Goal: Task Accomplishment & Management: Manage account settings

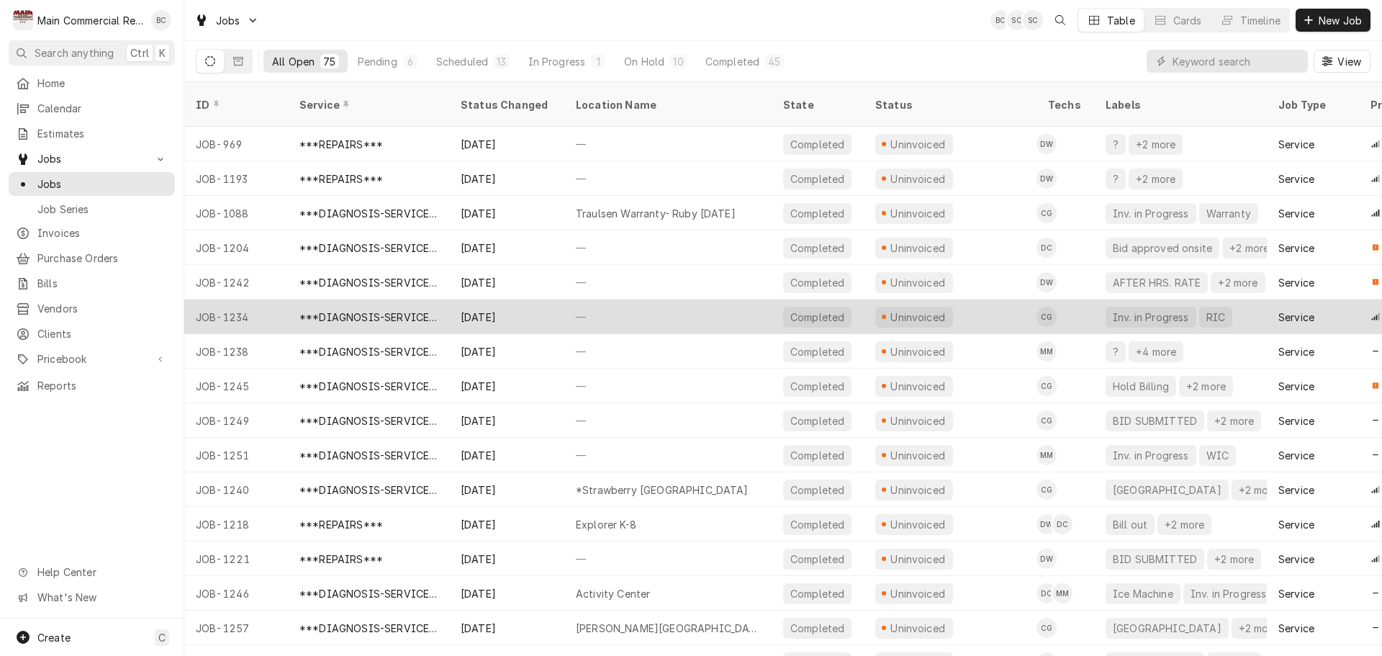
click at [240, 299] on div "JOB-1234" at bounding box center [236, 316] width 104 height 35
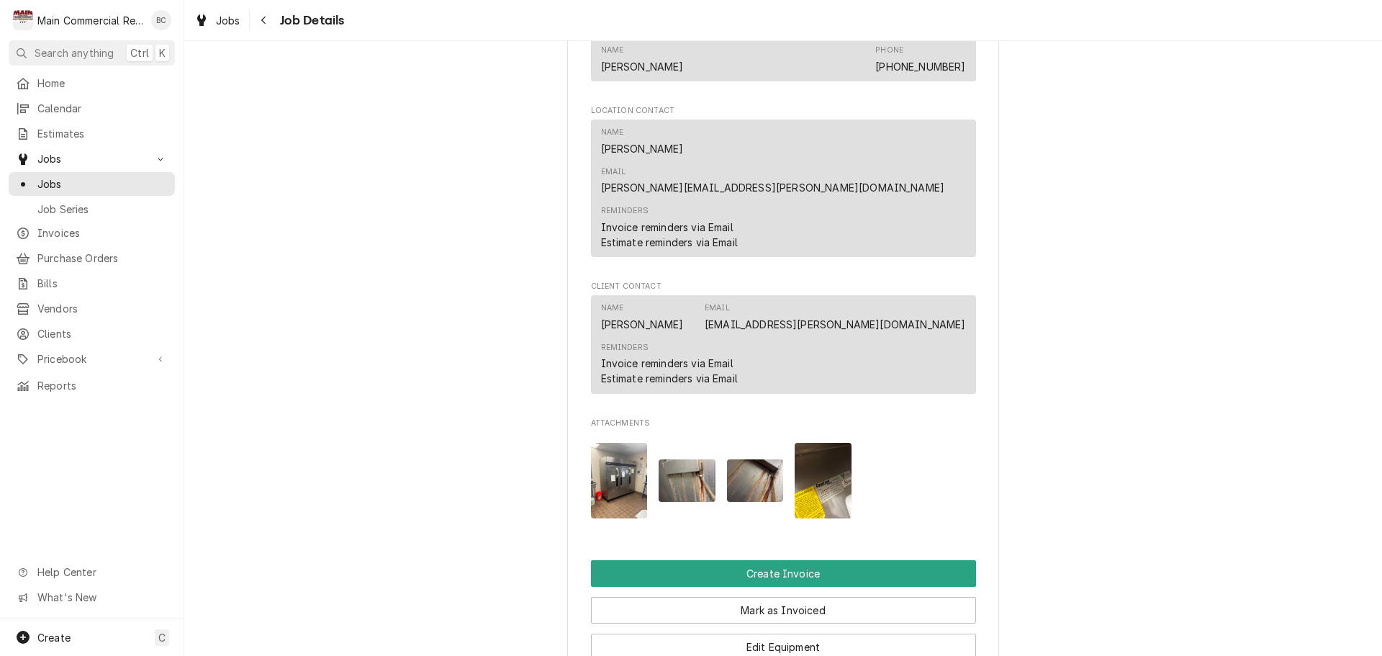
scroll to position [1295, 0]
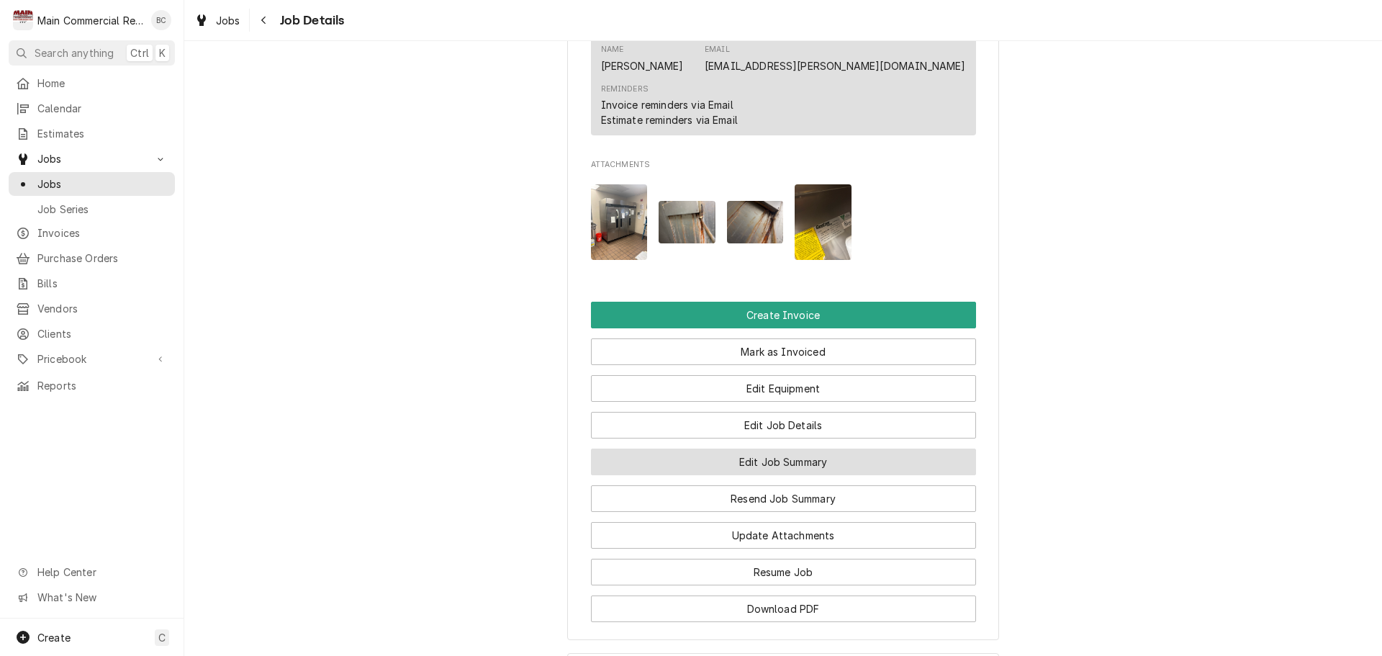
click at [795, 448] on button "Edit Job Summary" at bounding box center [783, 461] width 385 height 27
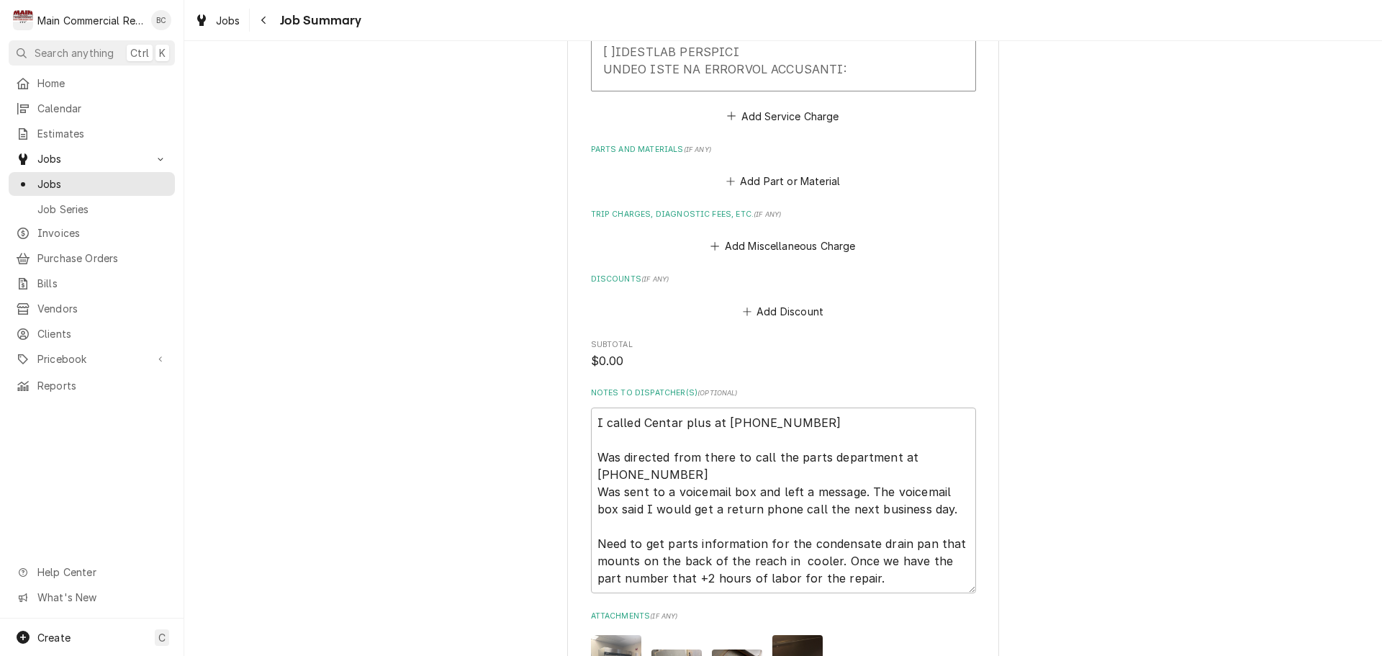
scroll to position [1871, 0]
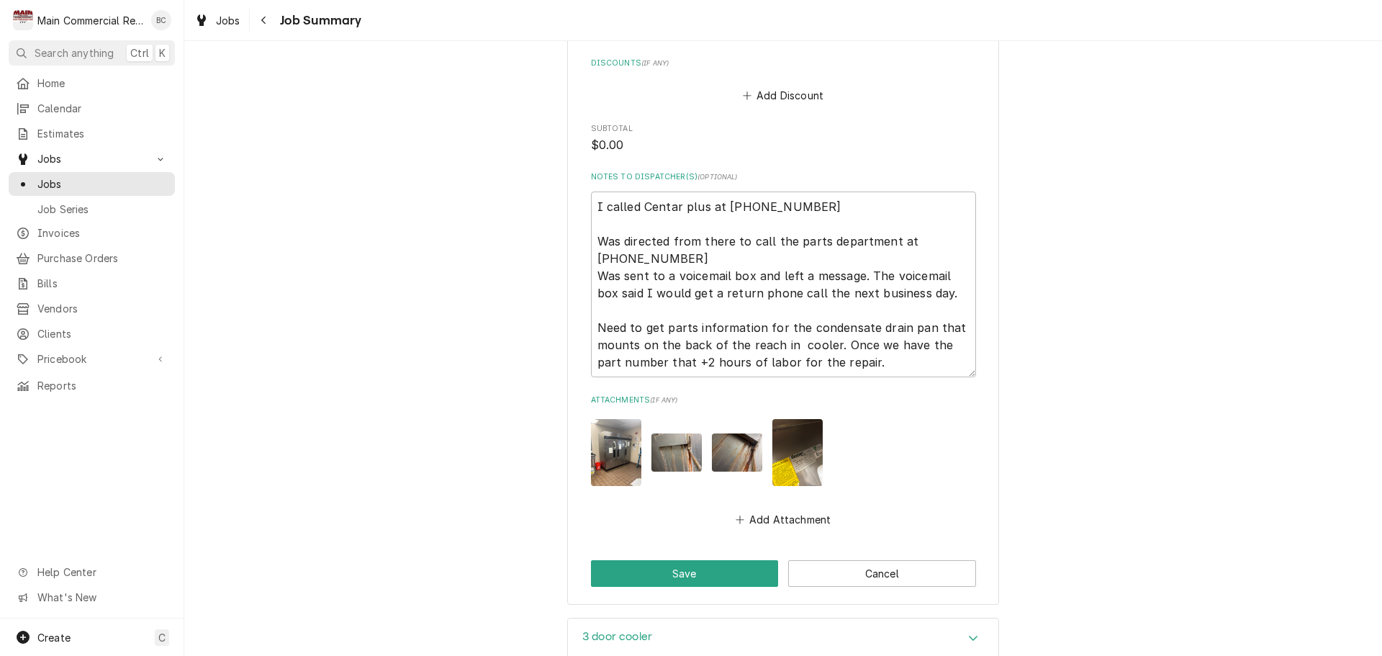
click at [666, 433] on img "Attachments" at bounding box center [676, 452] width 50 height 38
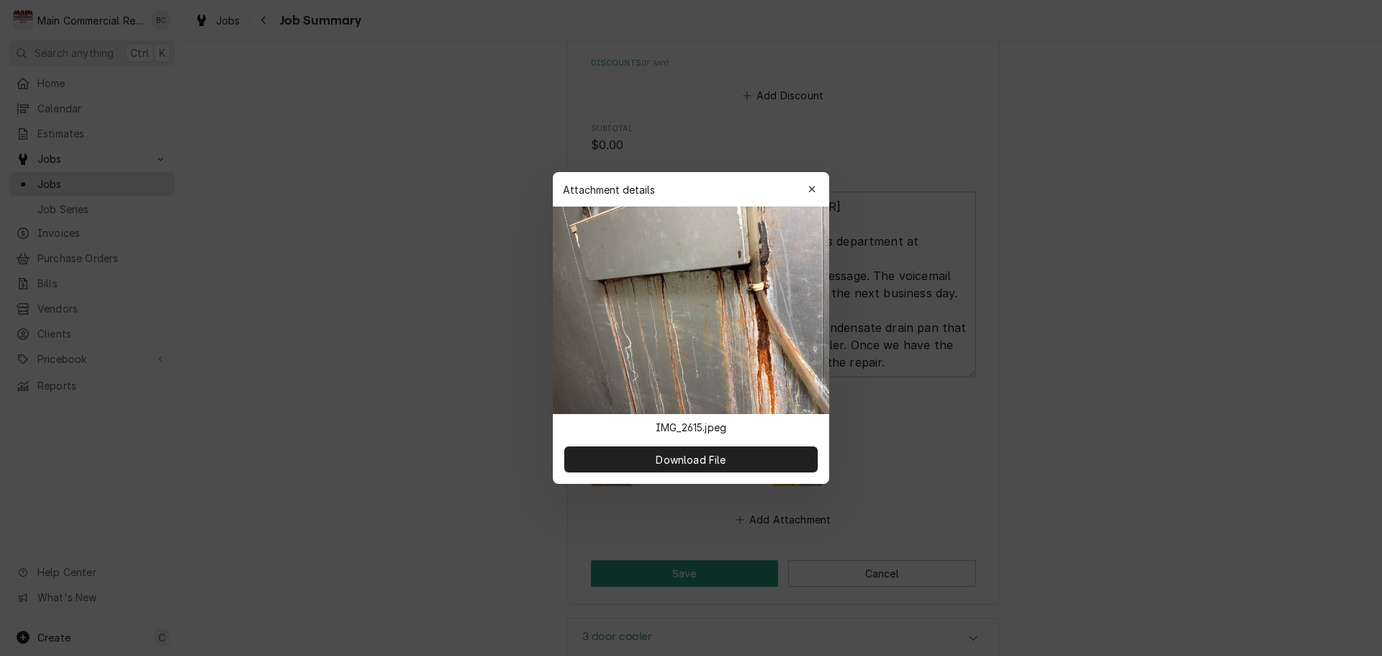
type textarea "x"
click at [810, 187] on icon "button" at bounding box center [811, 189] width 6 height 6
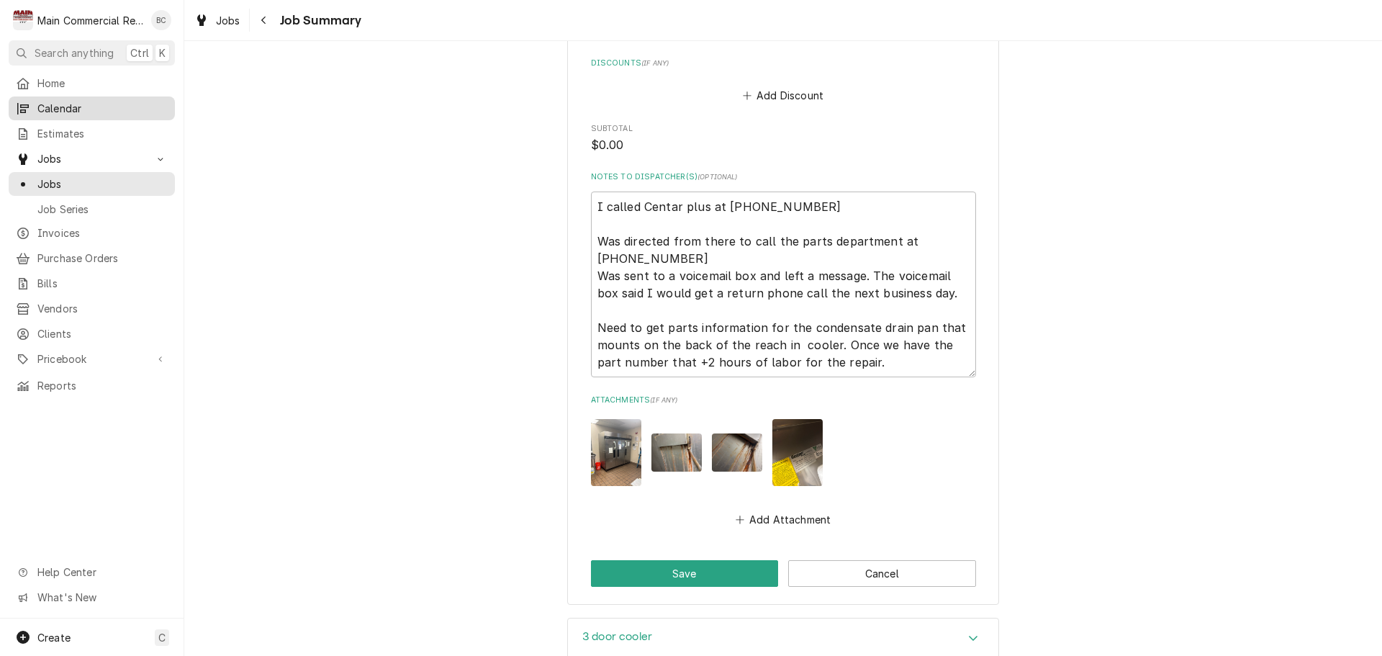
click at [76, 104] on span "Calendar" at bounding box center [102, 108] width 130 height 15
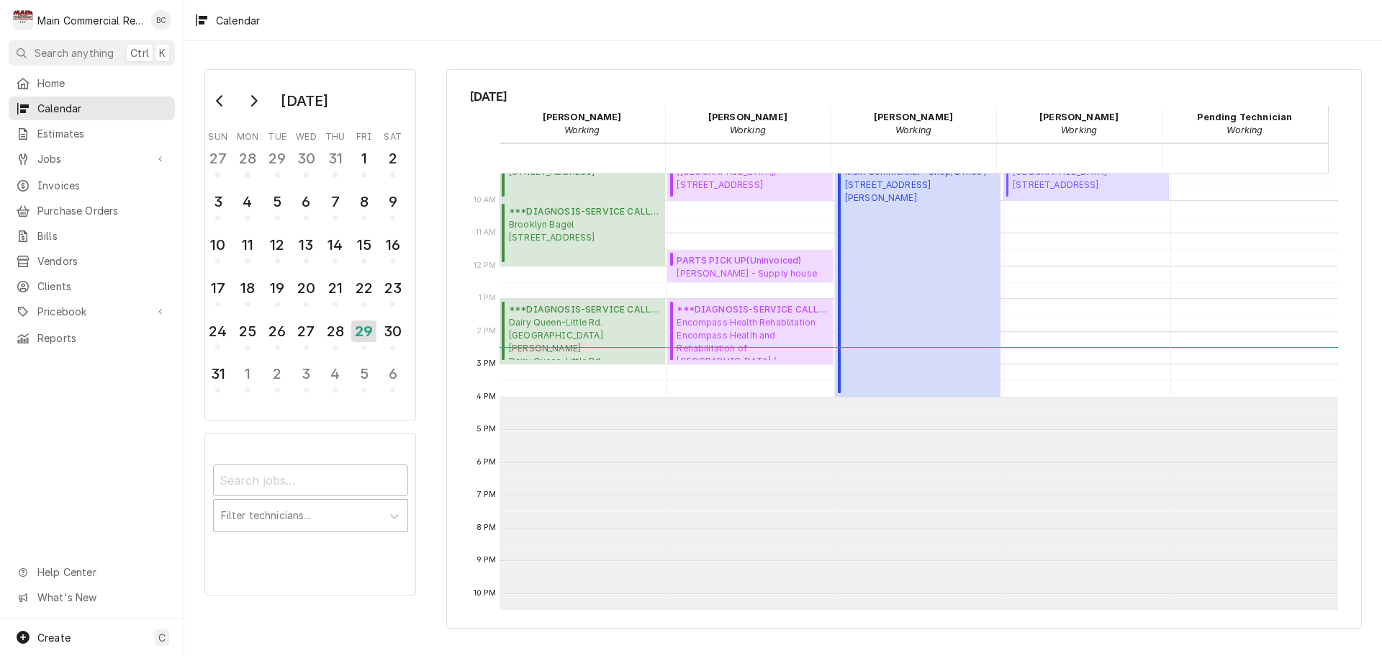
scroll to position [158, 0]
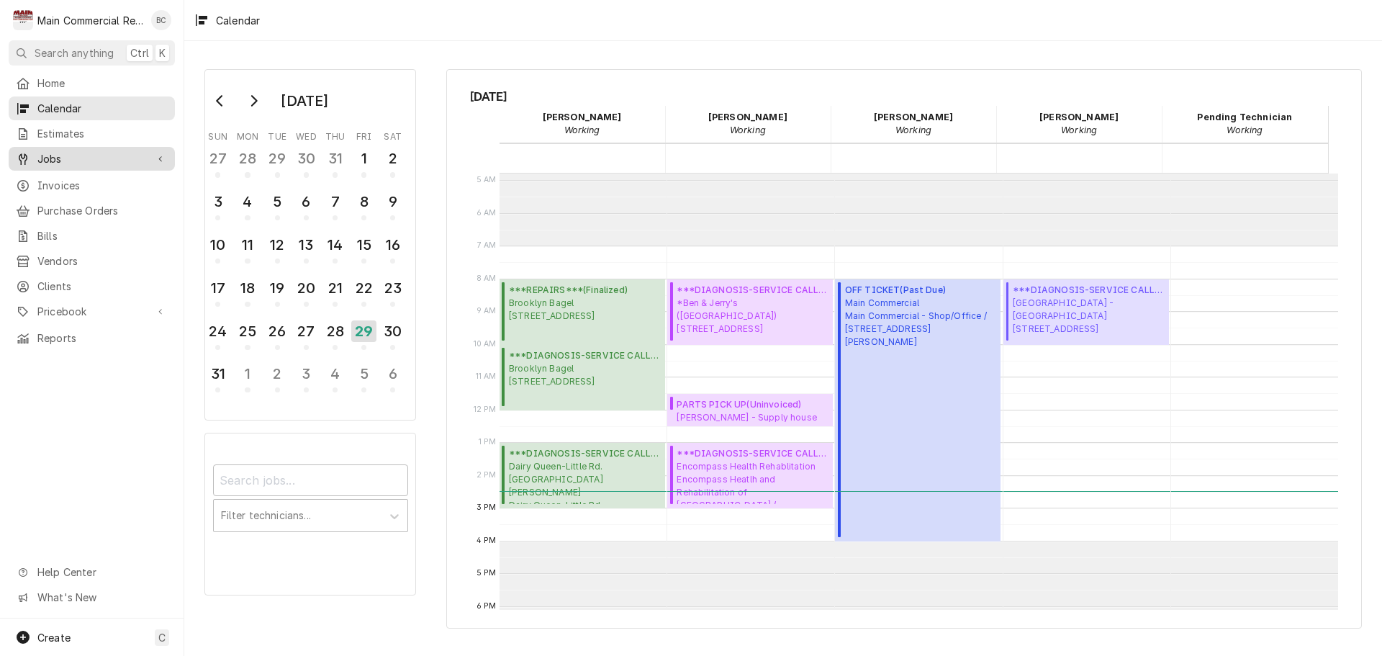
click at [68, 156] on span "Jobs" at bounding box center [91, 158] width 109 height 15
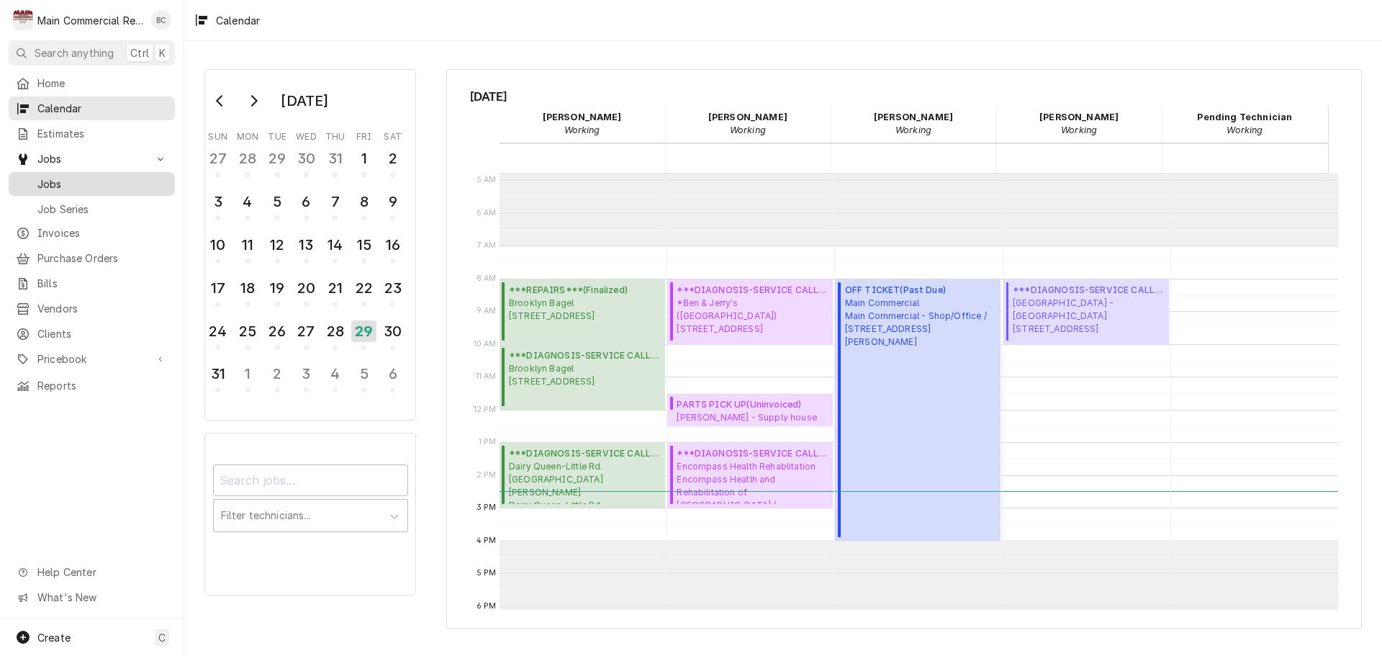
click at [52, 178] on span "Jobs" at bounding box center [102, 183] width 130 height 15
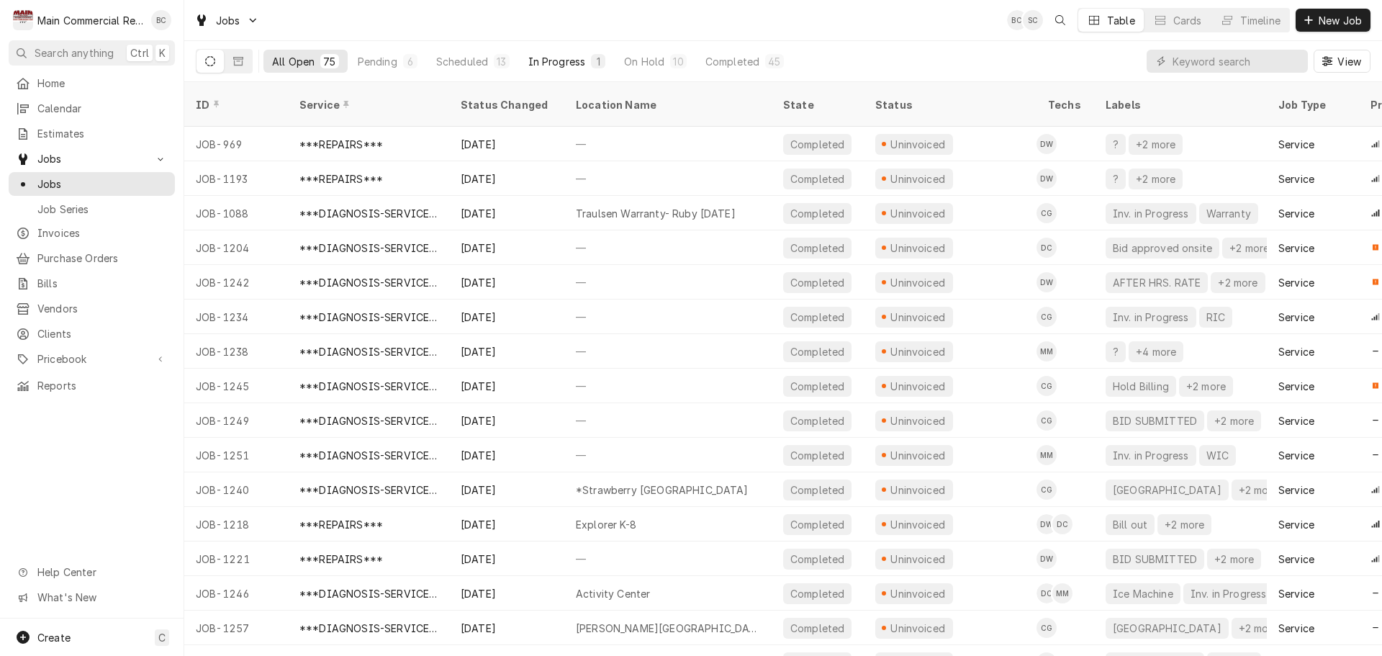
click at [561, 64] on div "In Progress" at bounding box center [557, 61] width 58 height 15
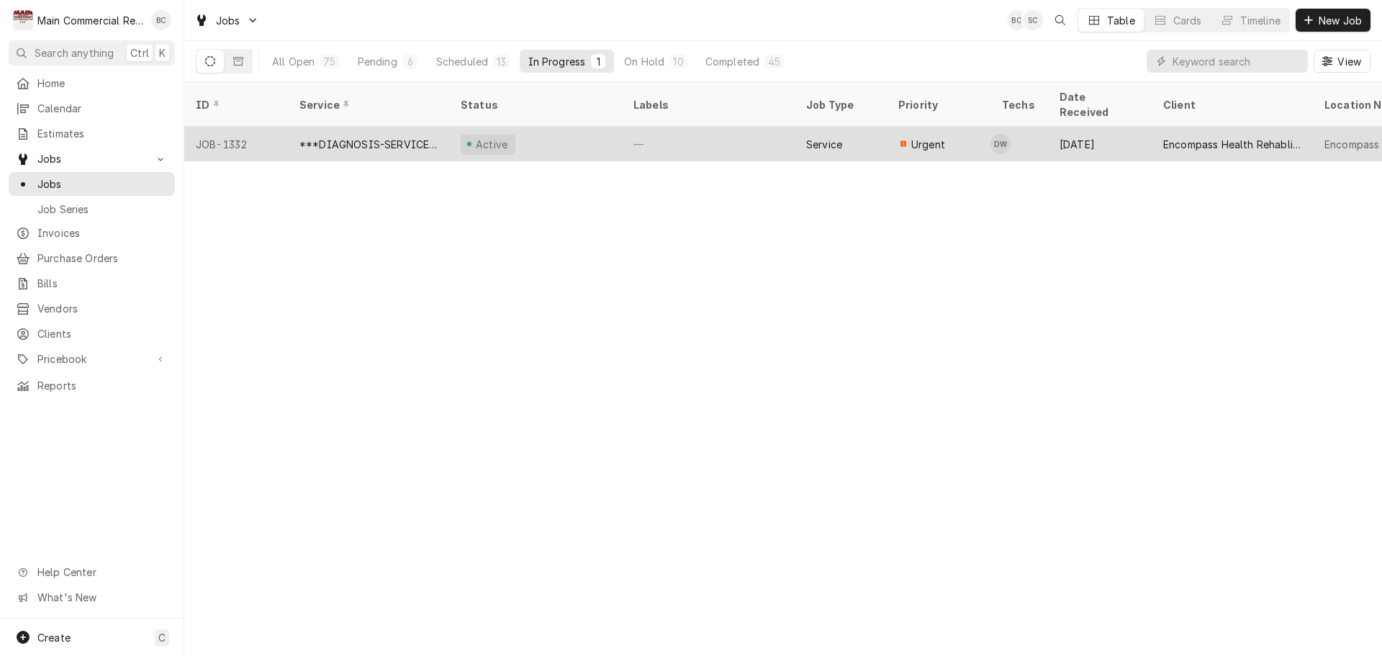
click at [544, 132] on div "Active" at bounding box center [535, 144] width 173 height 35
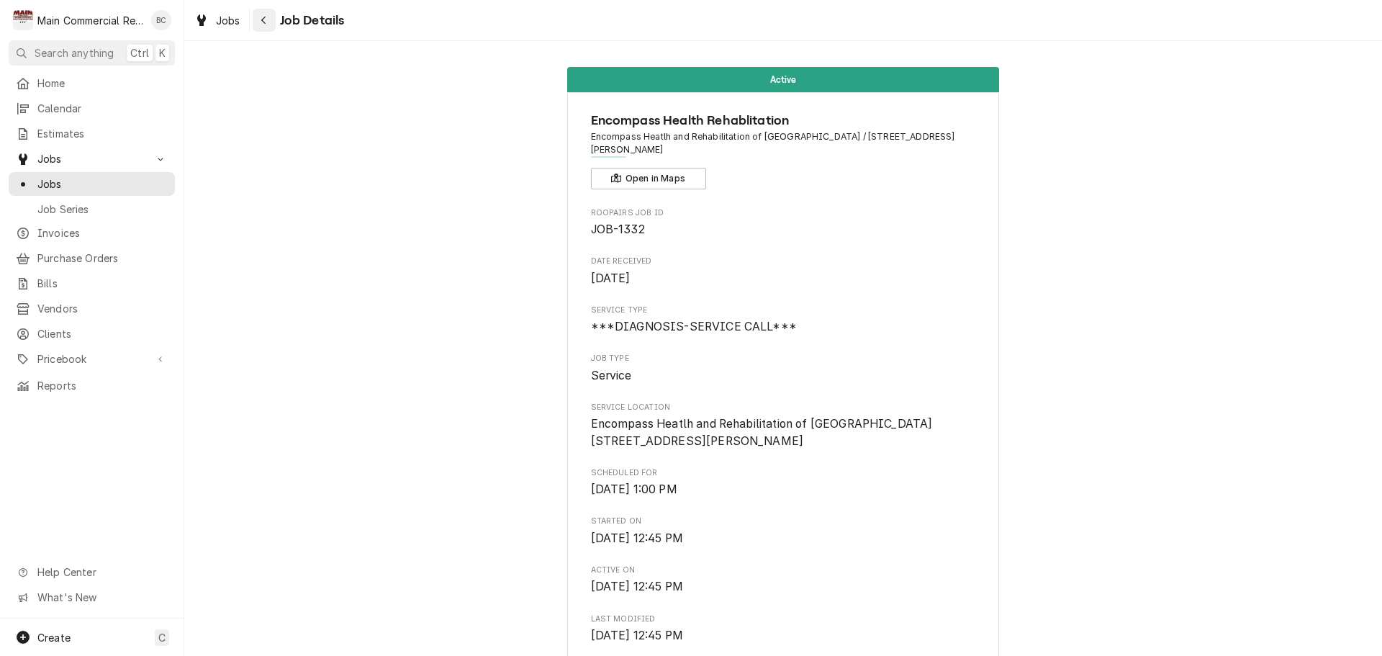
click at [263, 17] on icon "Navigate back" at bounding box center [263, 20] width 6 height 10
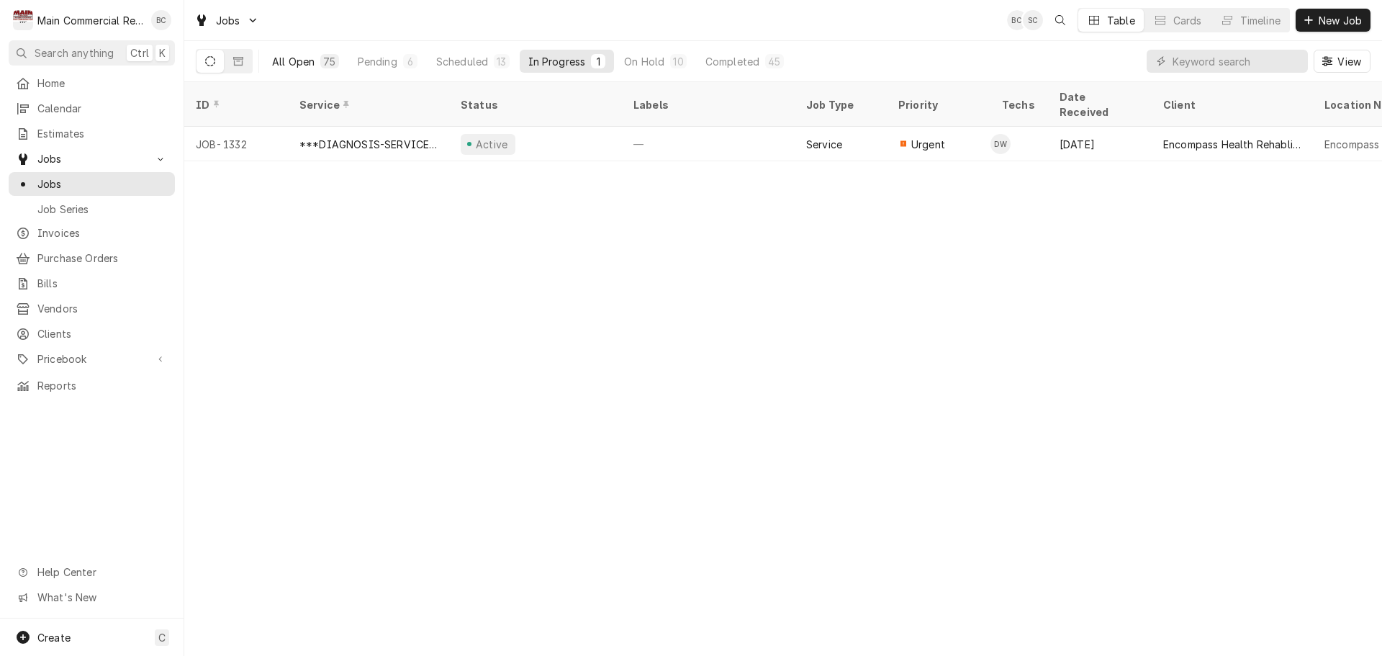
click at [302, 63] on div "All Open" at bounding box center [293, 61] width 42 height 15
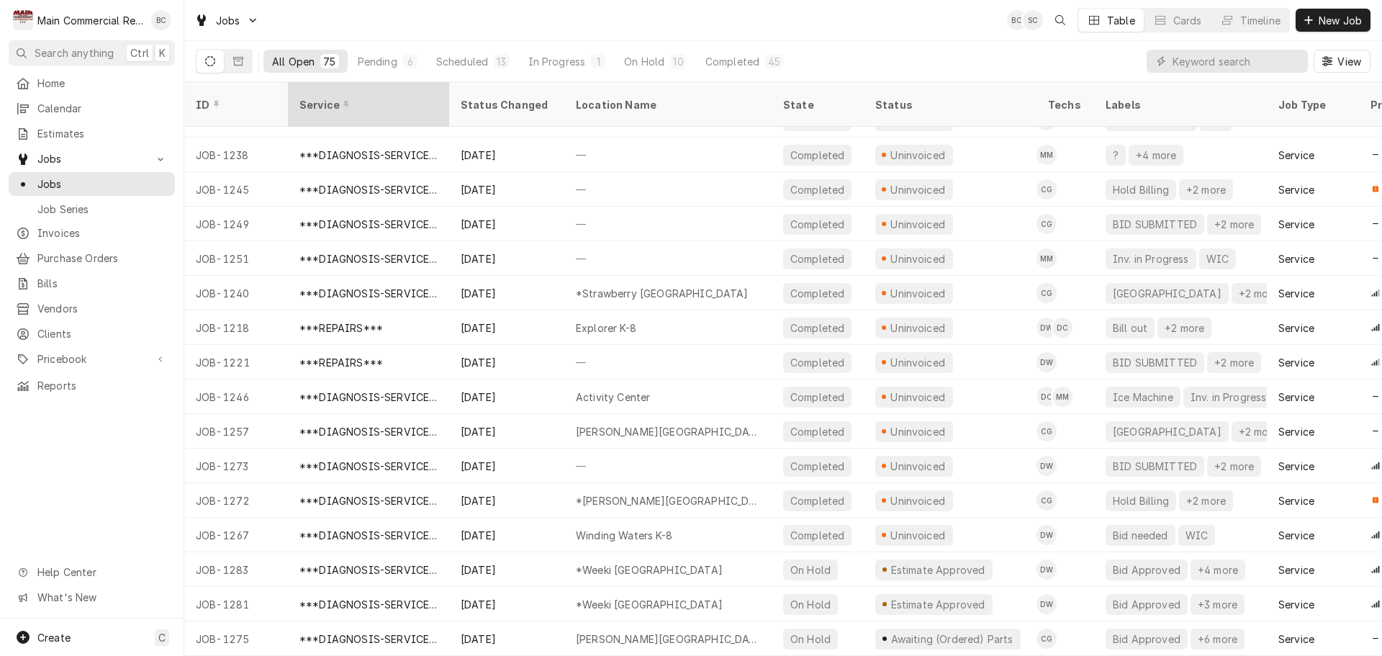
scroll to position [89, 0]
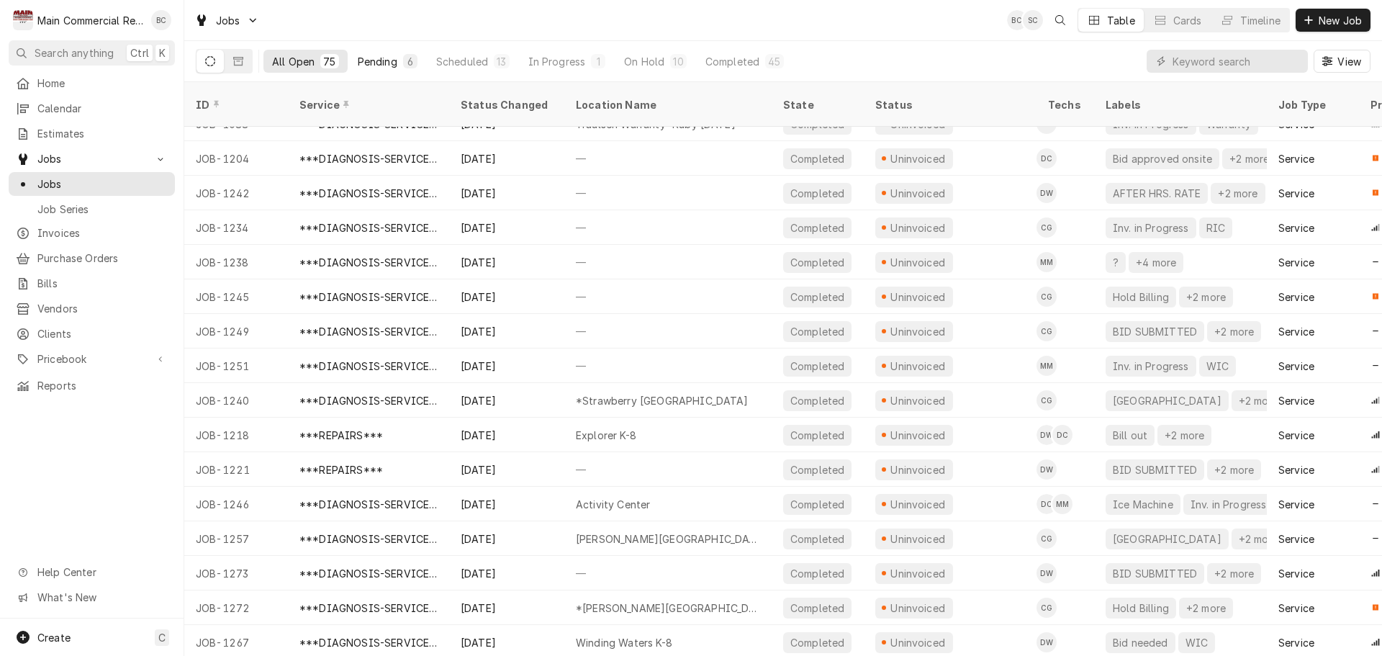
click at [373, 65] on div "Pending" at bounding box center [378, 61] width 40 height 15
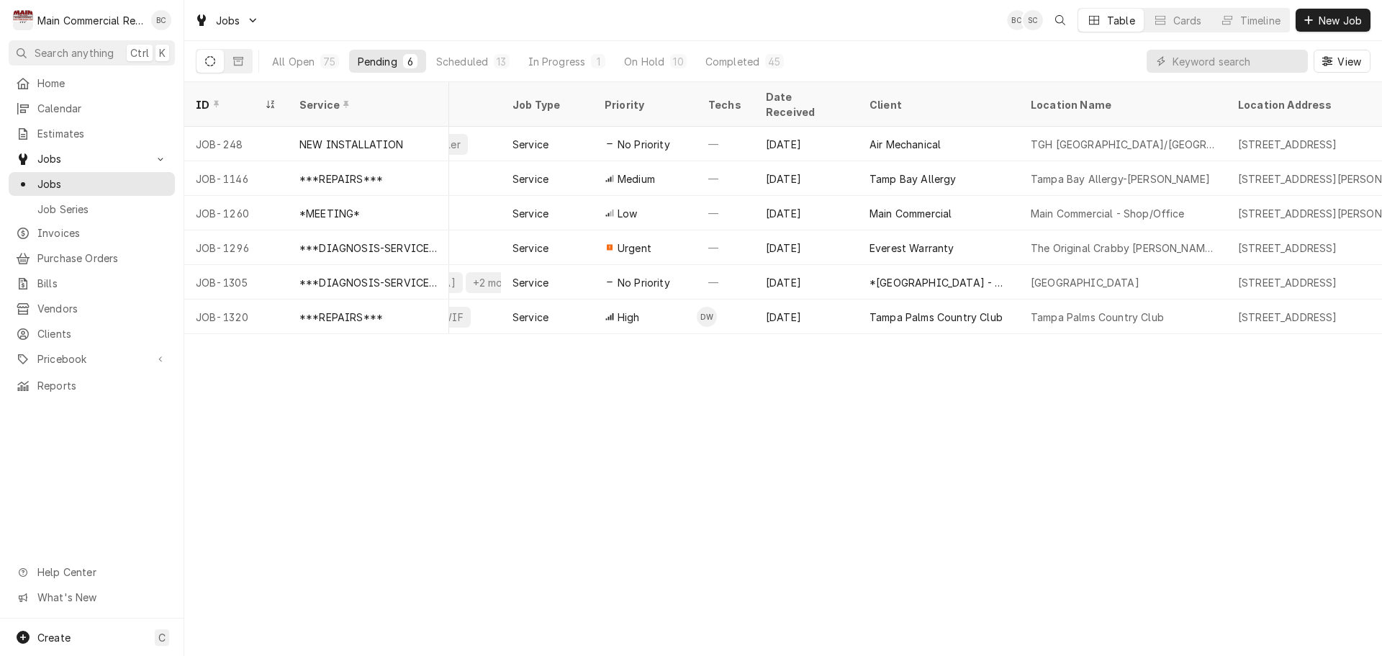
scroll to position [0, 160]
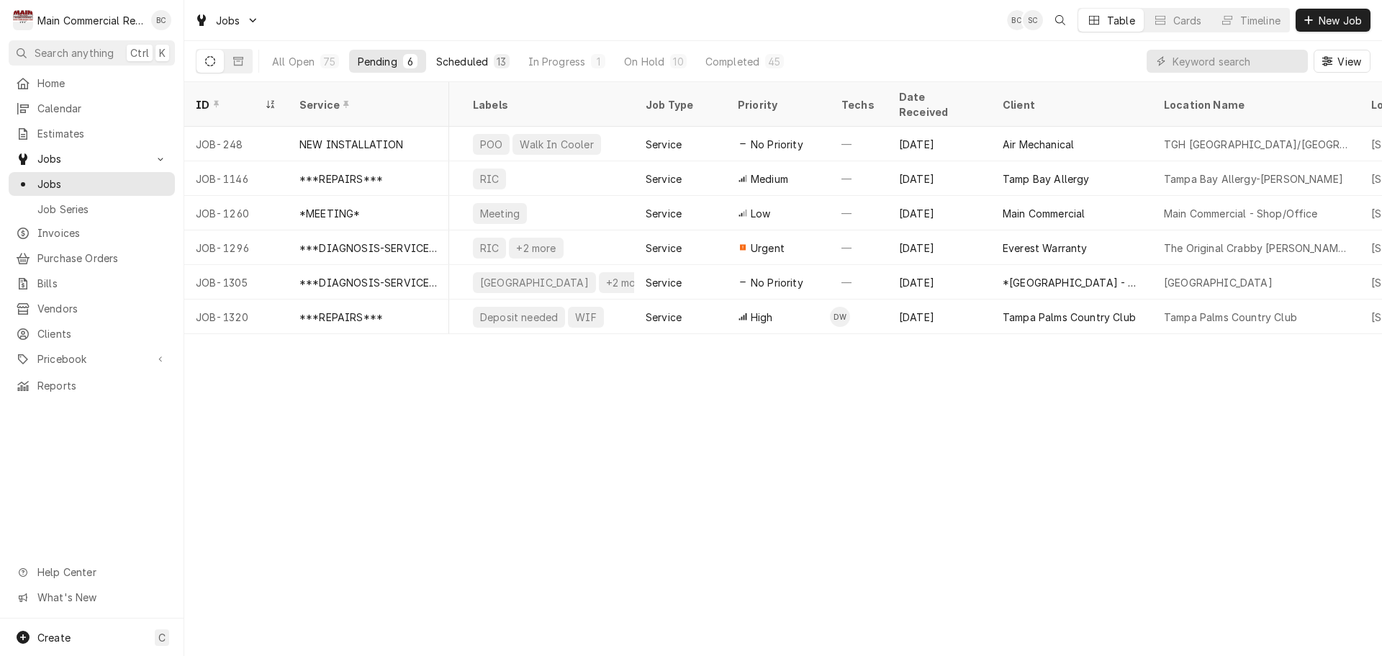
click at [458, 57] on div "Scheduled" at bounding box center [462, 61] width 52 height 15
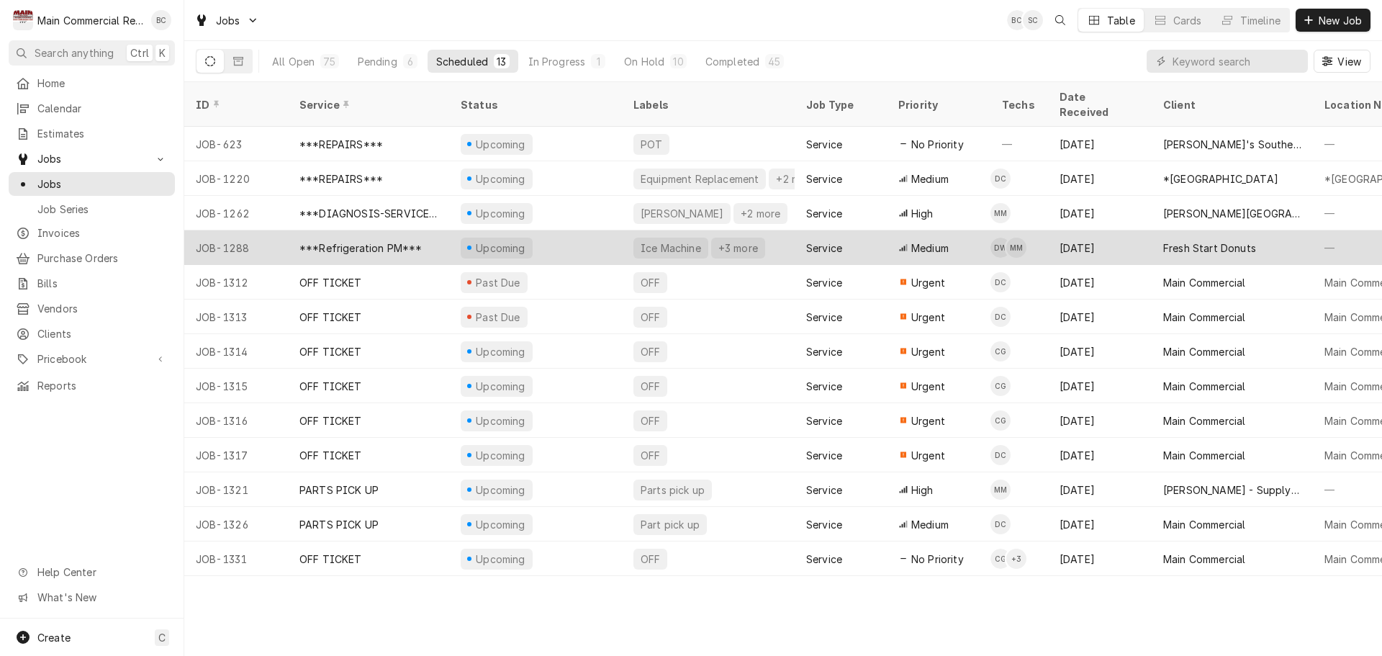
click at [733, 237] on div "+3 more" at bounding box center [738, 247] width 54 height 21
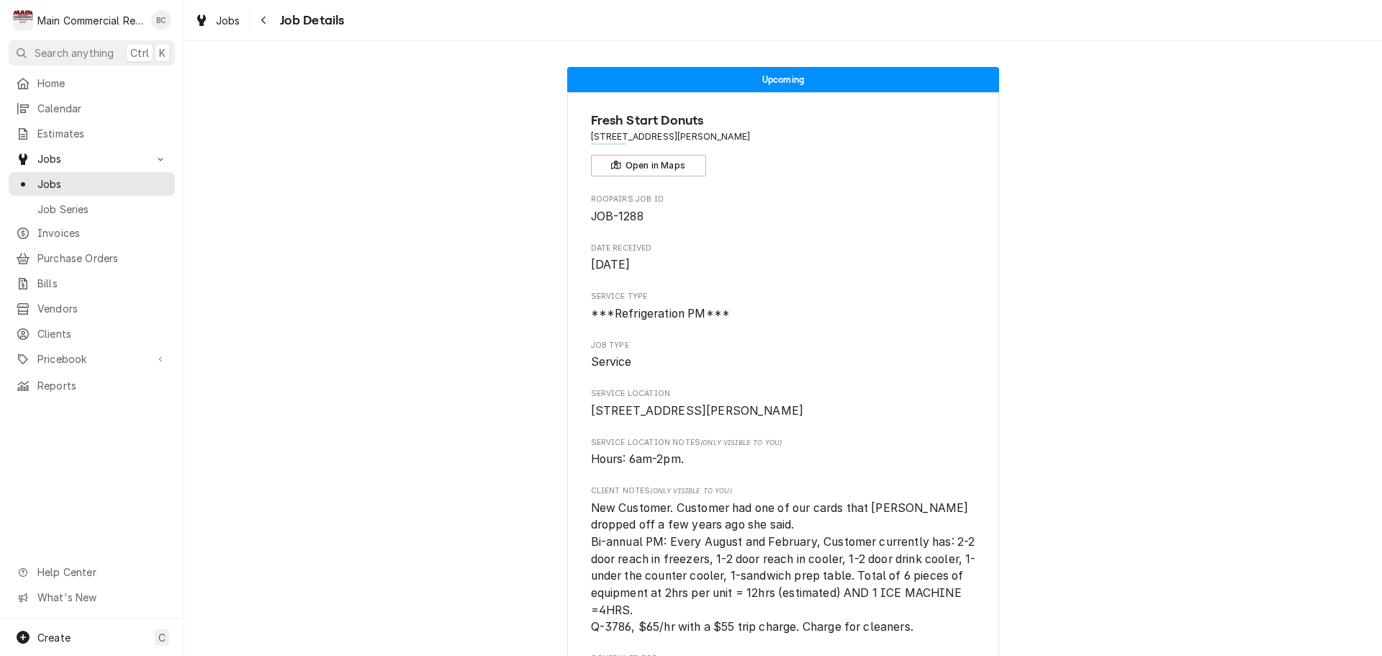
scroll to position [144, 0]
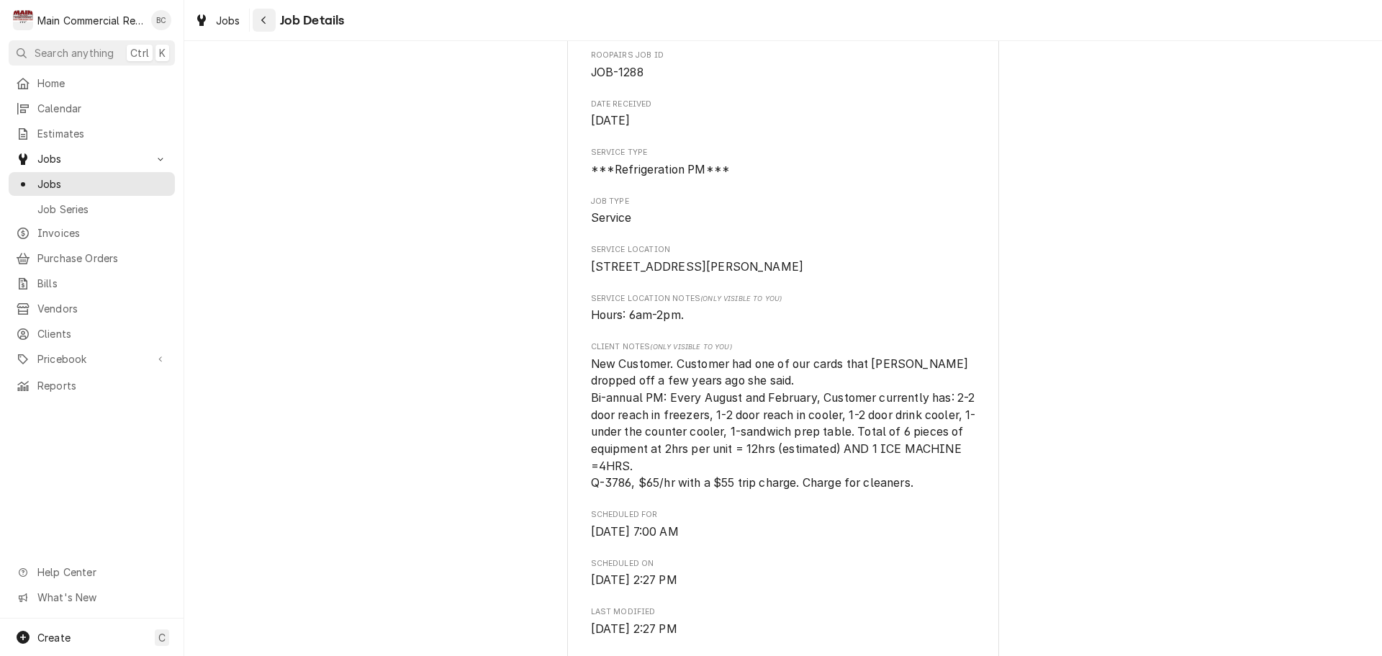
click at [265, 21] on icon "Navigate back" at bounding box center [263, 20] width 6 height 10
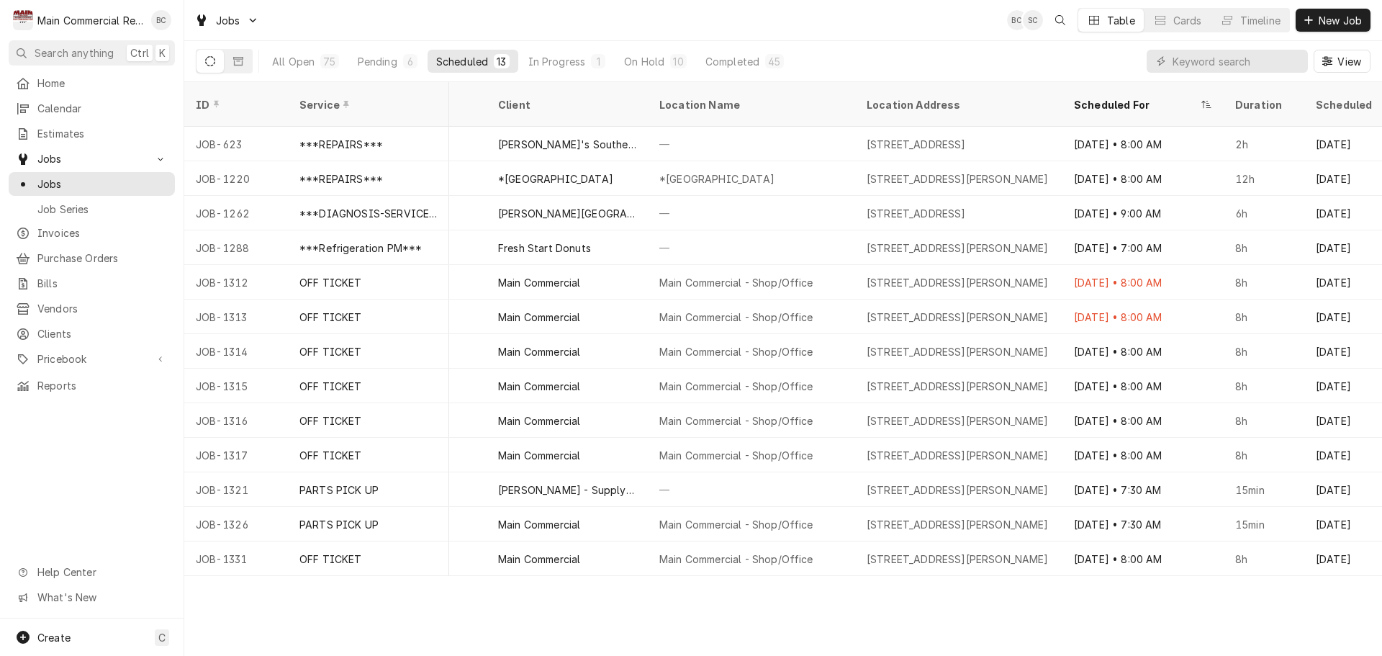
scroll to position [0, 706]
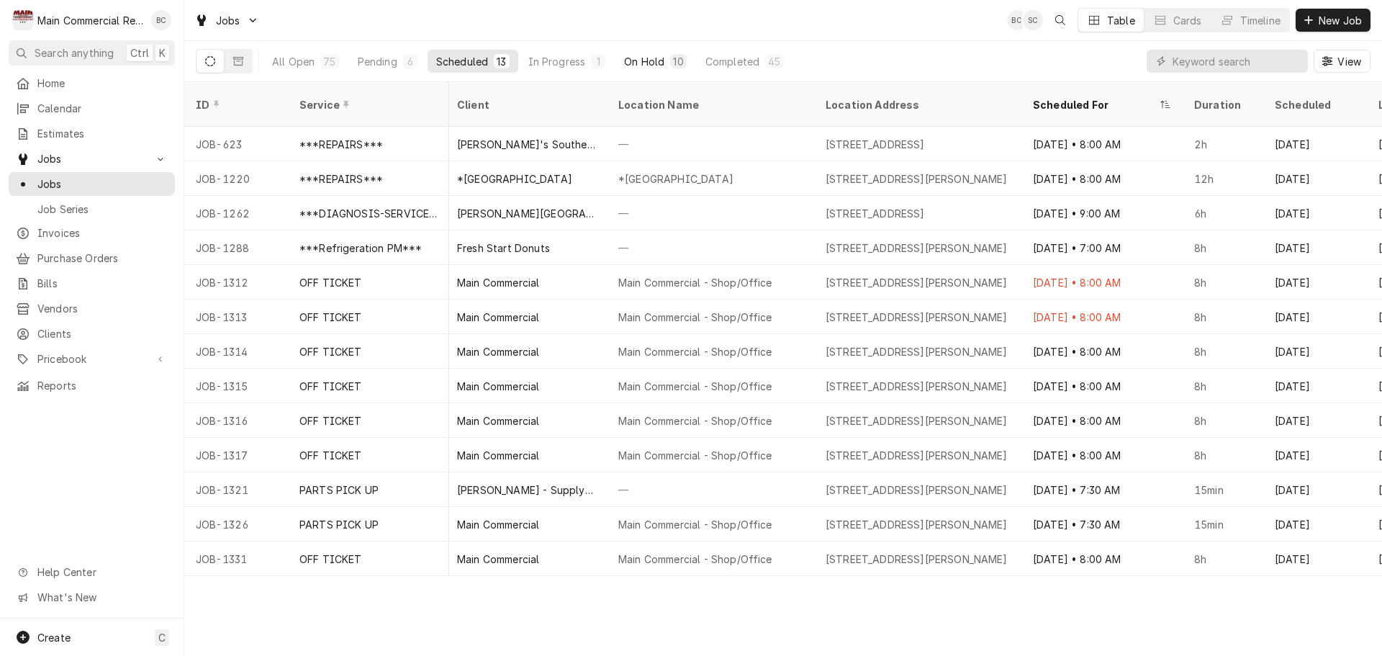
click at [655, 63] on div "On Hold" at bounding box center [644, 61] width 40 height 15
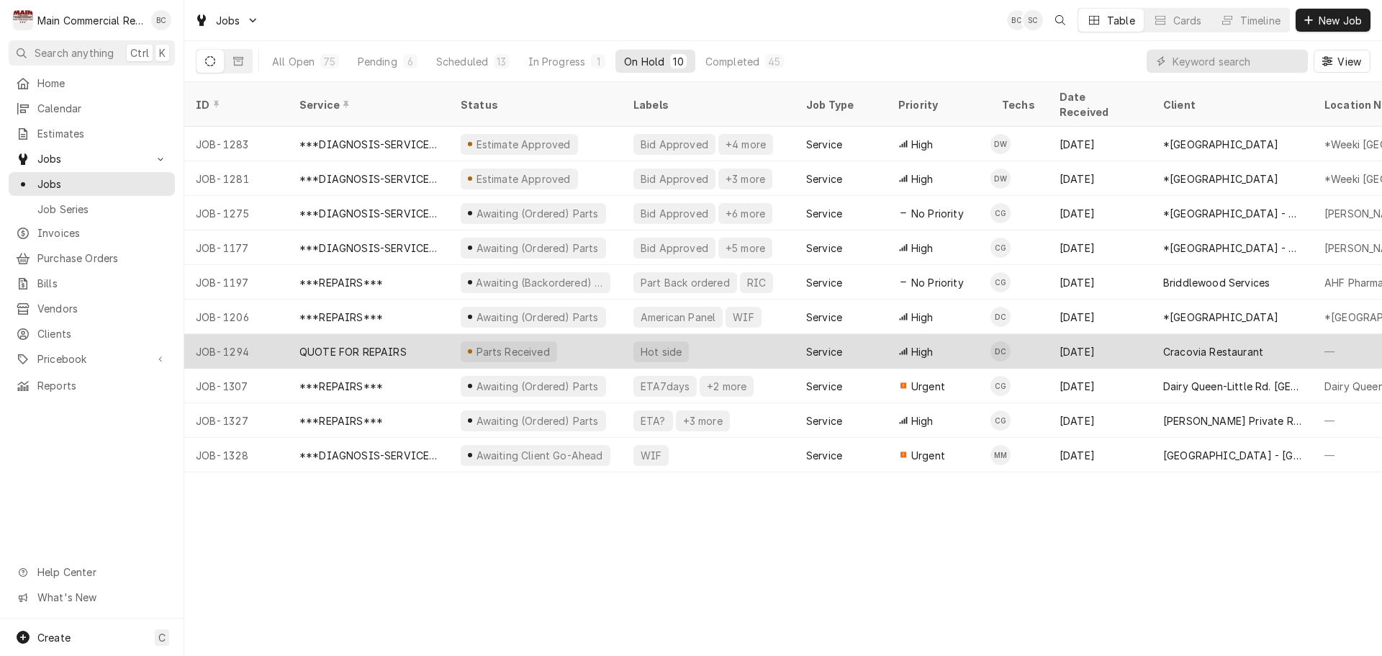
click at [409, 334] on div "QUOTE FOR REPAIRS" at bounding box center [368, 351] width 161 height 35
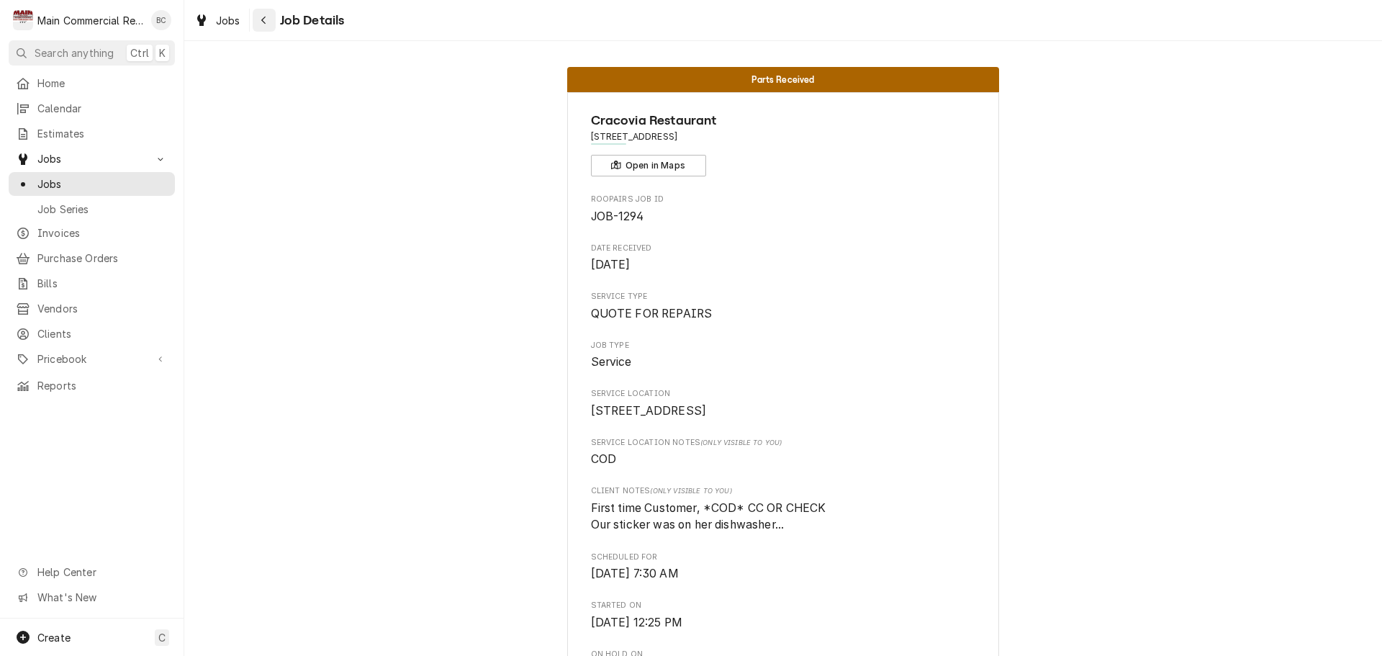
click at [261, 26] on div "Navigate back" at bounding box center [264, 20] width 14 height 14
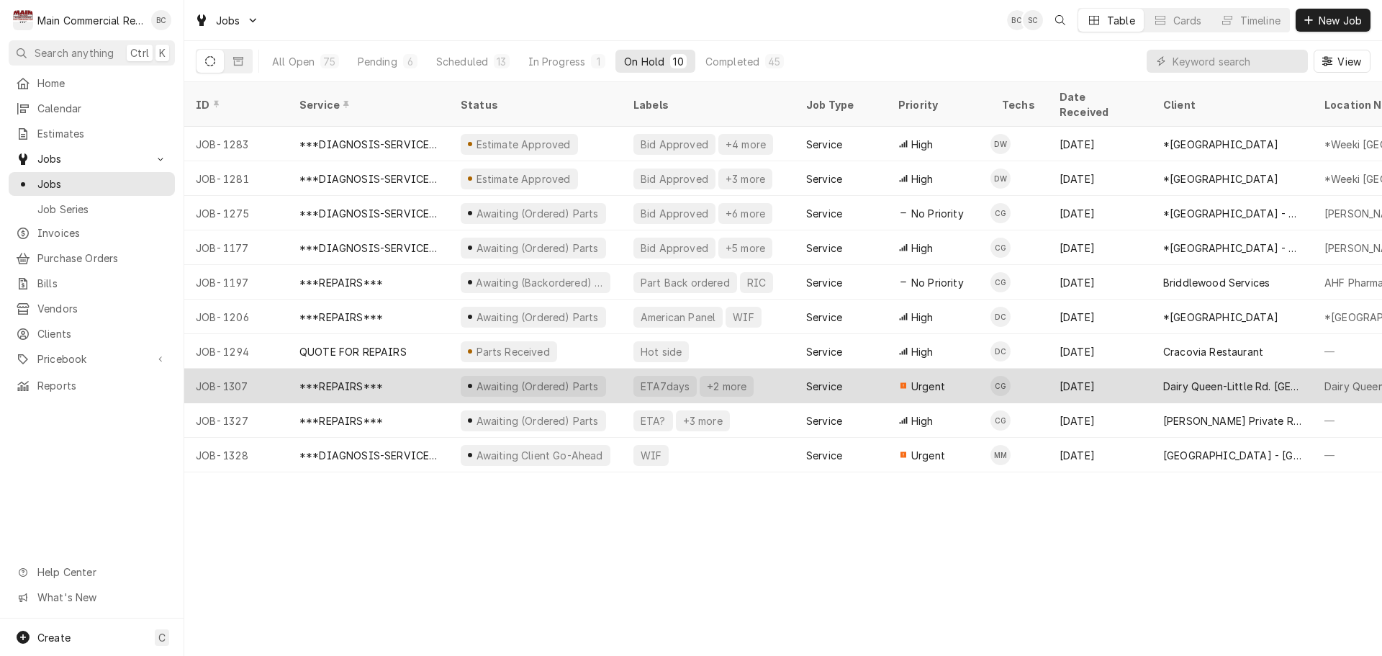
click at [856, 370] on div "Service" at bounding box center [840, 385] width 92 height 35
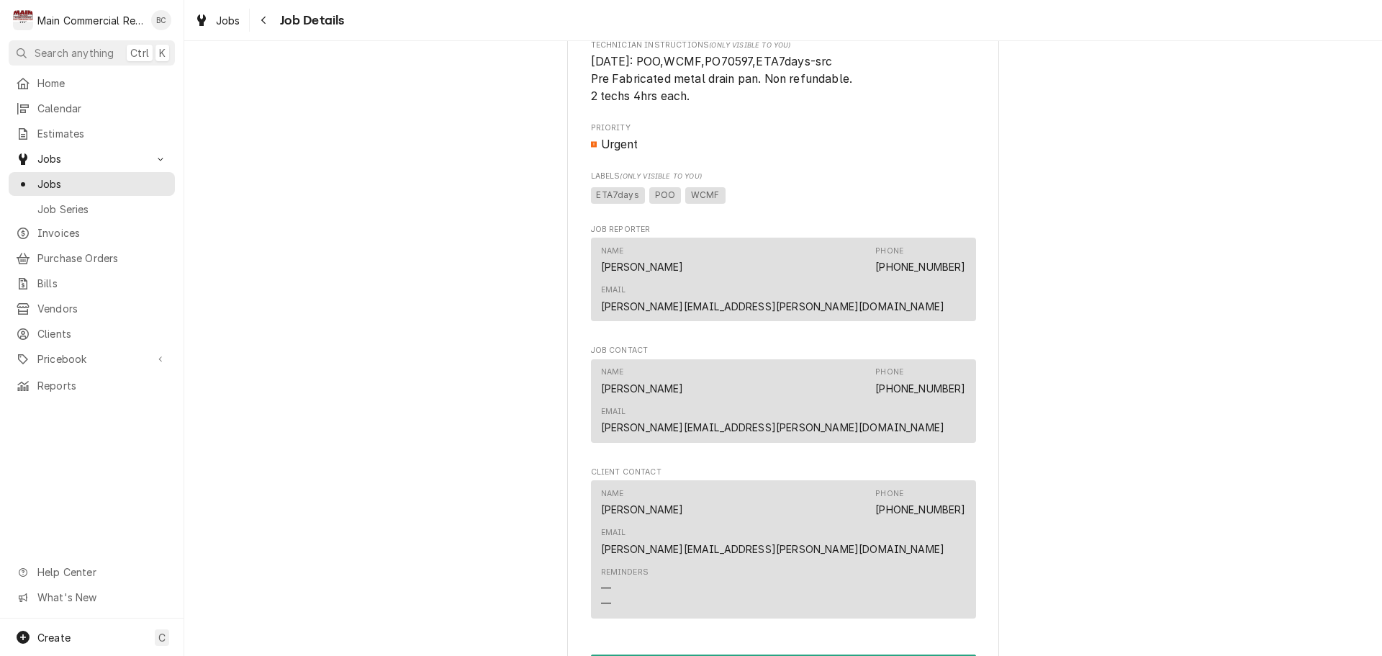
scroll to position [1079, 0]
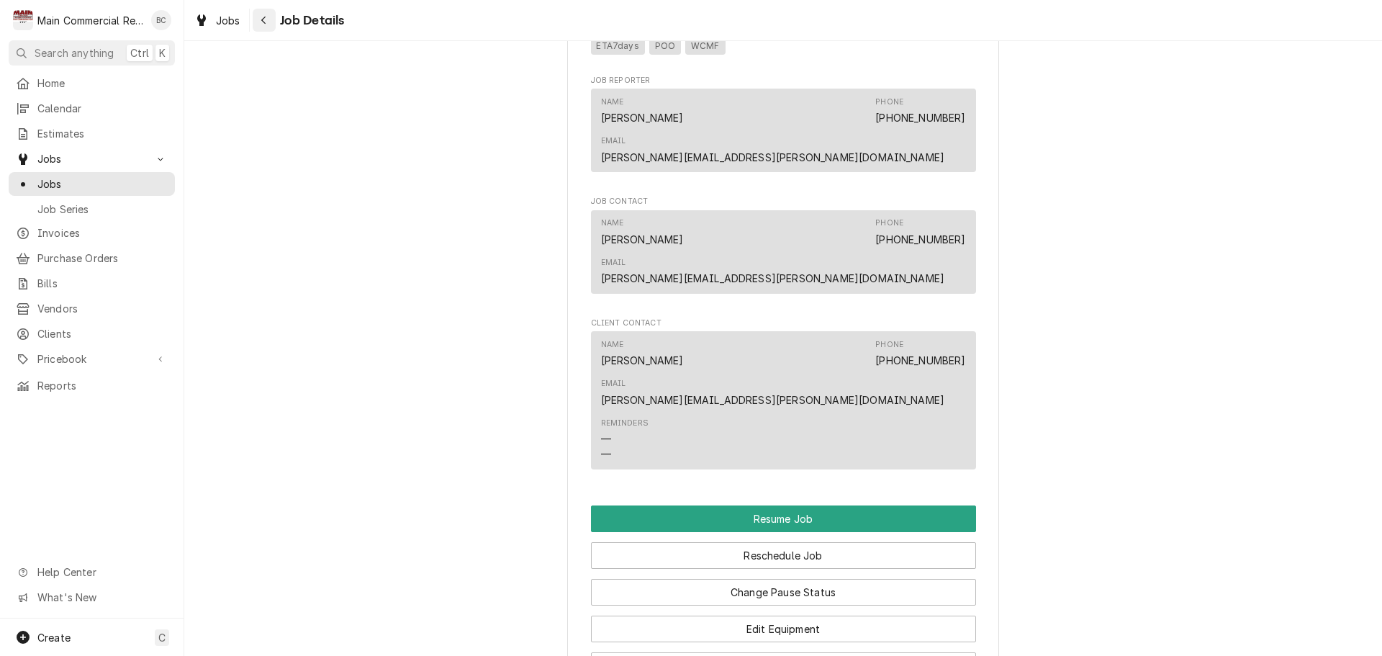
click at [266, 21] on icon "Navigate back" at bounding box center [263, 20] width 6 height 10
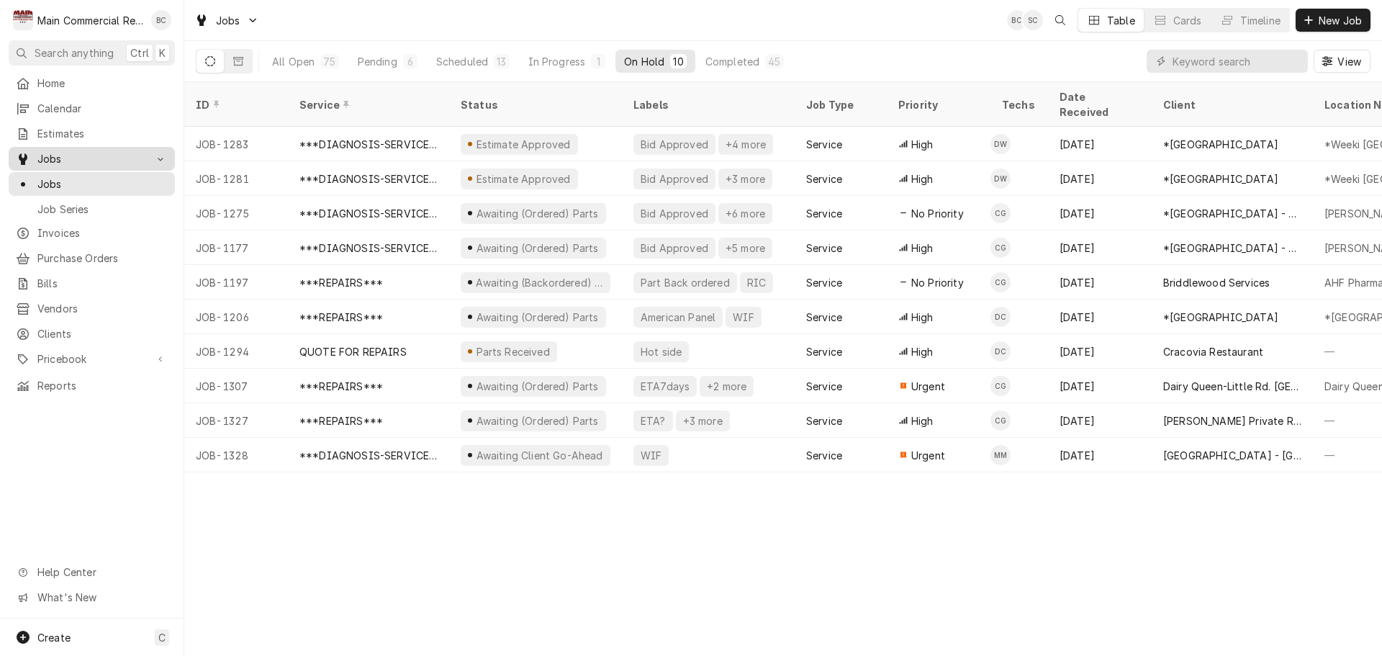
click at [55, 152] on span "Jobs" at bounding box center [91, 158] width 109 height 15
click at [55, 151] on span "Jobs" at bounding box center [91, 158] width 109 height 15
click at [53, 179] on span "Jobs" at bounding box center [102, 183] width 130 height 15
click at [735, 61] on div "Completed" at bounding box center [732, 61] width 54 height 15
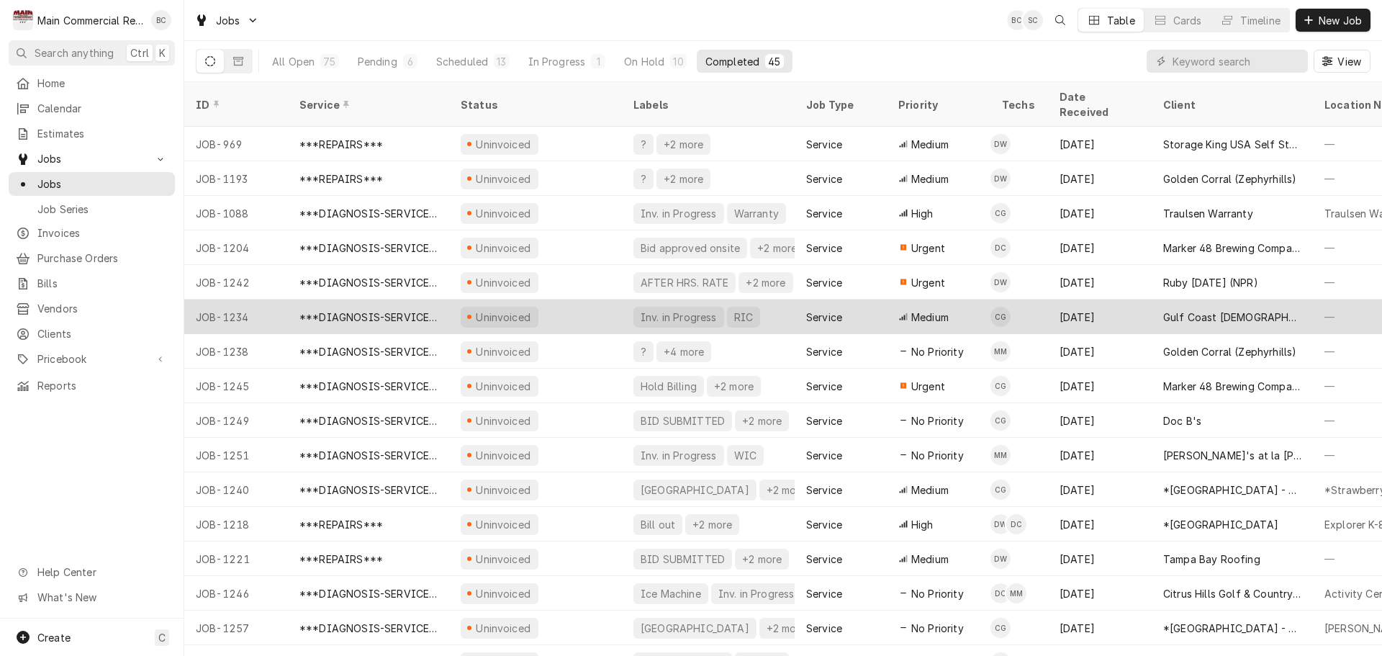
click at [1129, 300] on div "[DATE]" at bounding box center [1100, 316] width 104 height 35
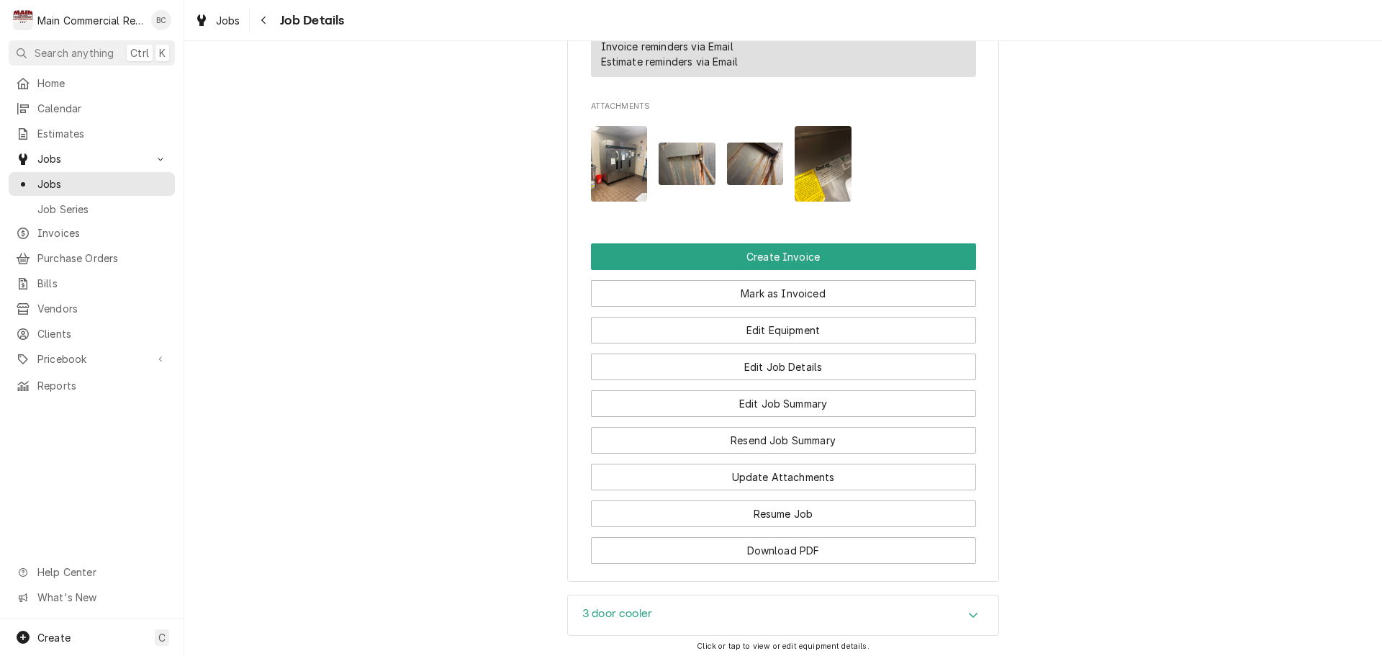
scroll to position [1367, 0]
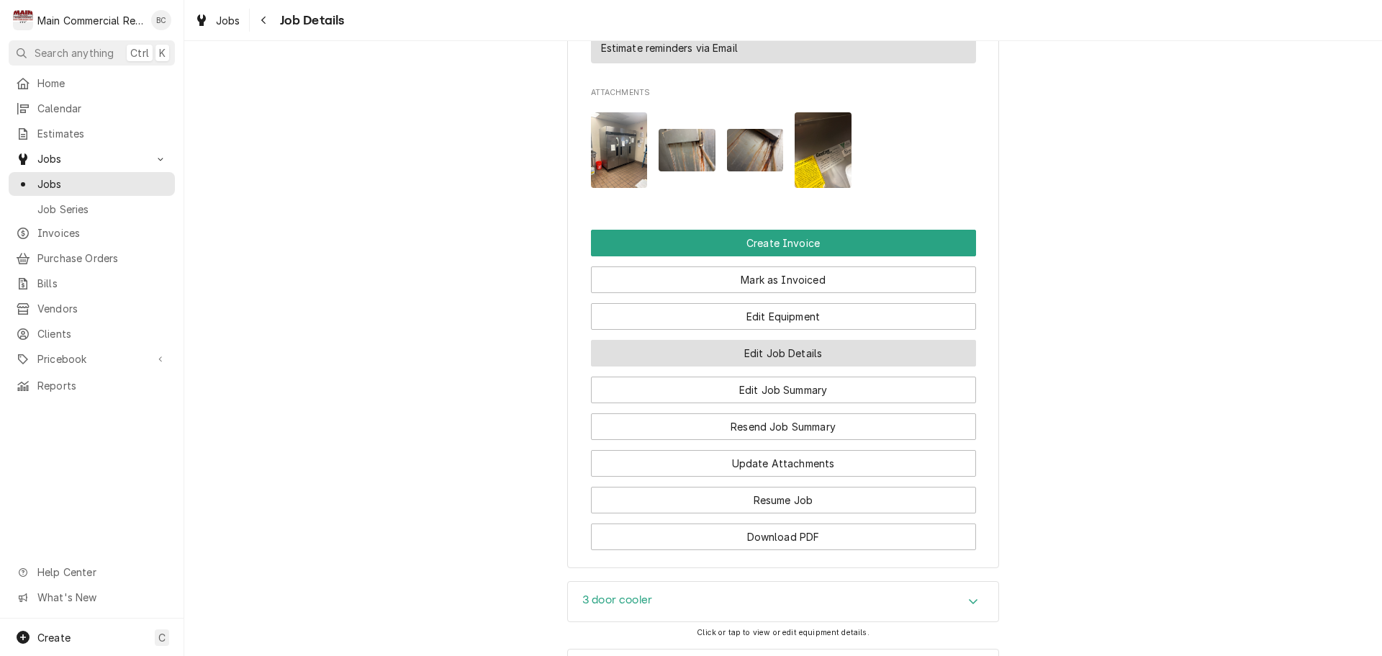
click at [778, 340] on button "Edit Job Details" at bounding box center [783, 353] width 385 height 27
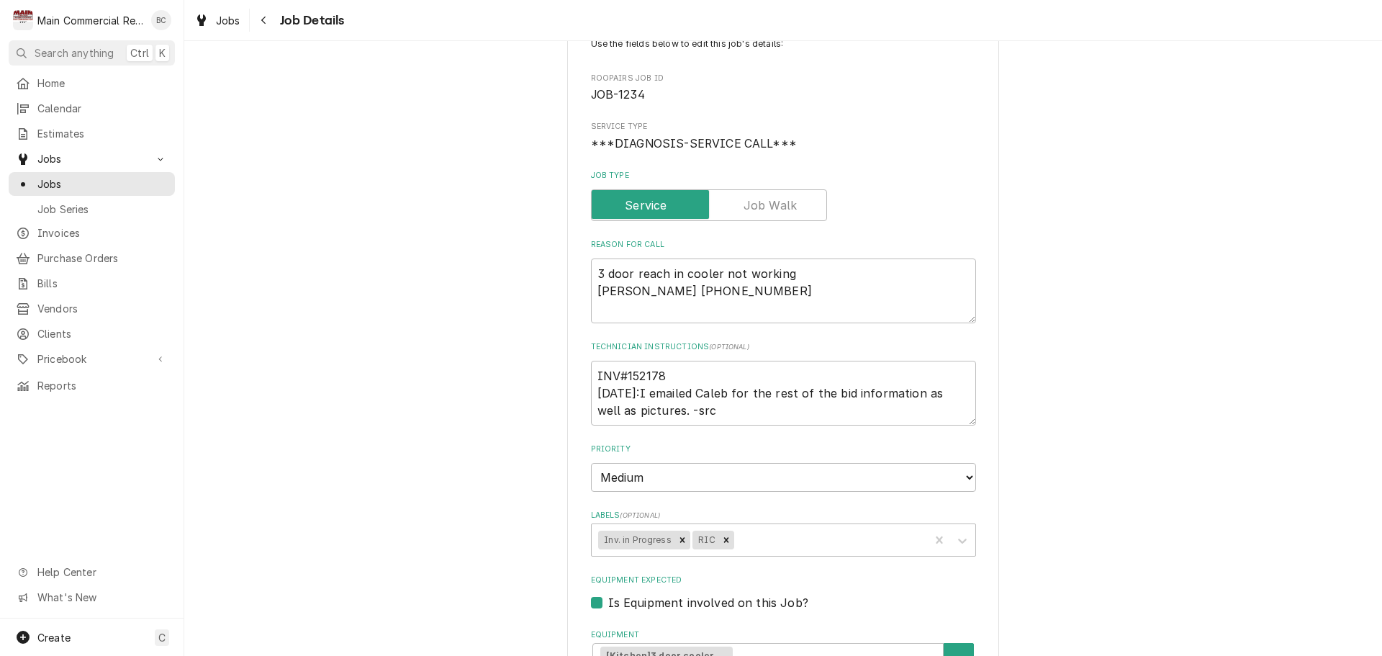
scroll to position [216, 0]
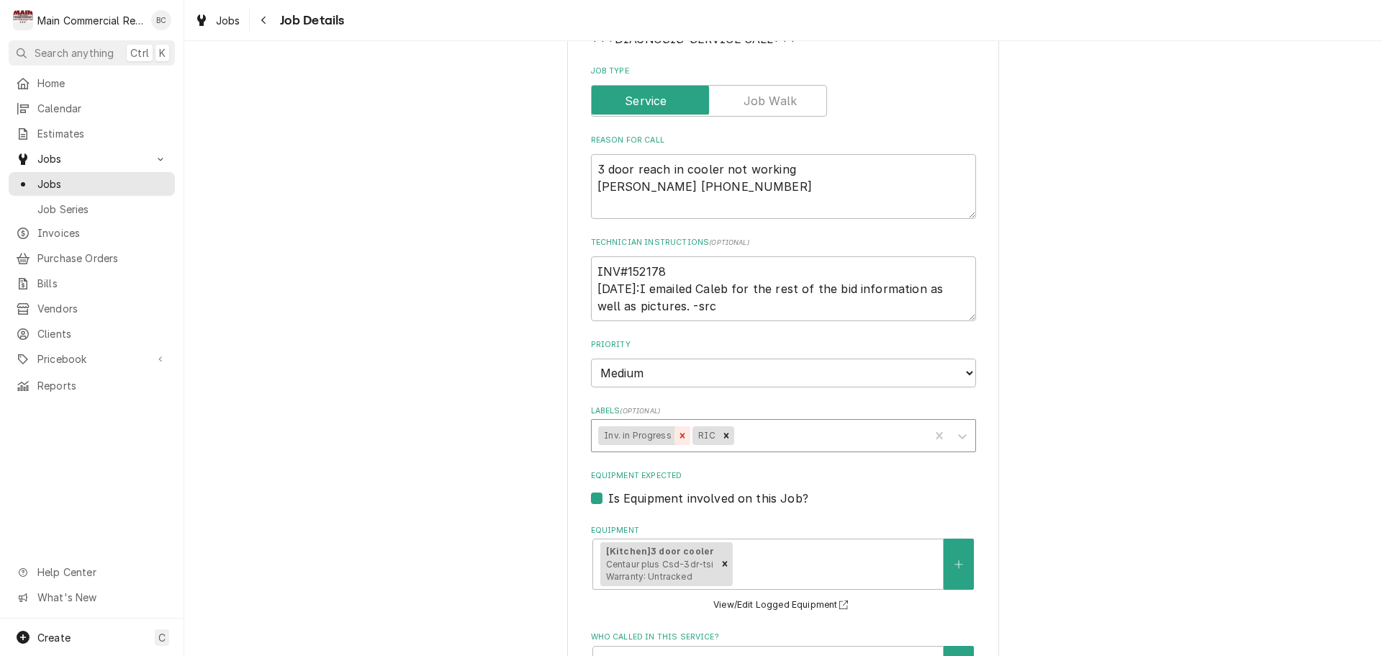
click at [680, 437] on icon "Remove Inv. in Progress" at bounding box center [682, 434] width 5 height 5
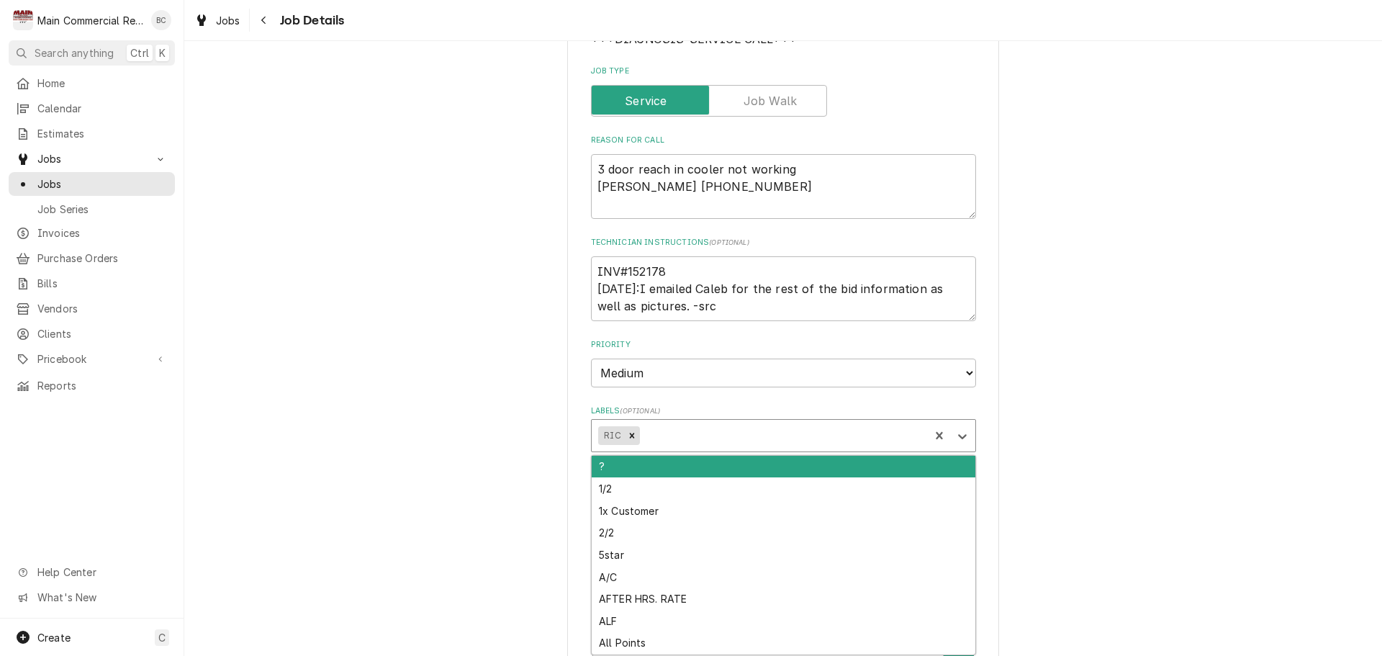
click at [681, 438] on div "Labels" at bounding box center [782, 435] width 280 height 26
type textarea "x"
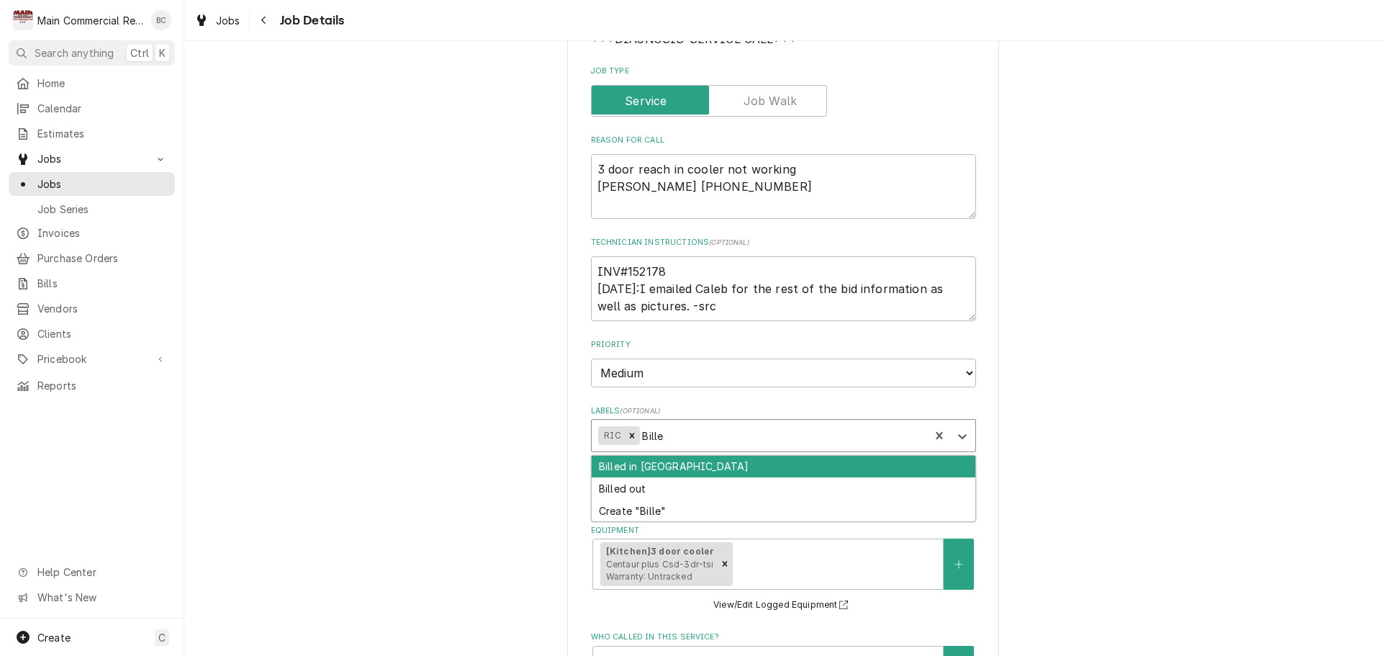
type input "Billed"
click at [719, 468] on div "Billed in [GEOGRAPHIC_DATA]" at bounding box center [784, 467] width 384 height 22
type textarea "x"
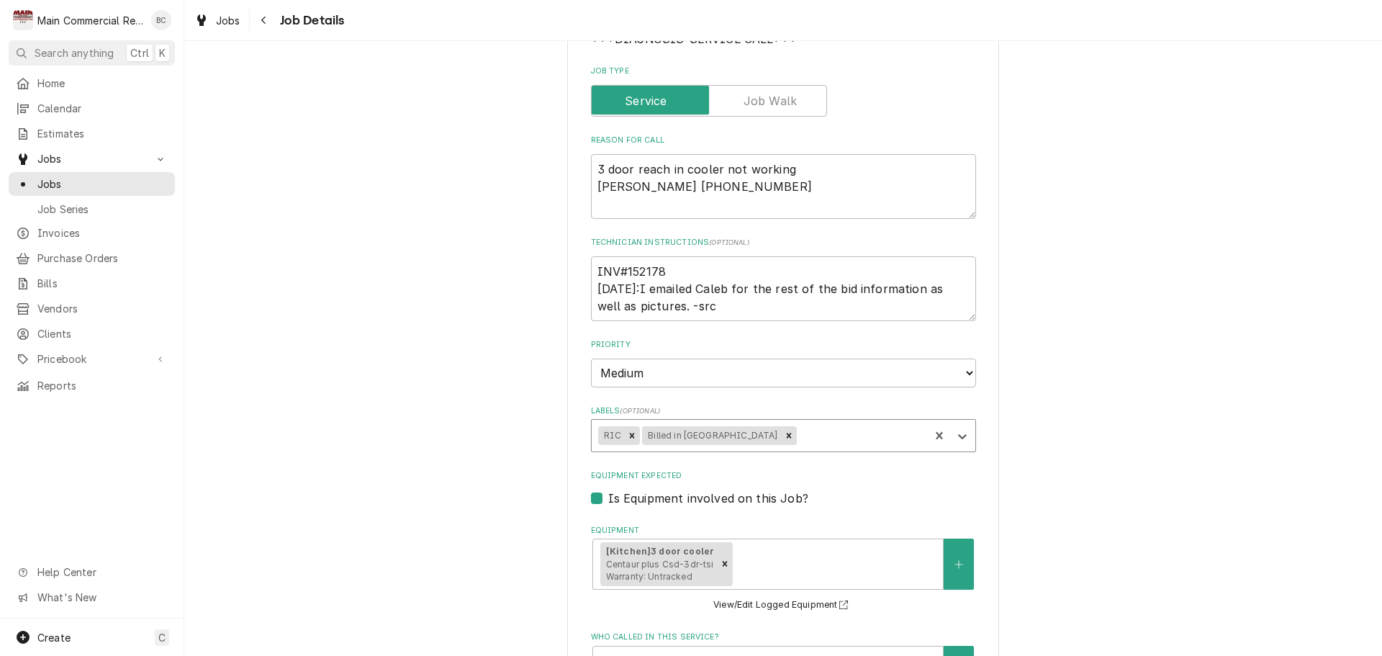
click at [1077, 438] on div "Gulf Coast [DEMOGRAPHIC_DATA] Family Services (Holiday) [STREET_ADDRESS] Use th…" at bounding box center [782, 513] width 1197 height 1346
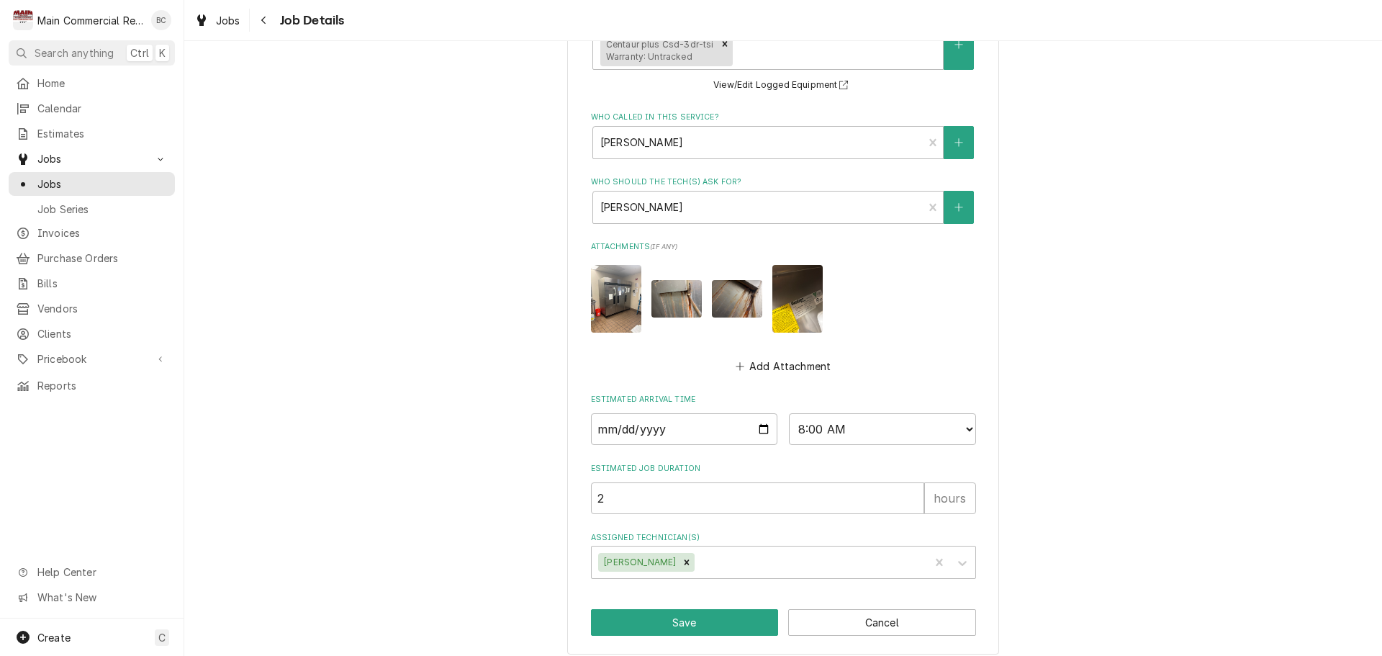
scroll to position [746, 0]
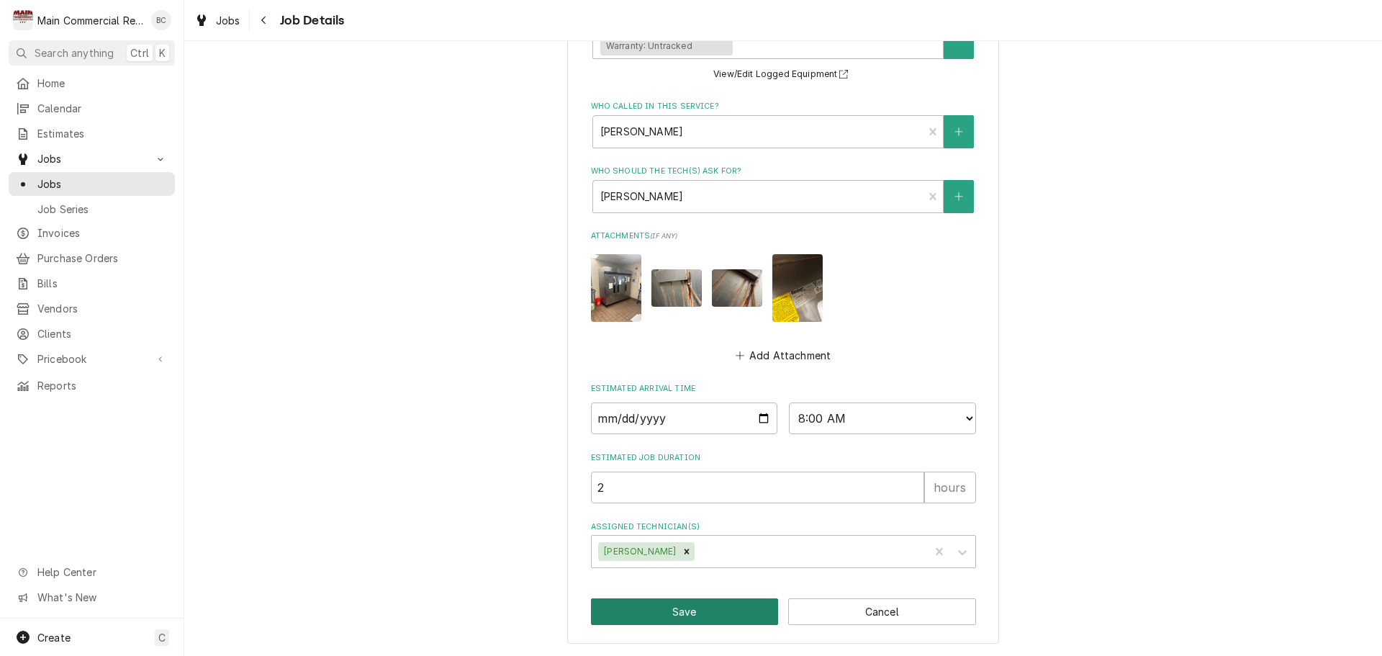
click at [666, 612] on button "Save" at bounding box center [685, 611] width 188 height 27
type textarea "x"
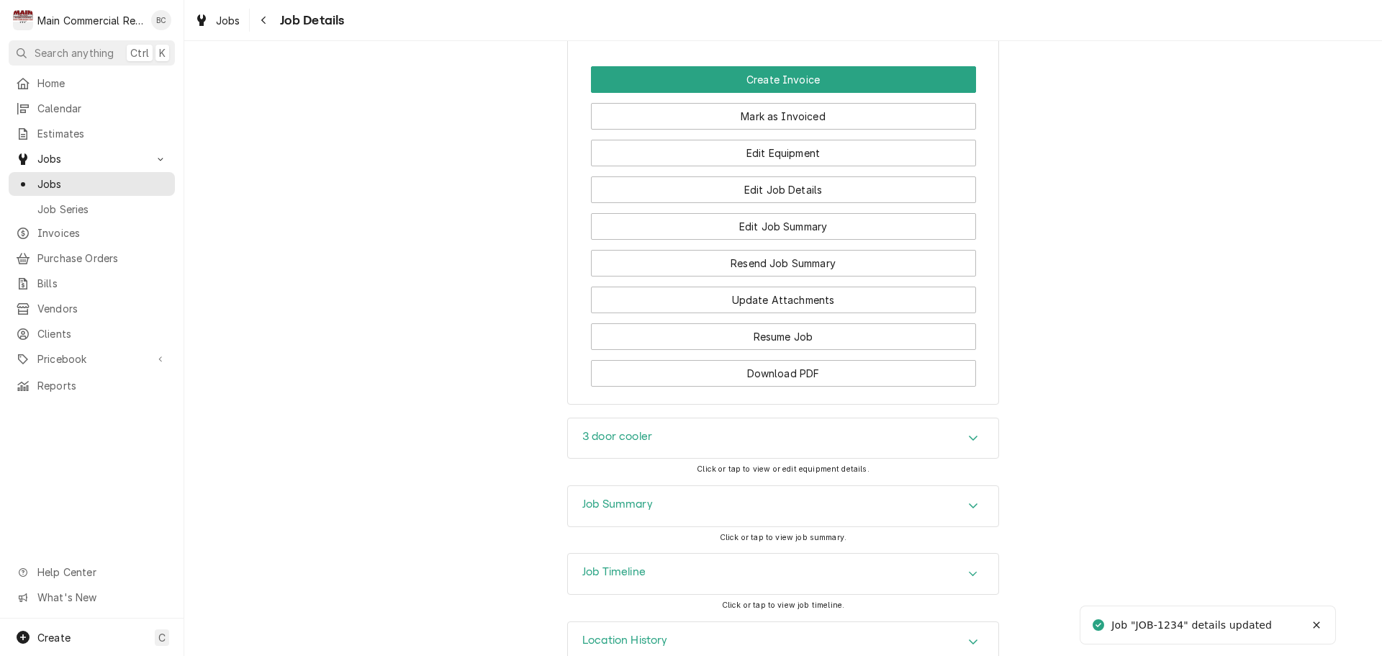
scroll to position [1541, 0]
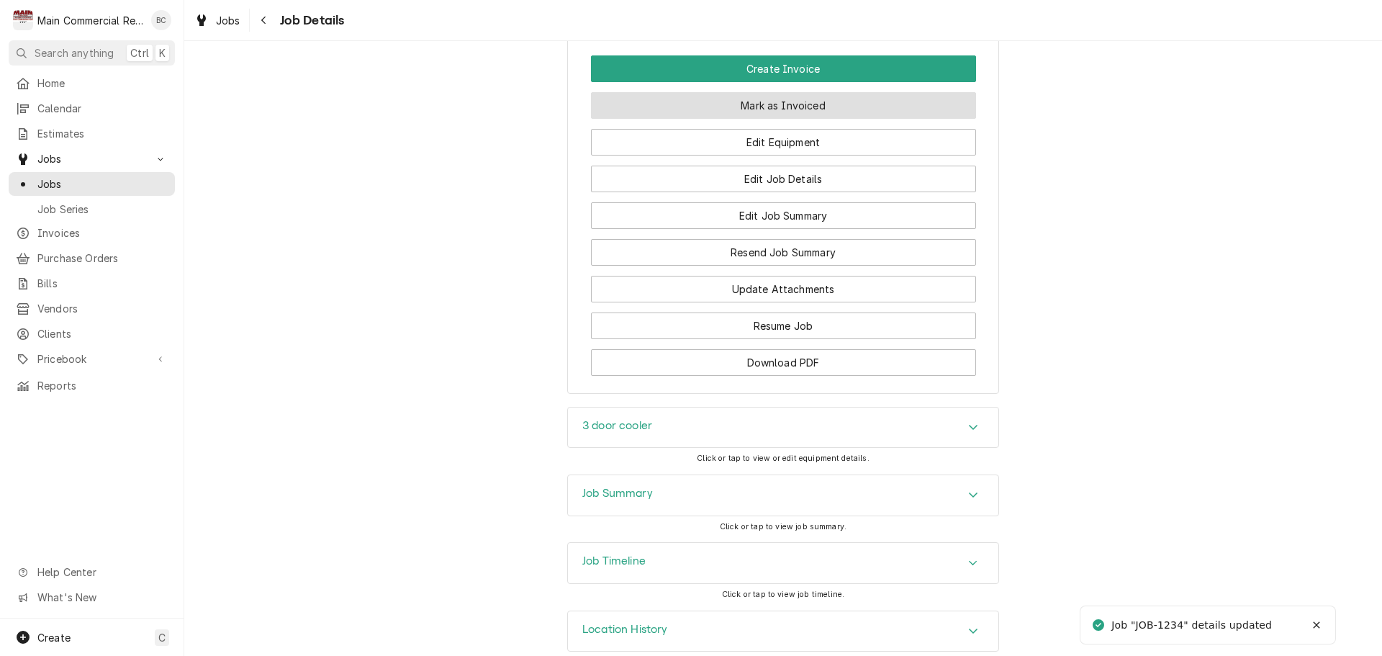
click at [792, 92] on button "Mark as Invoiced" at bounding box center [783, 105] width 385 height 27
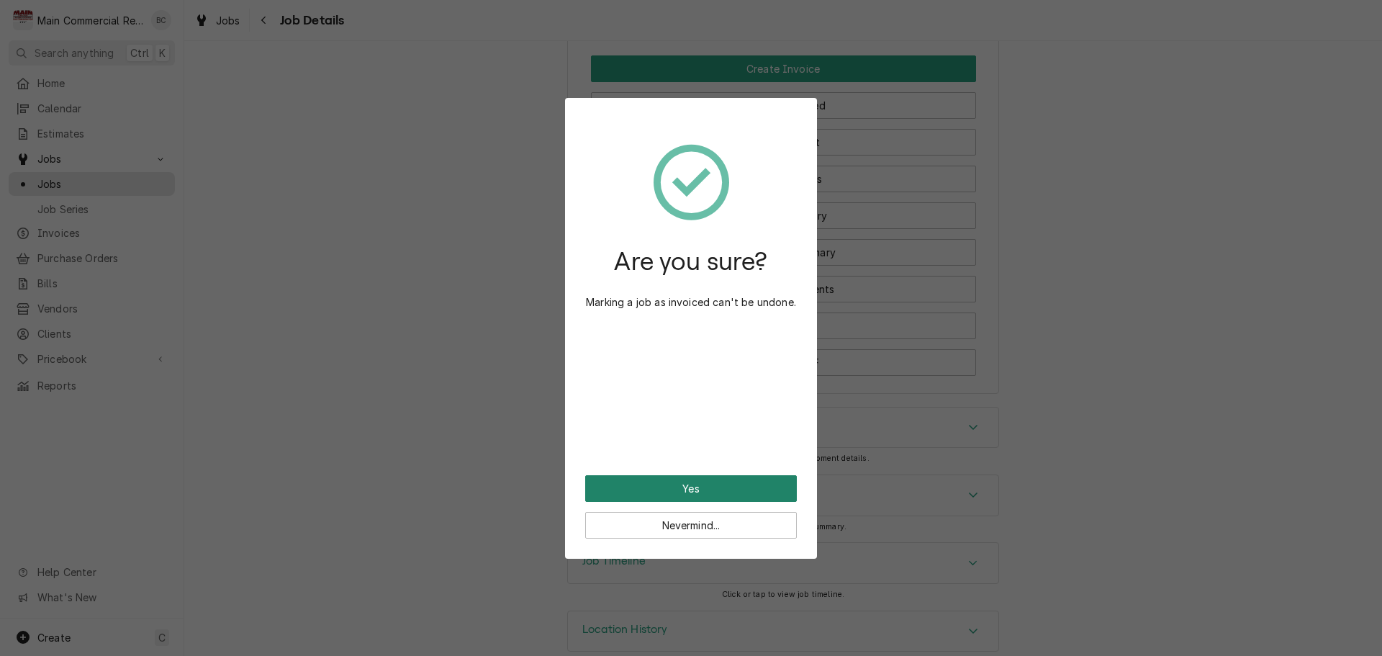
click at [656, 481] on button "Yes" at bounding box center [691, 488] width 212 height 27
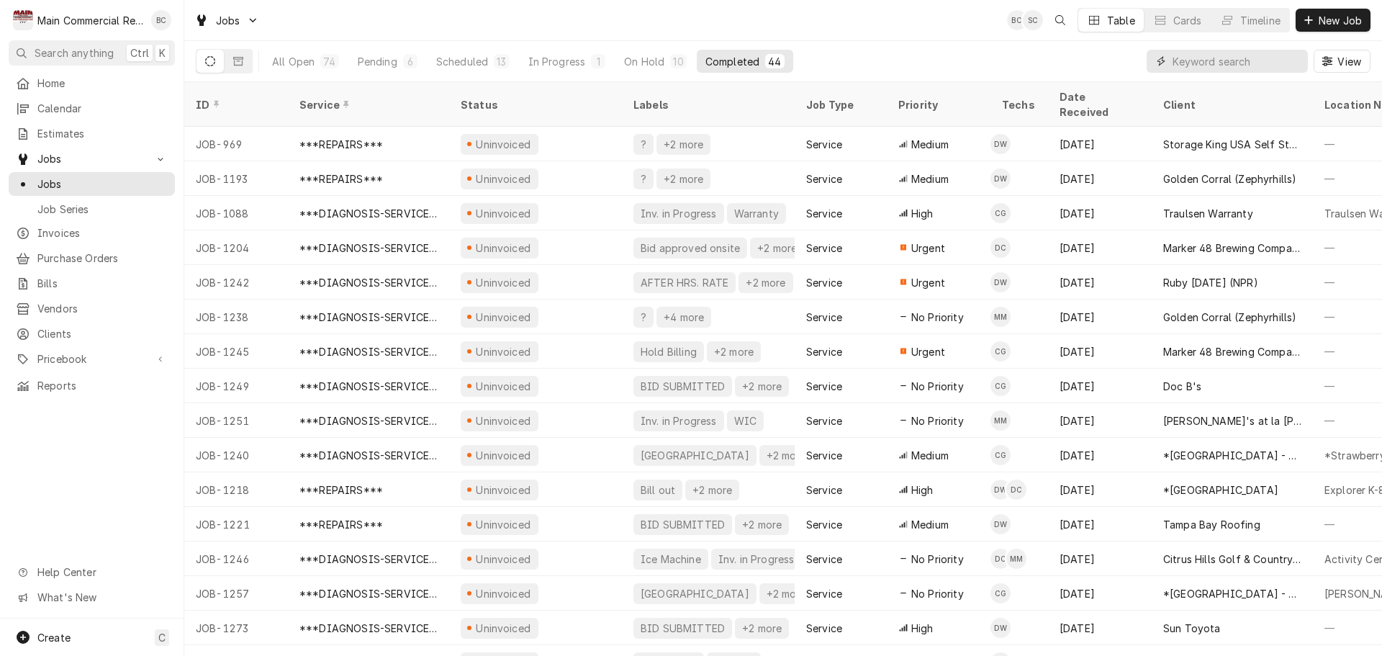
click at [1191, 53] on input "Dynamic Content Wrapper" at bounding box center [1236, 61] width 128 height 23
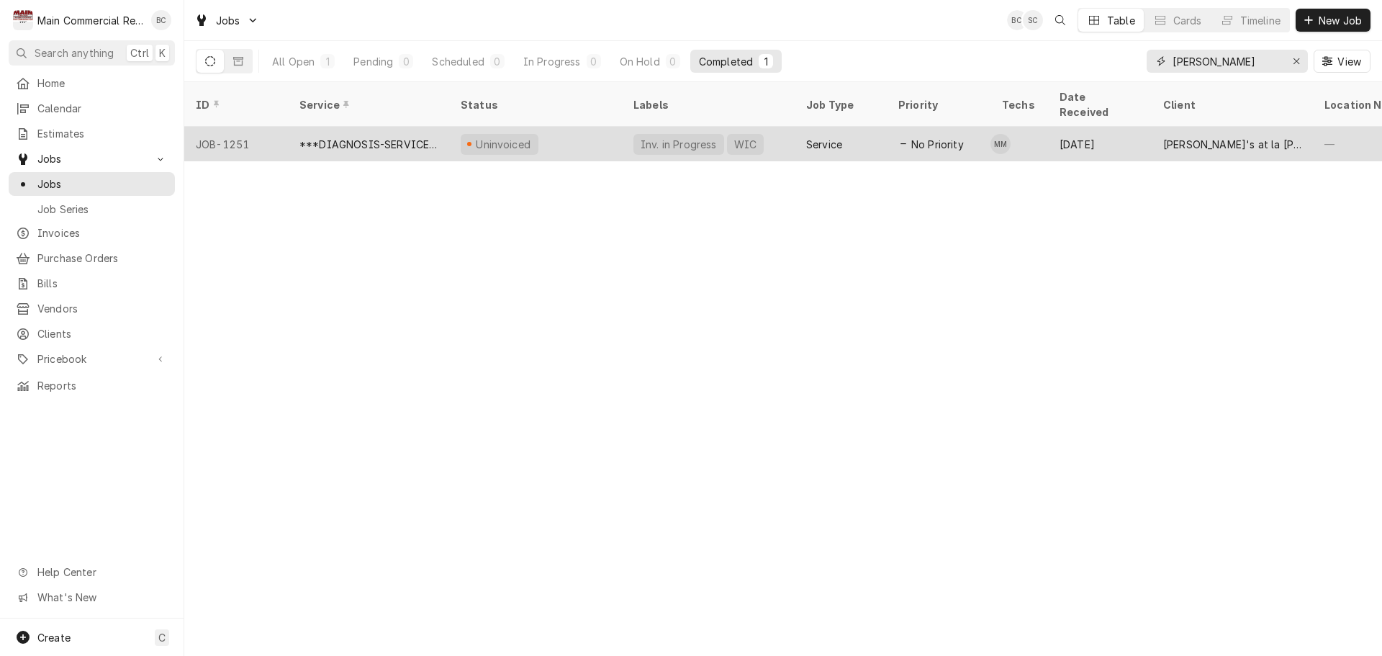
type input "angelito"
click at [745, 137] on div "WIC" at bounding box center [745, 144] width 25 height 15
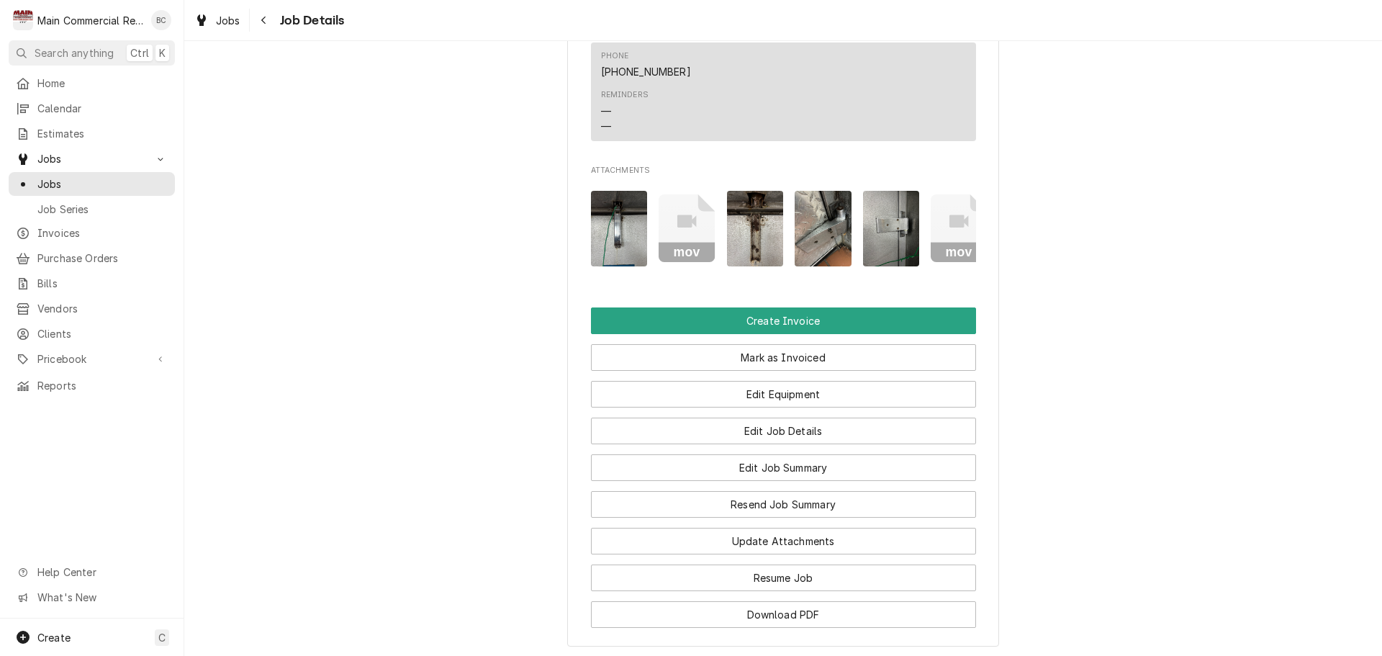
scroll to position [1367, 0]
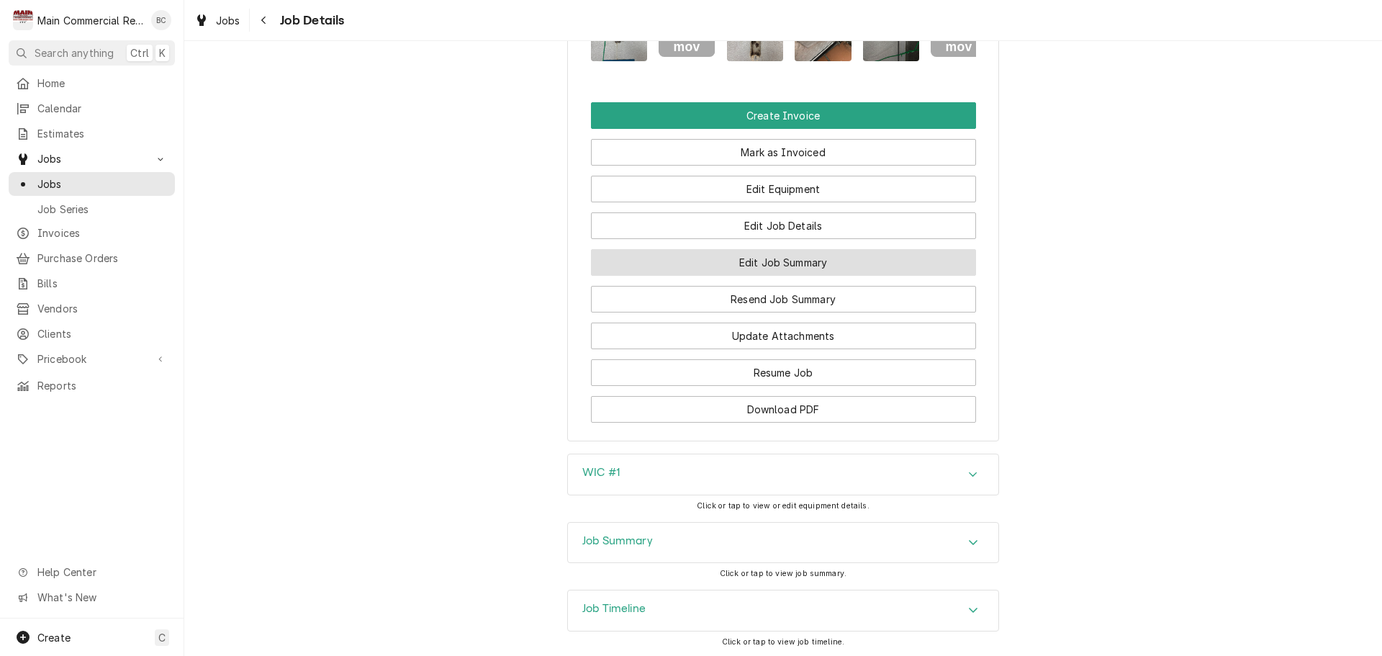
click at [728, 276] on button "Edit Job Summary" at bounding box center [783, 262] width 385 height 27
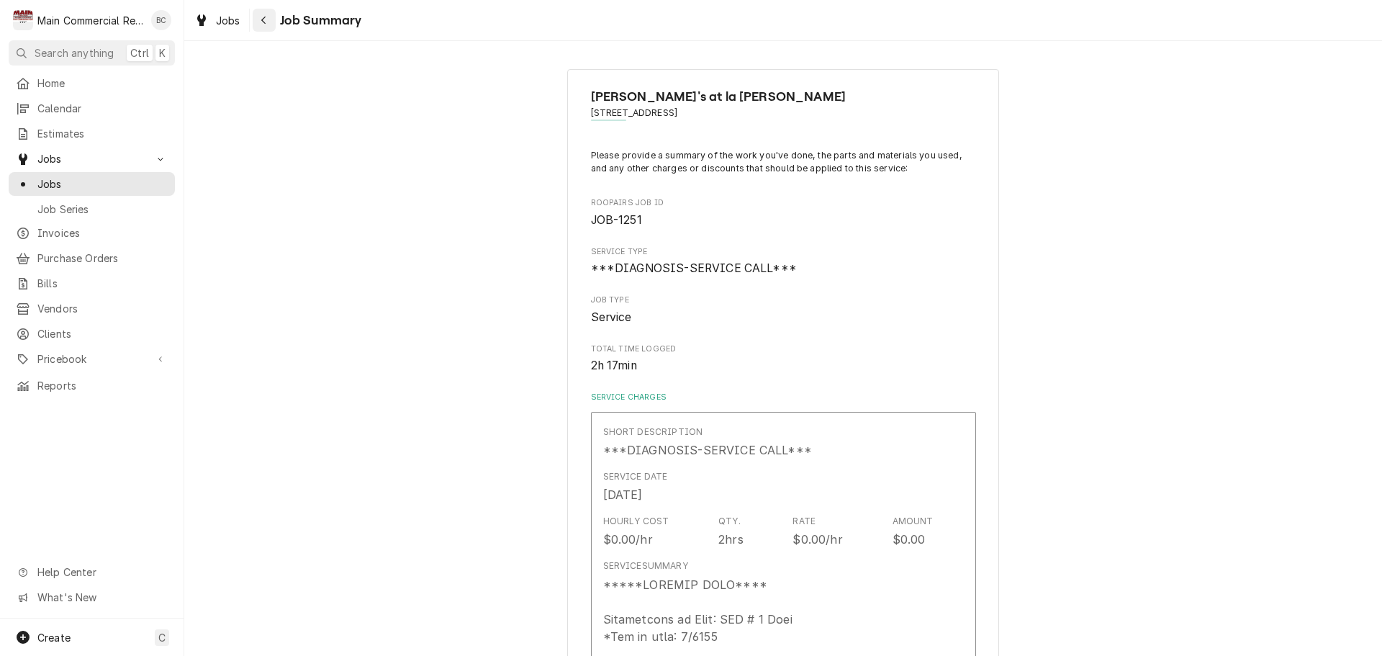
click at [266, 25] on div "Navigate back" at bounding box center [264, 20] width 14 height 14
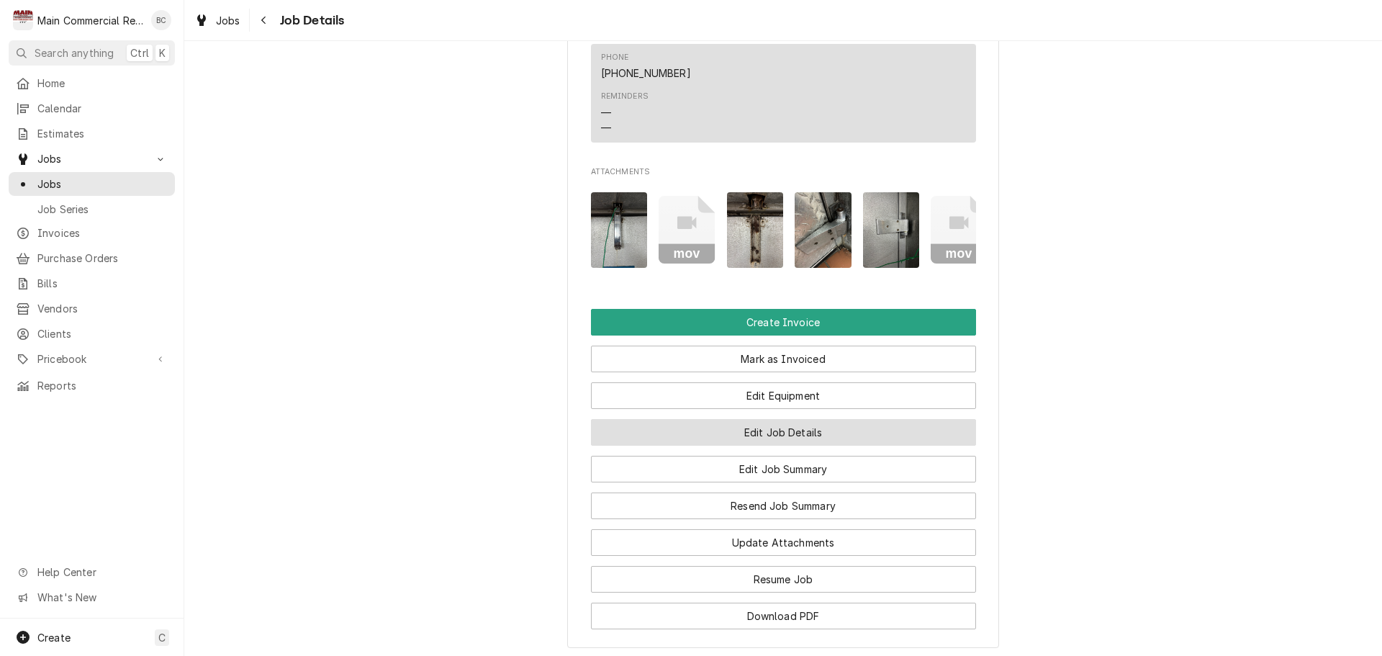
scroll to position [1223, 0]
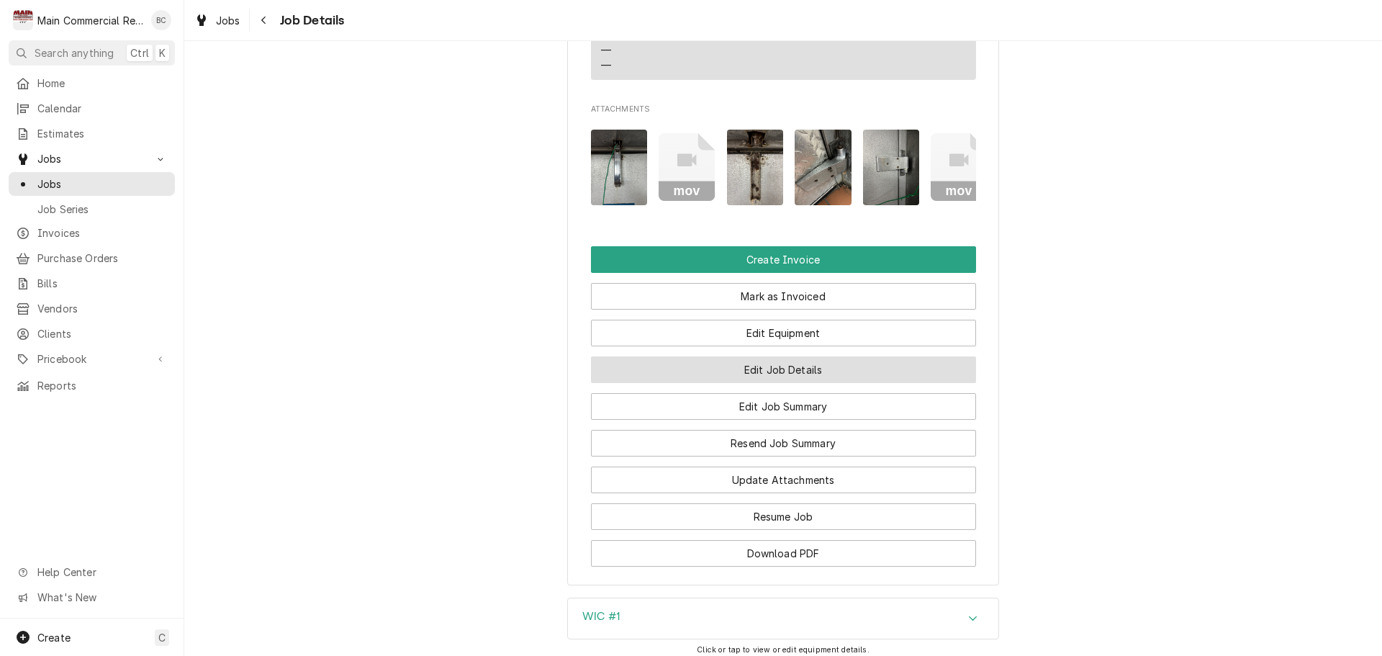
click at [766, 383] on button "Edit Job Details" at bounding box center [783, 369] width 385 height 27
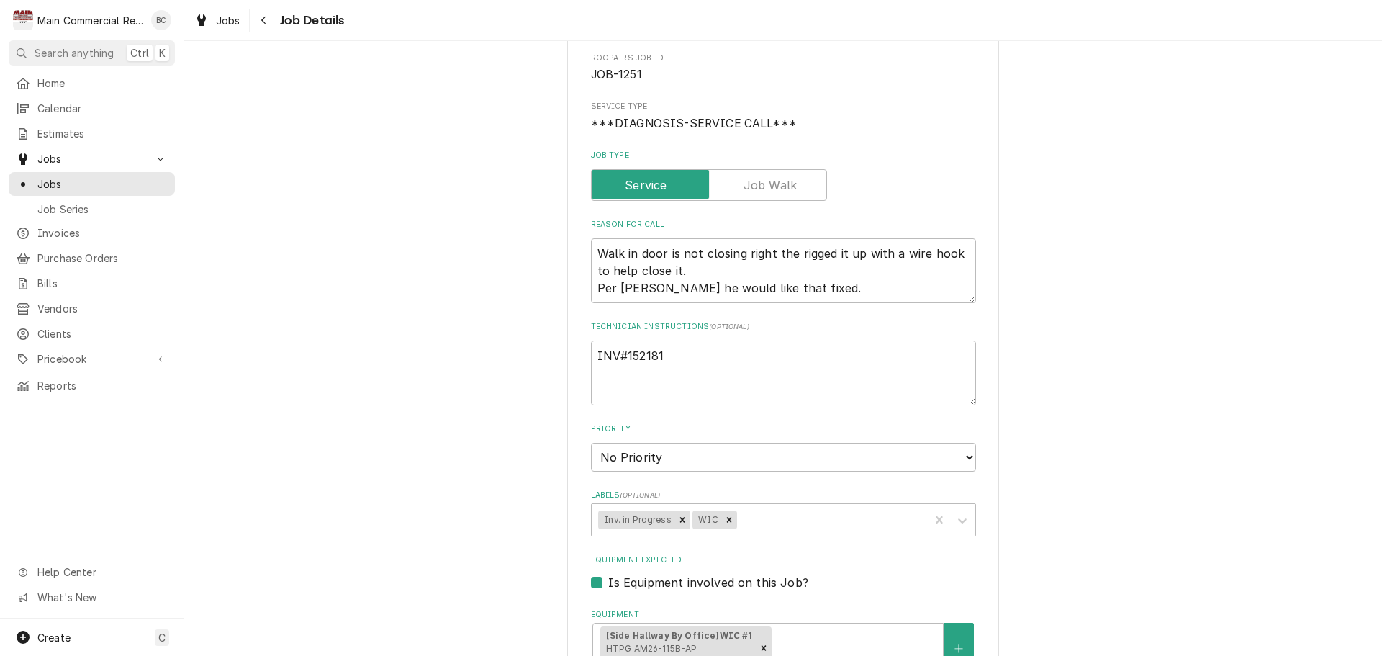
scroll to position [144, 0]
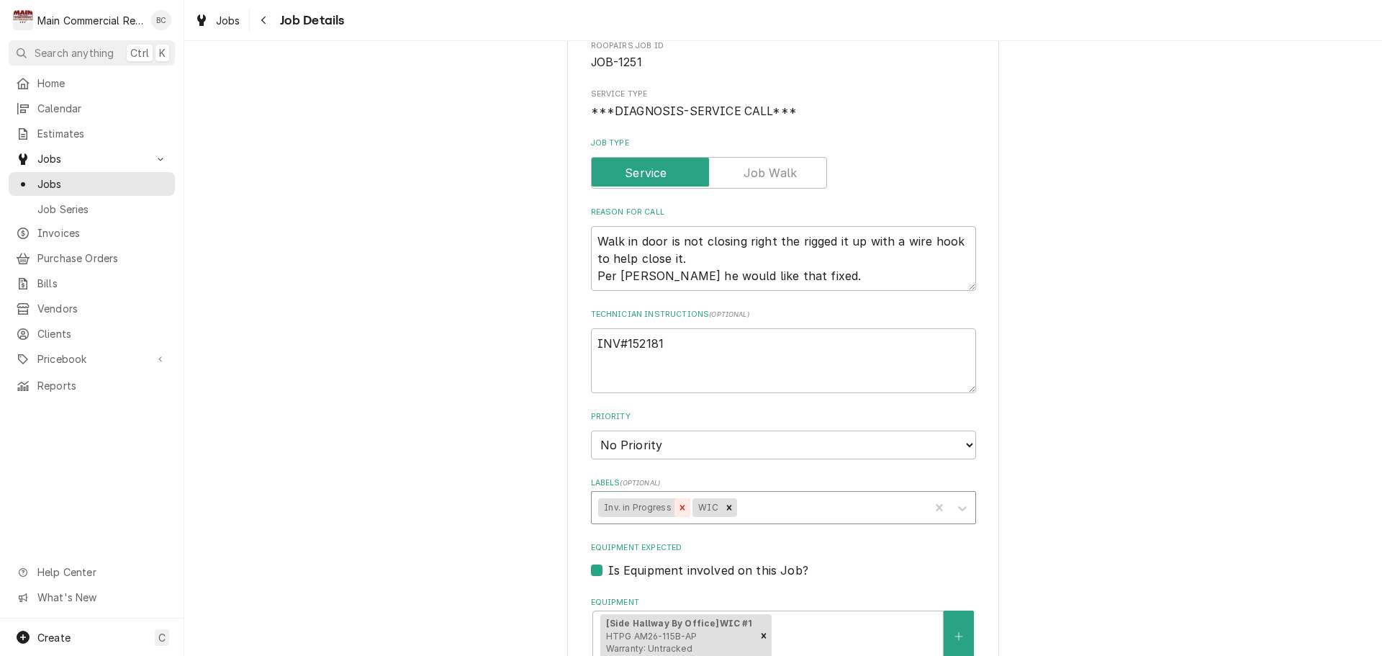
click at [677, 509] on icon "Remove Inv. in Progress" at bounding box center [682, 507] width 10 height 10
click at [680, 507] on div "Labels" at bounding box center [783, 507] width 277 height 26
type textarea "x"
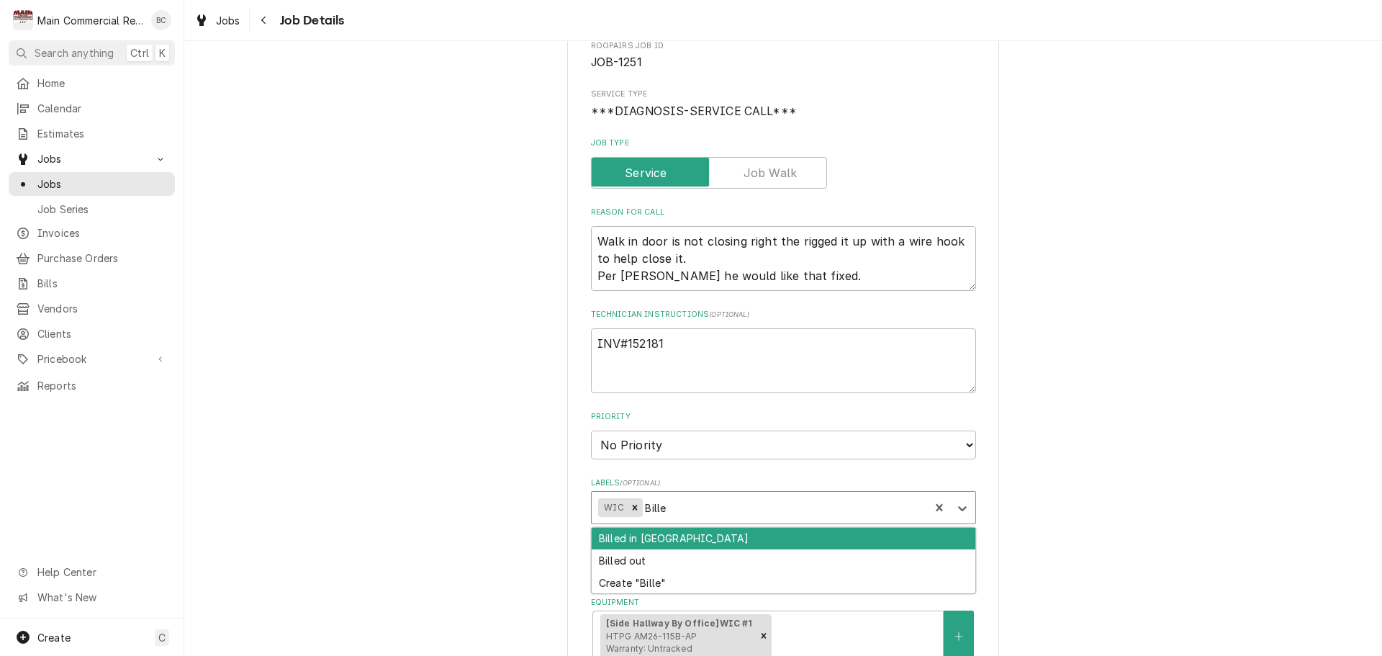
type input "Billed"
click at [691, 545] on div "Billed in QBO" at bounding box center [784, 538] width 384 height 22
type textarea "x"
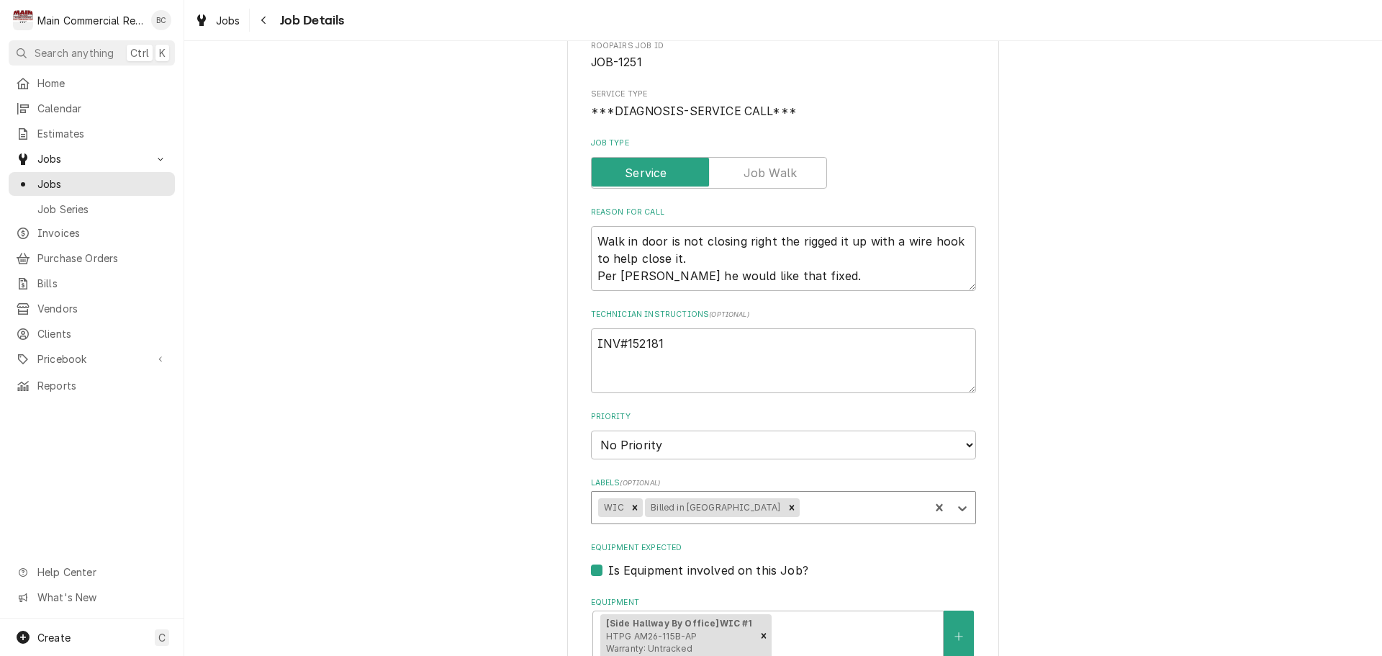
click at [1056, 529] on div "Angelito's at la Caridad 4425 W. Hillsborough Ave., Tampa, FL 33614 Use the fie…" at bounding box center [782, 585] width 1197 height 1346
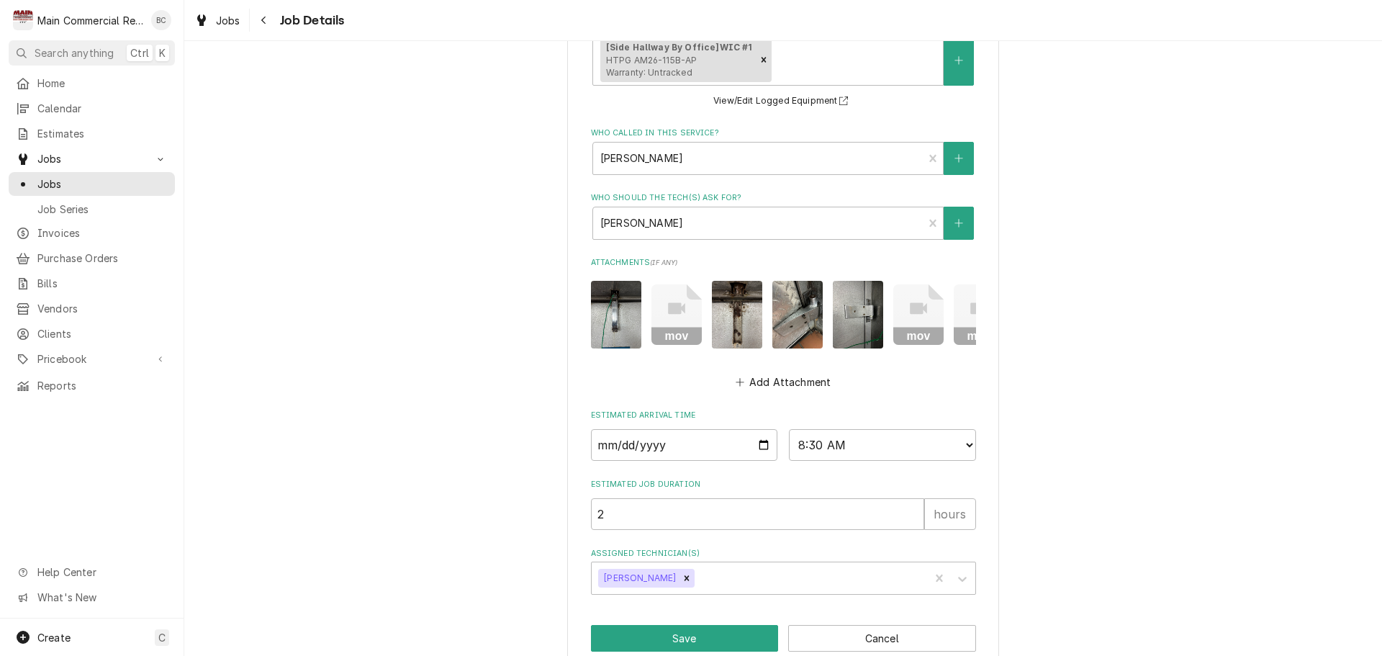
scroll to position [757, 0]
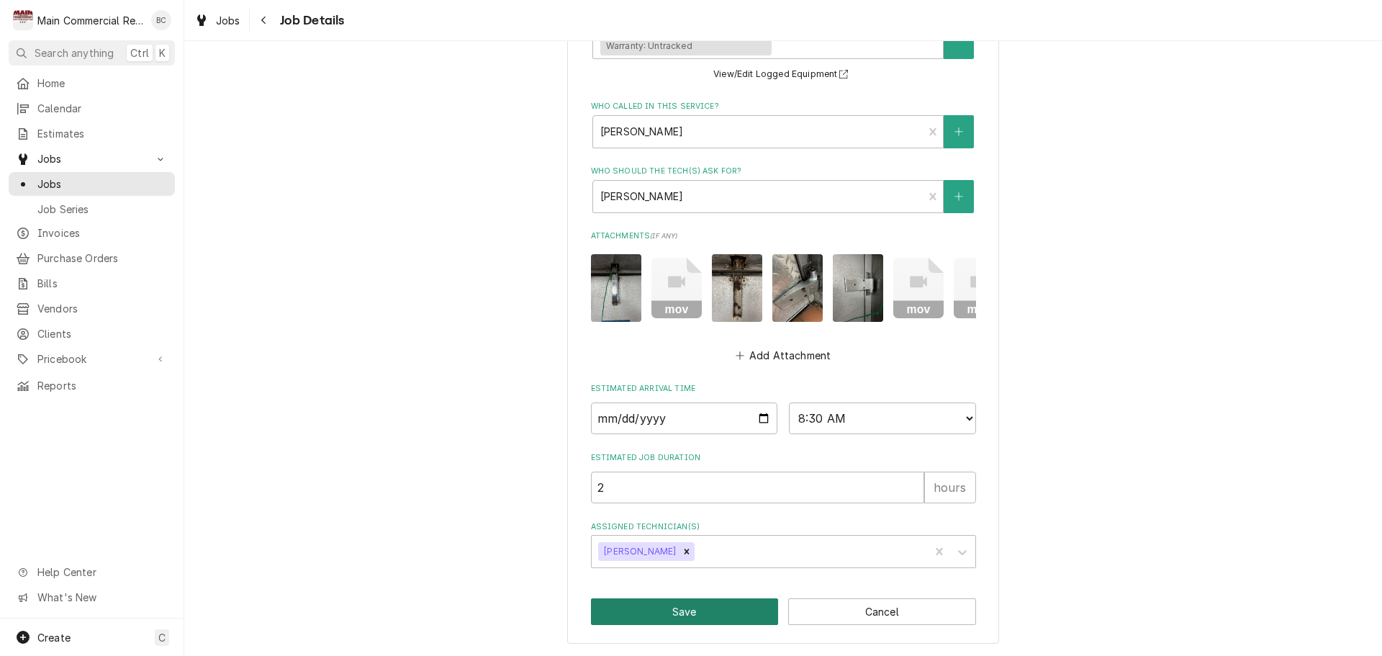
click at [684, 612] on button "Save" at bounding box center [685, 611] width 188 height 27
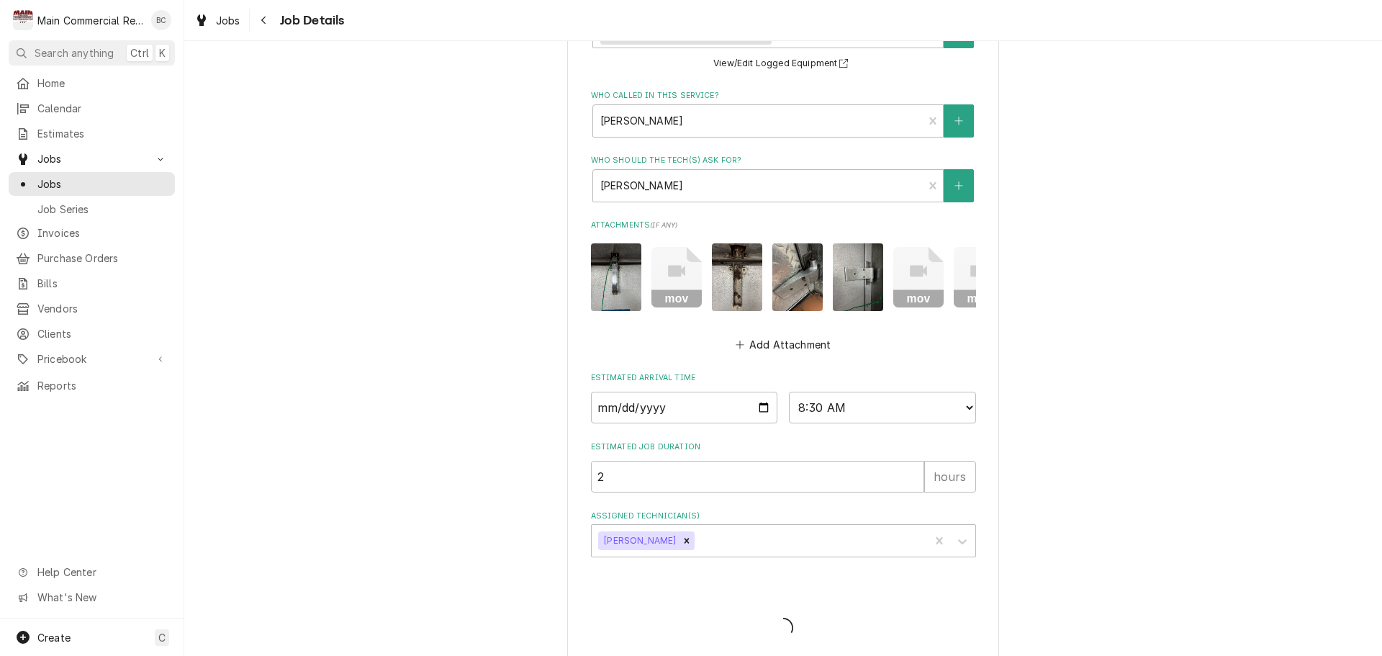
type textarea "x"
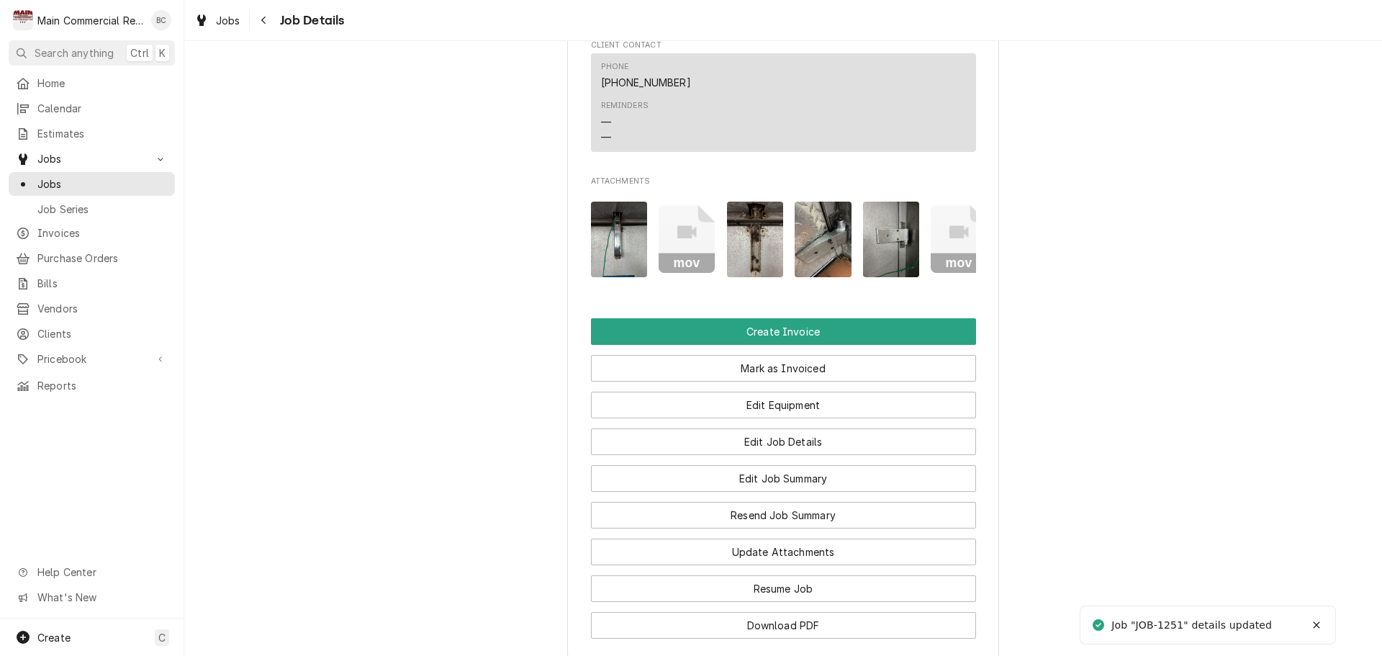
scroll to position [1464, 0]
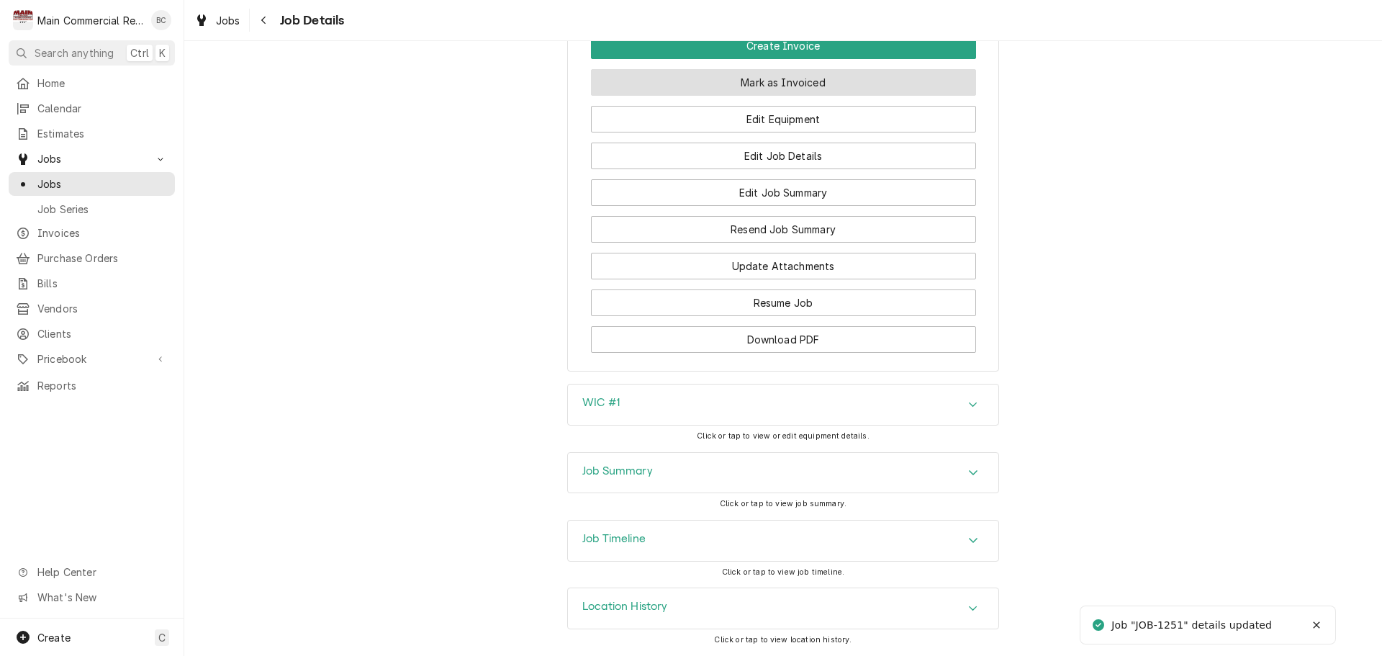
click at [797, 86] on button "Mark as Invoiced" at bounding box center [783, 82] width 385 height 27
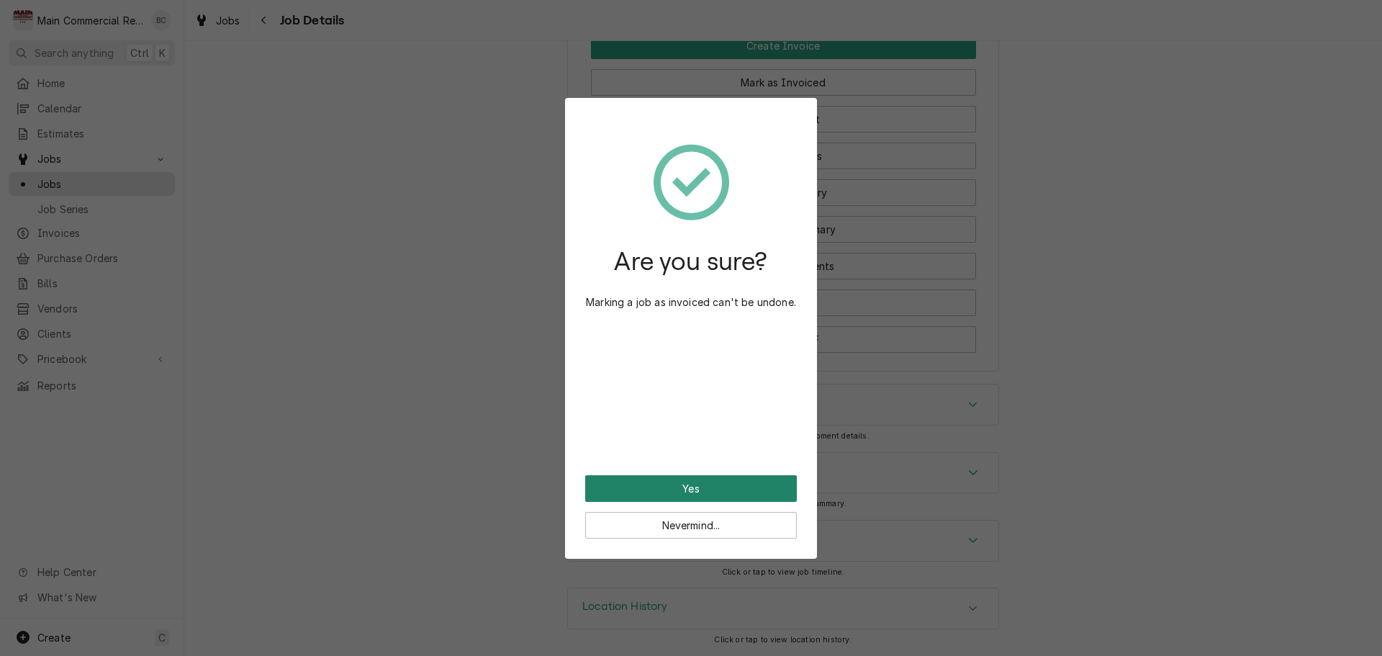
click at [693, 496] on button "Yes" at bounding box center [691, 488] width 212 height 27
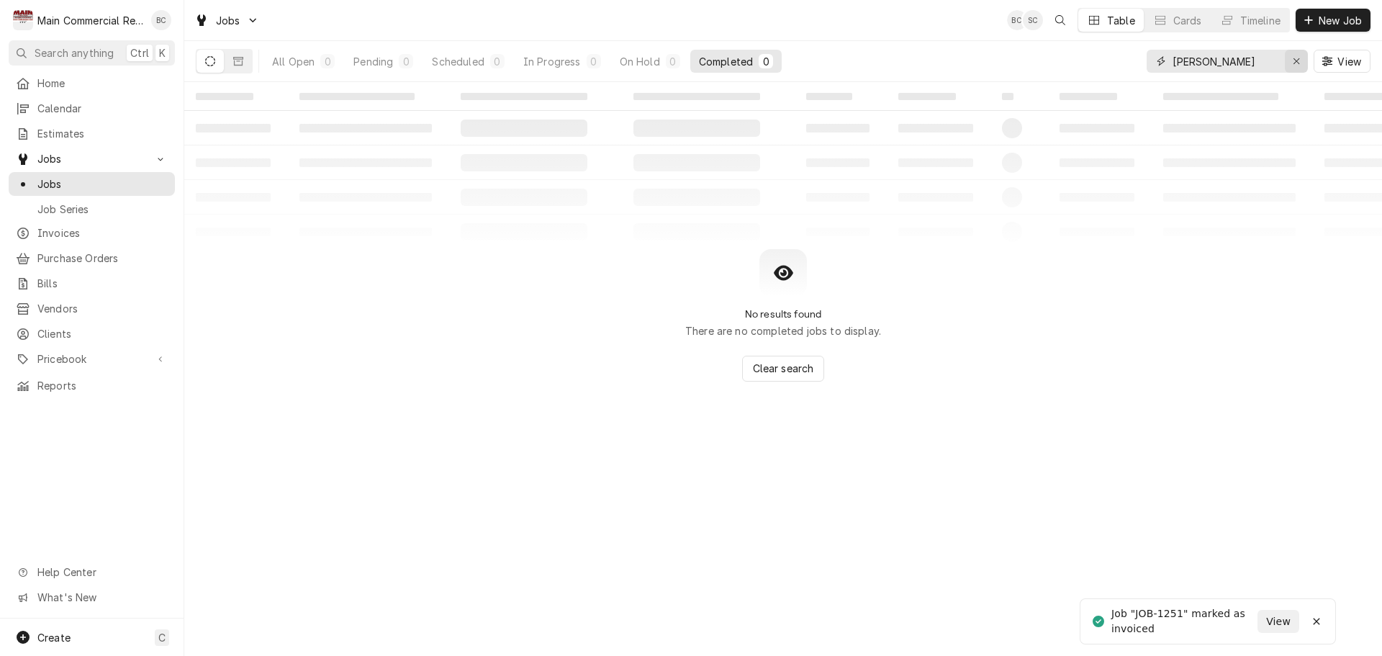
click at [1290, 63] on div "Erase input" at bounding box center [1296, 61] width 14 height 14
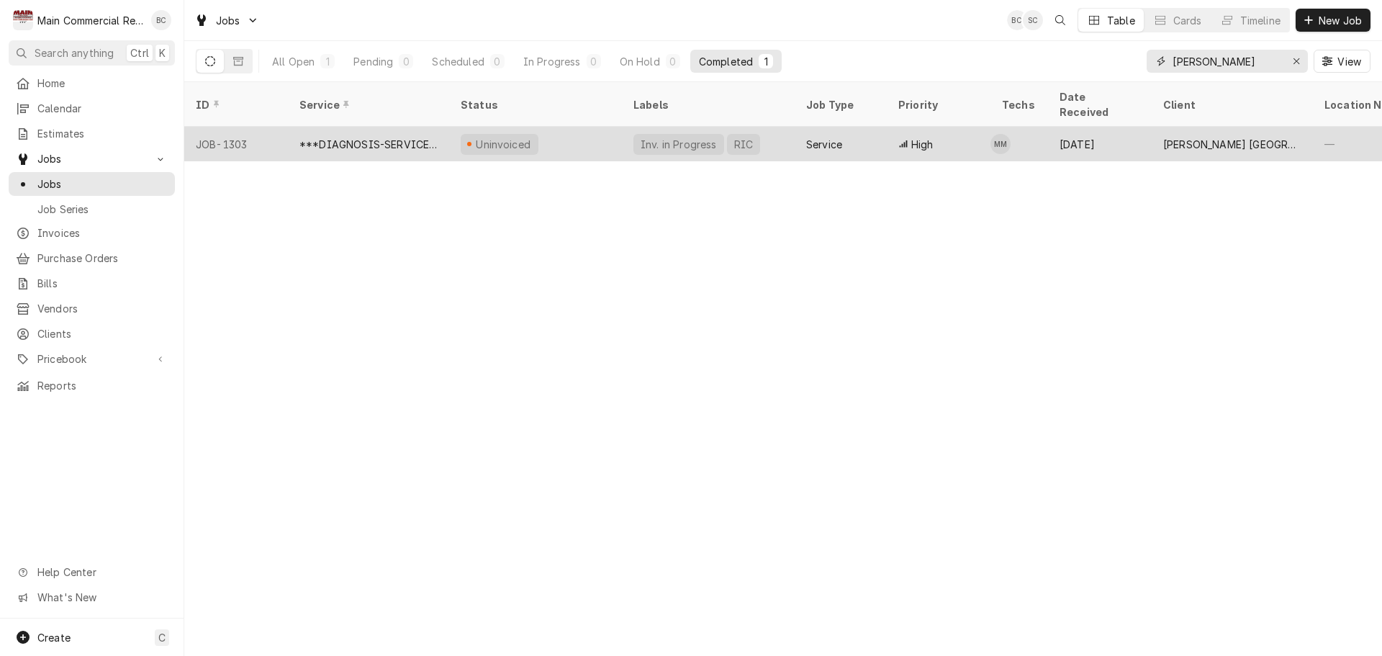
type input "[PERSON_NAME]"
click at [505, 137] on div "Uninvoiced" at bounding box center [503, 144] width 58 height 15
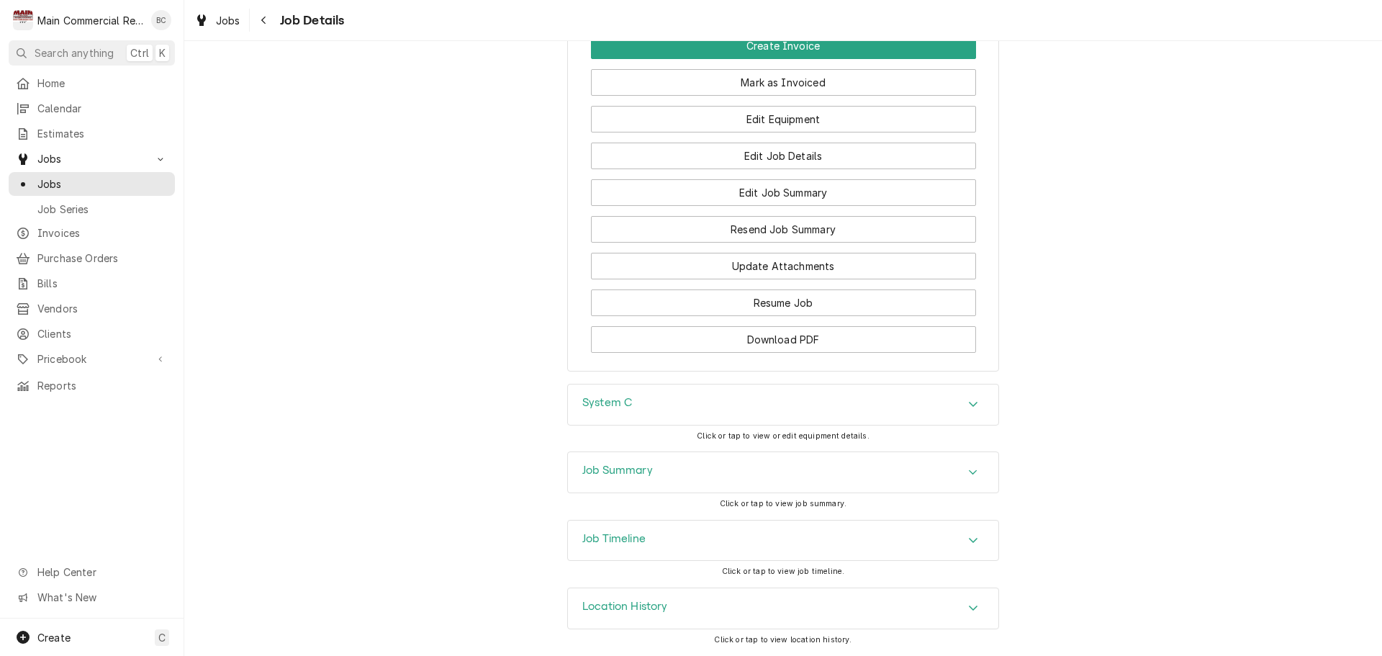
scroll to position [1437, 0]
click at [789, 477] on div "Job Summary" at bounding box center [783, 472] width 430 height 40
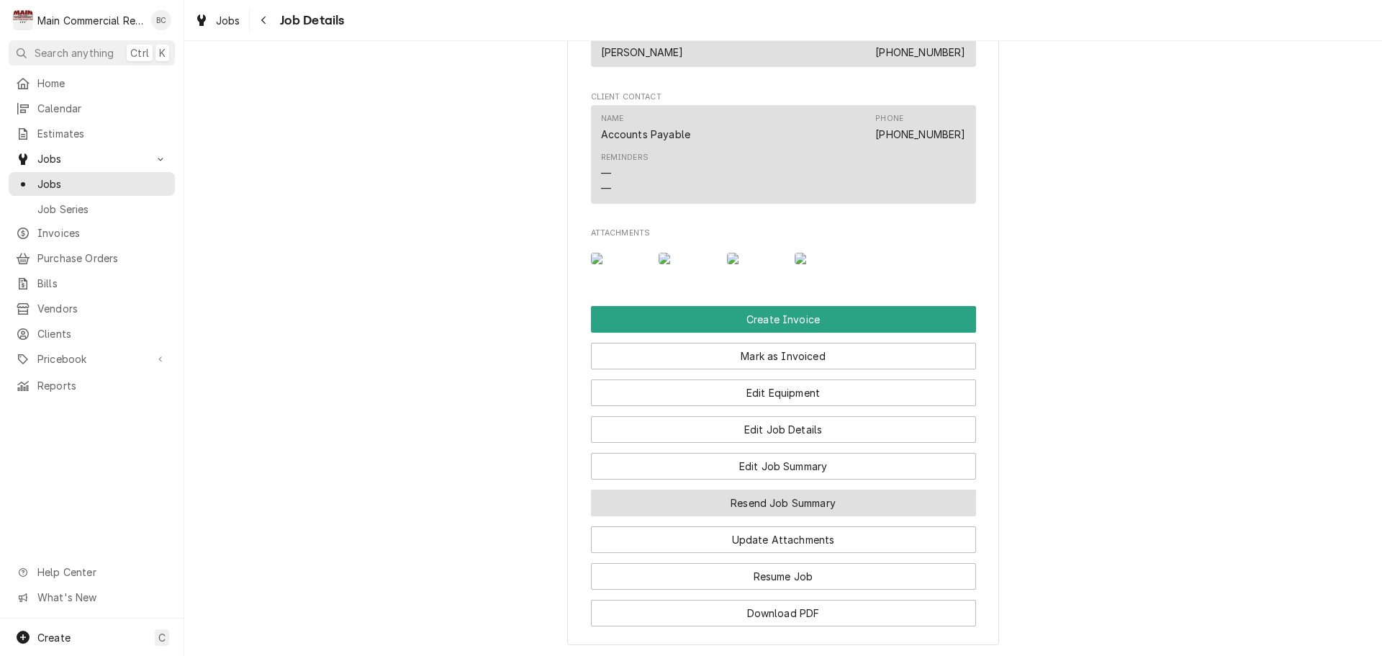
scroll to position [1134, 0]
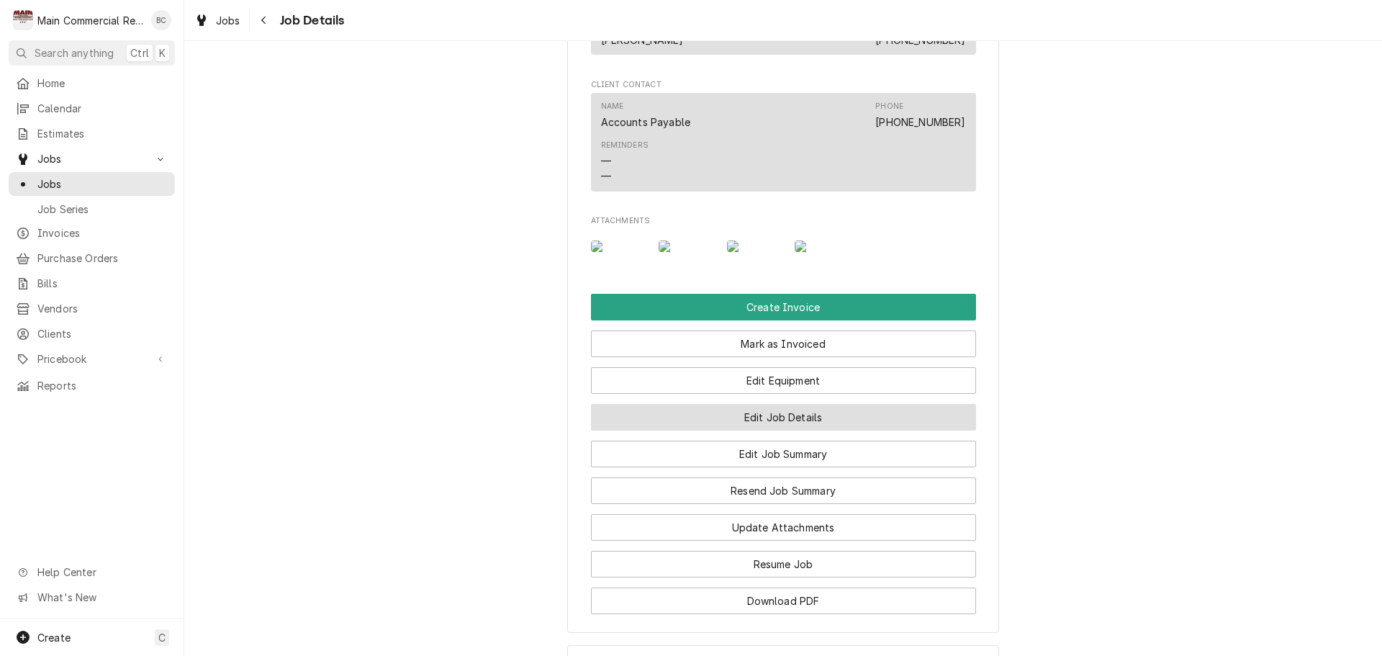
click at [775, 430] on button "Edit Job Details" at bounding box center [783, 417] width 385 height 27
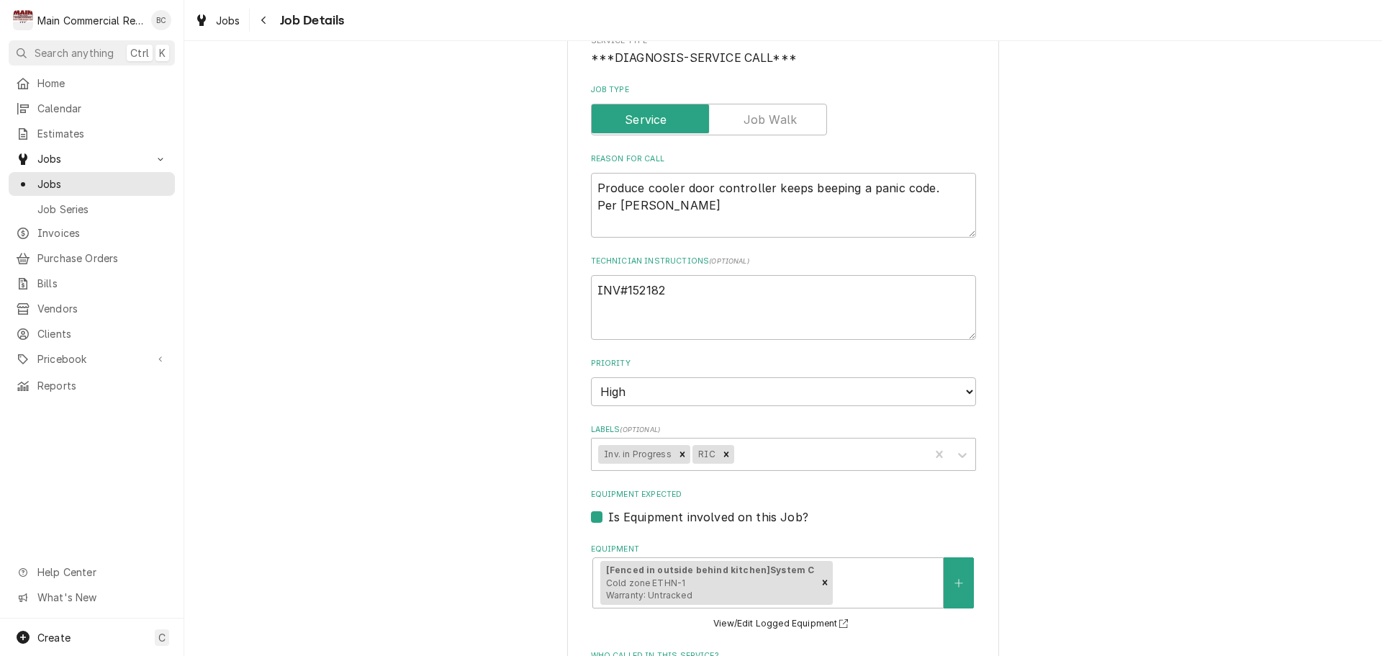
scroll to position [216, 0]
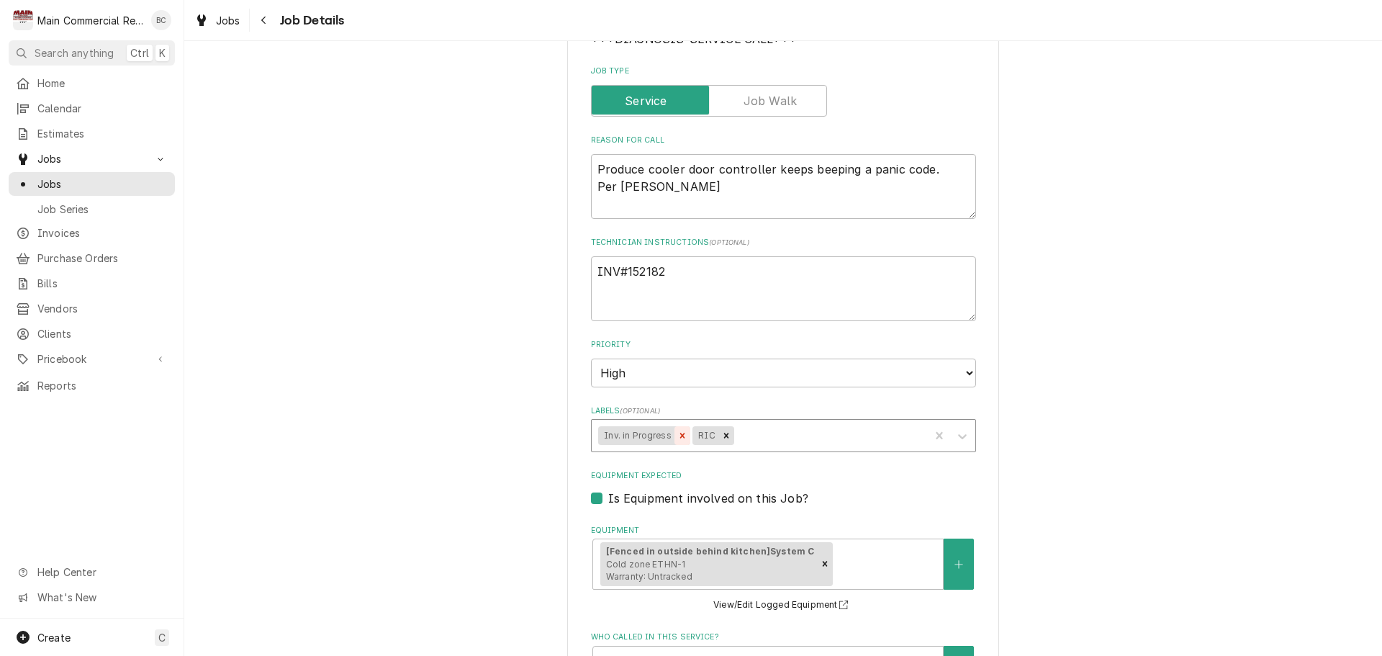
click at [677, 438] on icon "Remove Inv. in Progress" at bounding box center [682, 435] width 10 height 10
click at [679, 438] on div "Labels" at bounding box center [782, 435] width 280 height 26
type textarea "x"
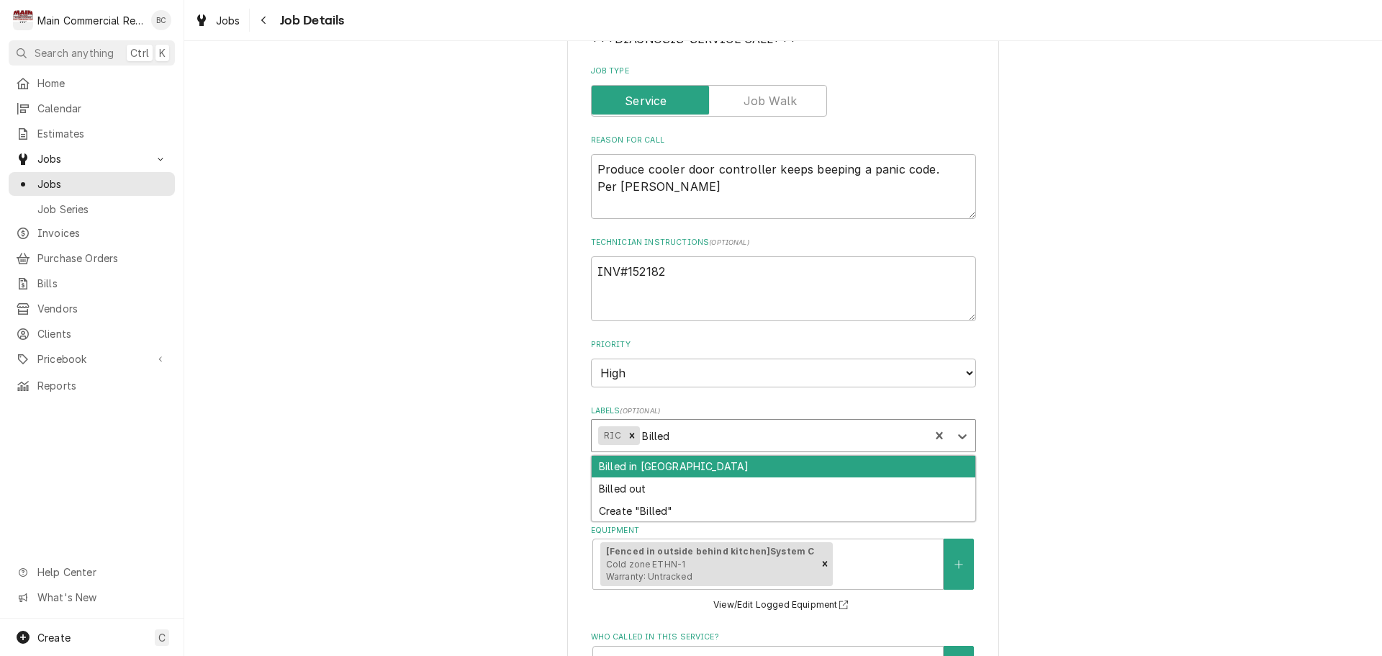
type input "Billed"
click at [685, 464] on div "Billed in QBO" at bounding box center [784, 467] width 384 height 22
type textarea "x"
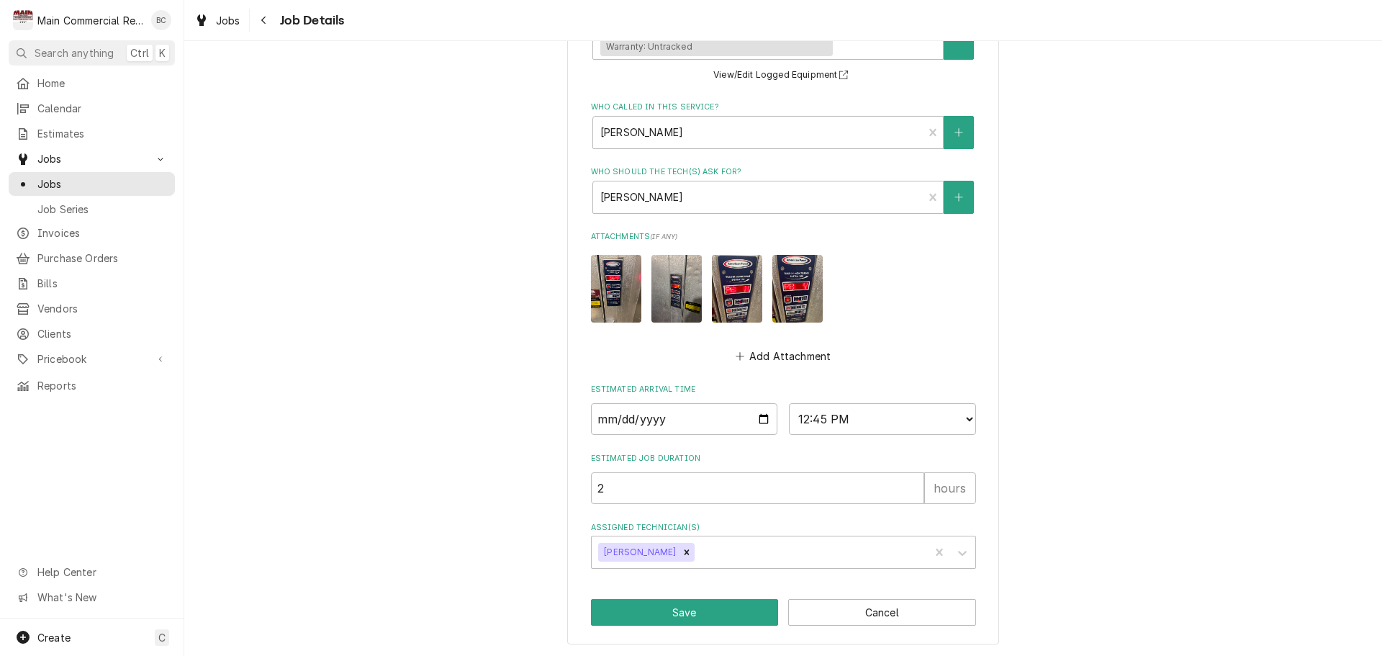
scroll to position [746, 0]
click at [729, 616] on button "Save" at bounding box center [685, 611] width 188 height 27
type textarea "x"
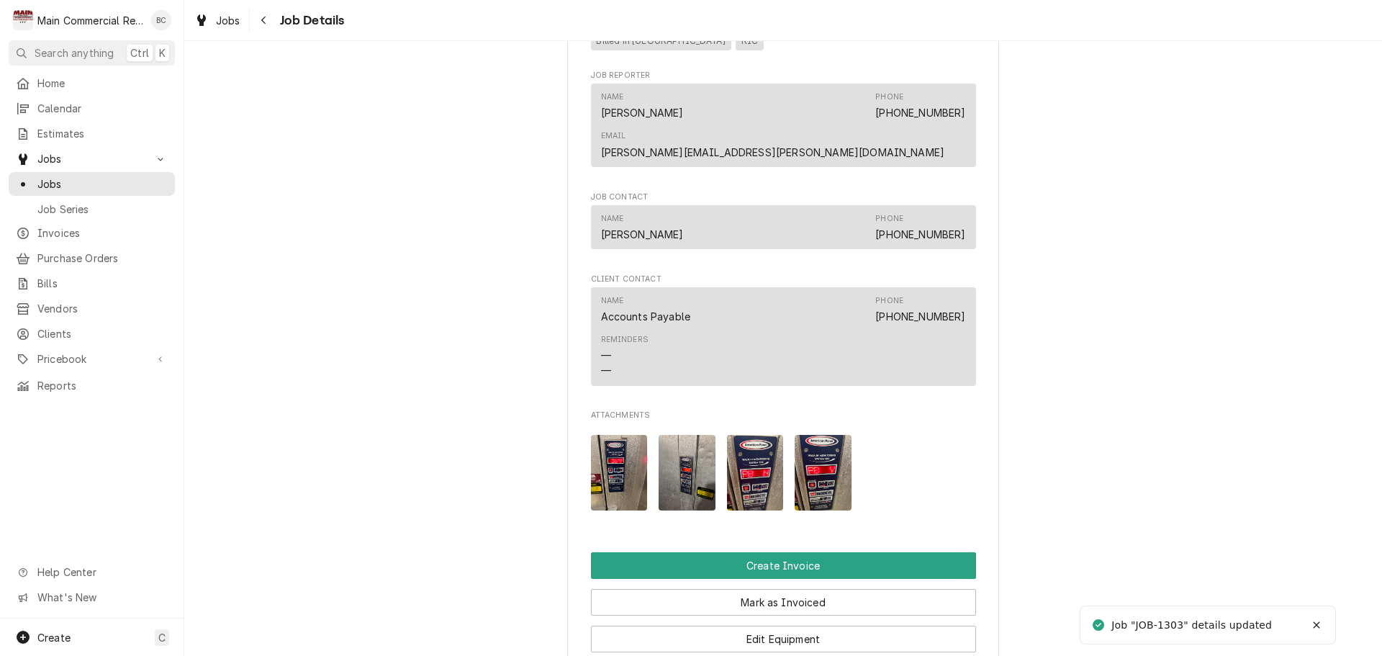
scroll to position [1437, 0]
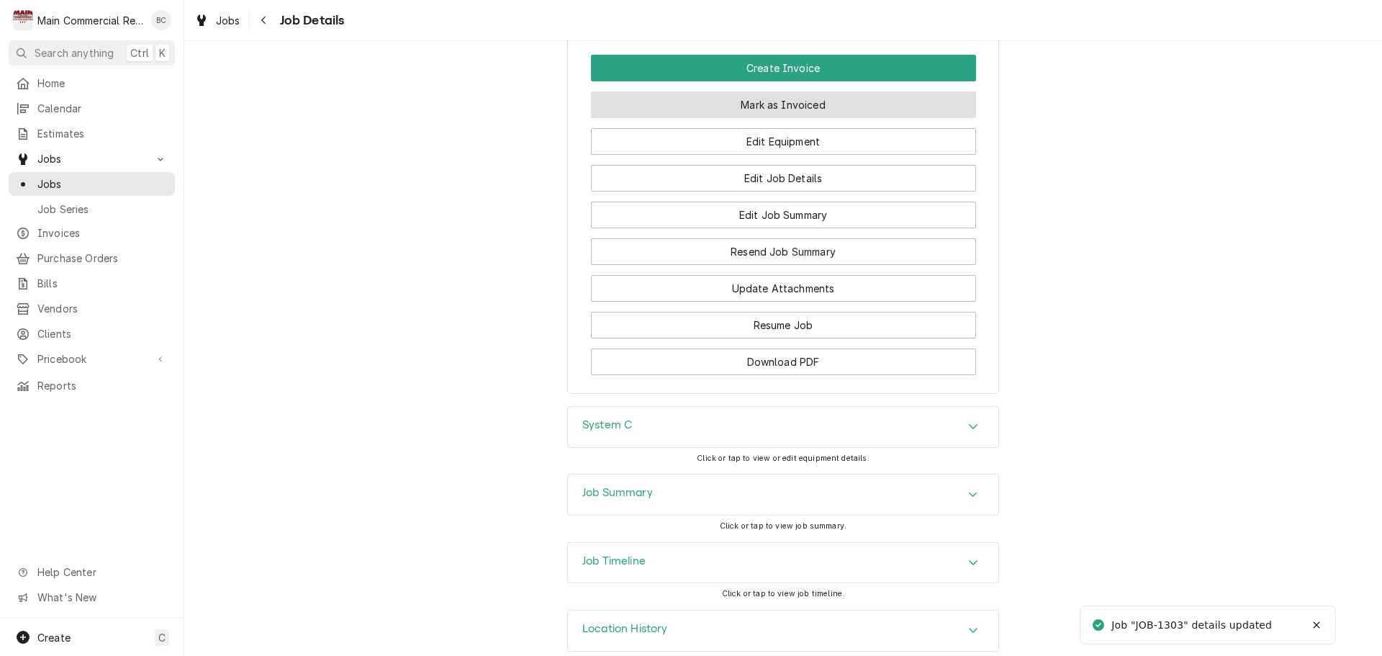
click at [789, 91] on button "Mark as Invoiced" at bounding box center [783, 104] width 385 height 27
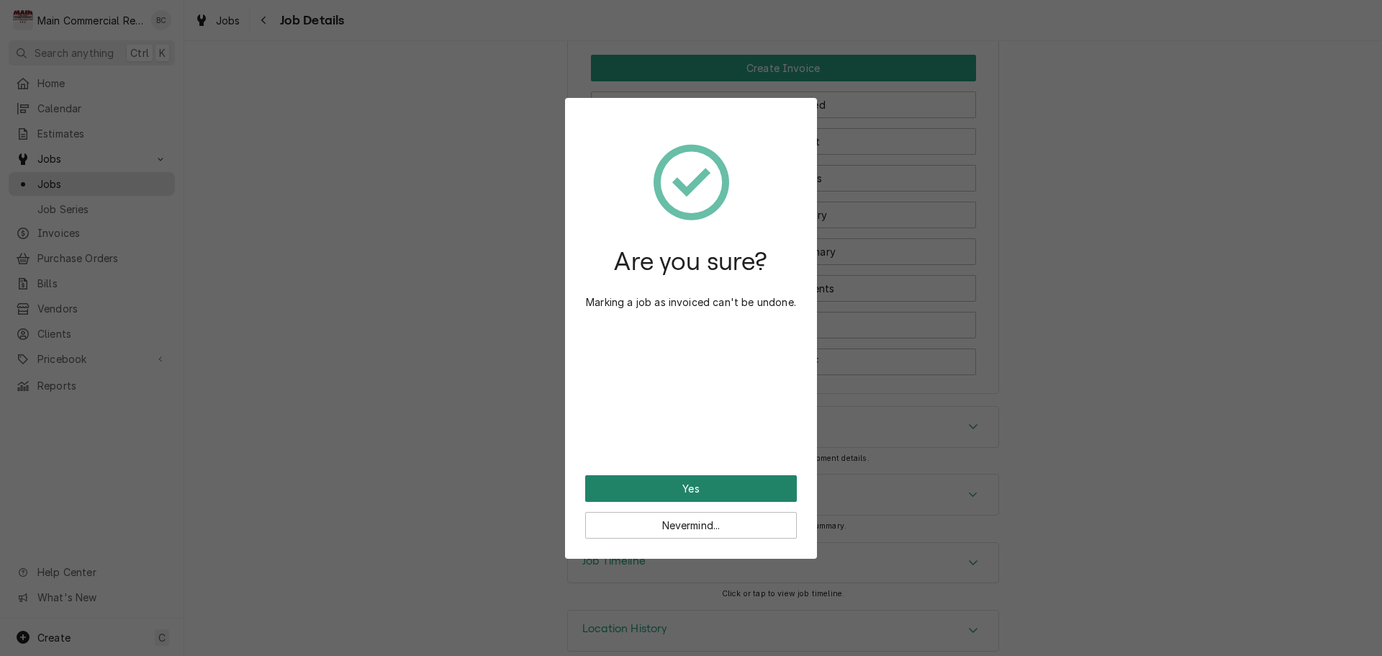
click at [684, 491] on button "Yes" at bounding box center [691, 488] width 212 height 27
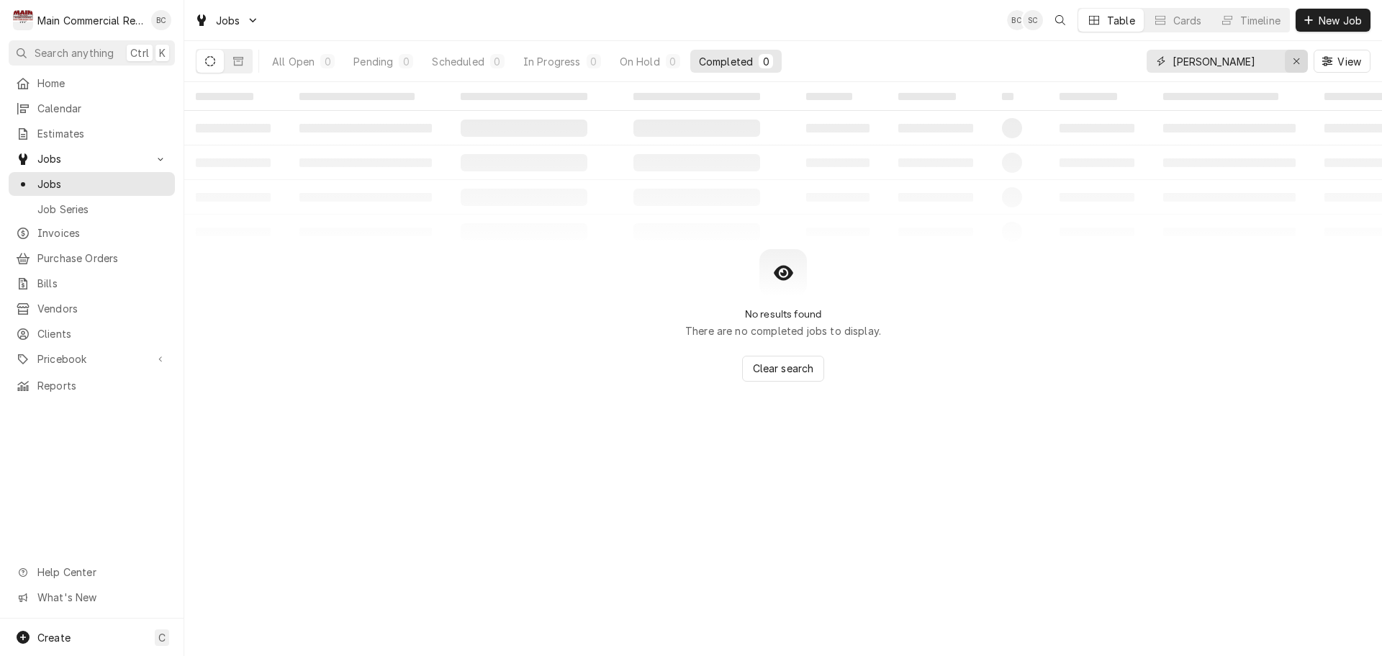
click at [1296, 66] on div "Erase input" at bounding box center [1296, 61] width 14 height 14
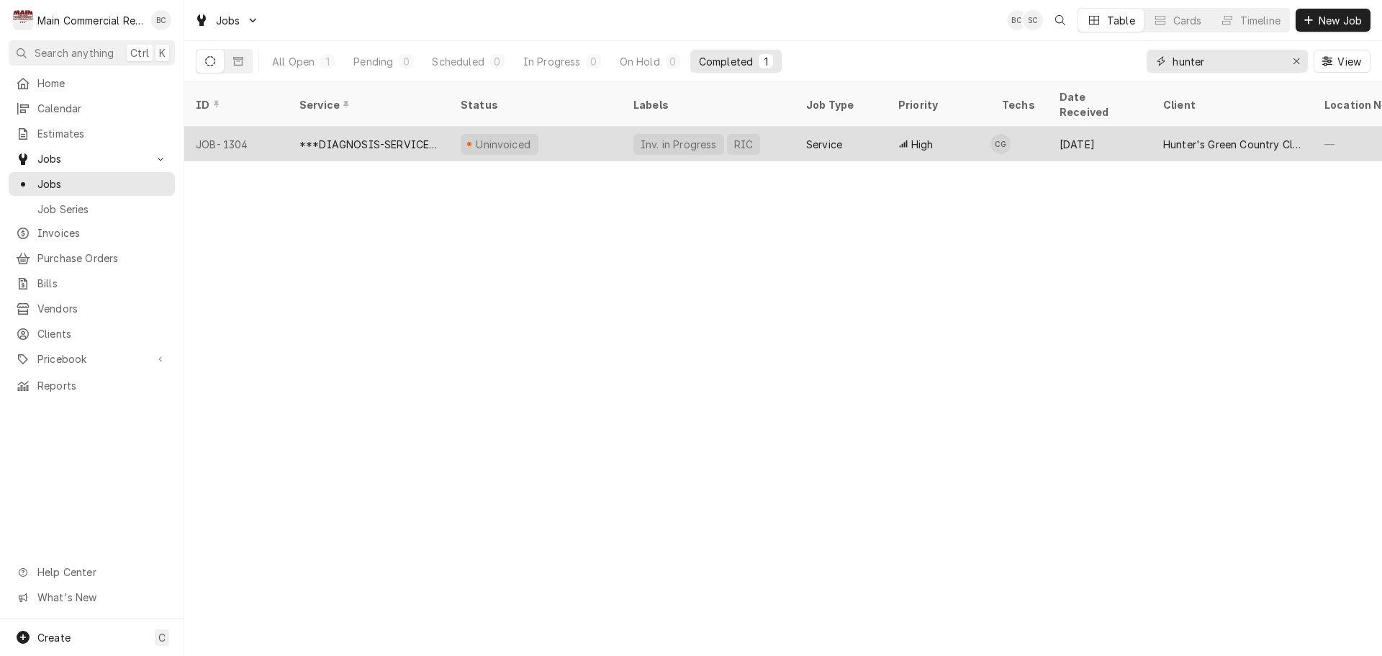
type input "hunter"
click at [650, 137] on div "Inv. in Progress" at bounding box center [678, 144] width 79 height 15
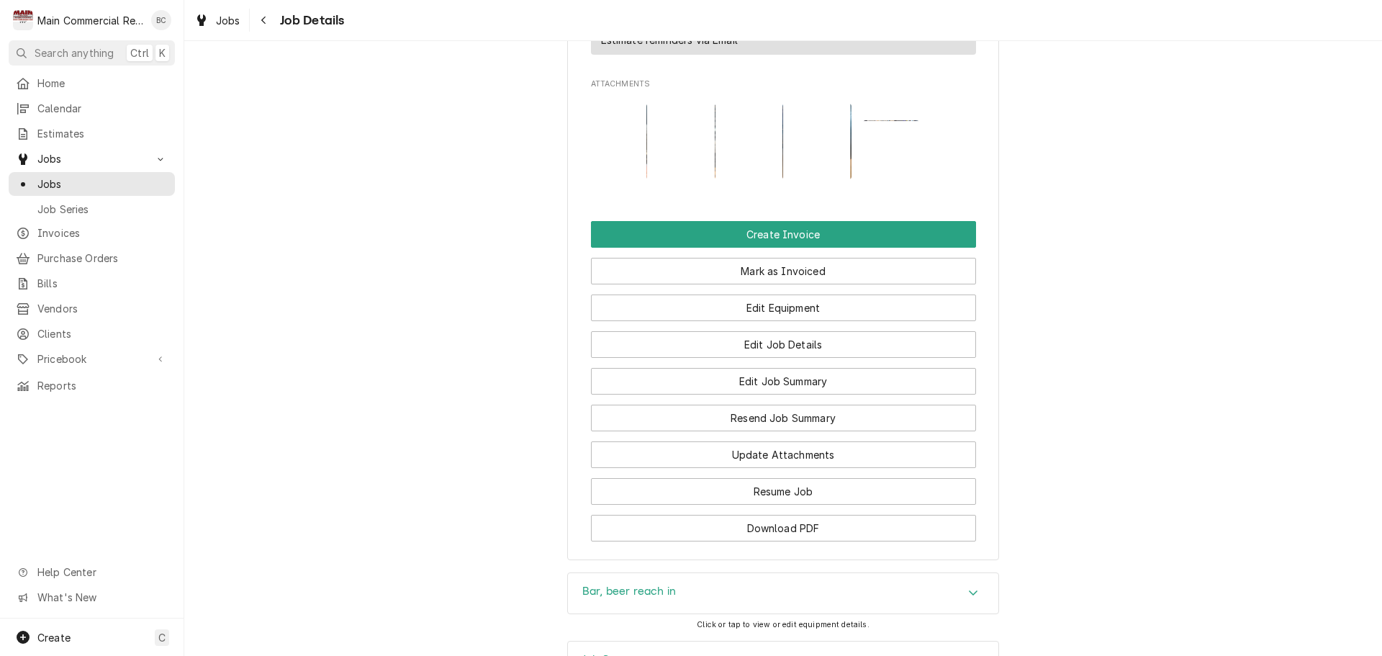
scroll to position [1471, 0]
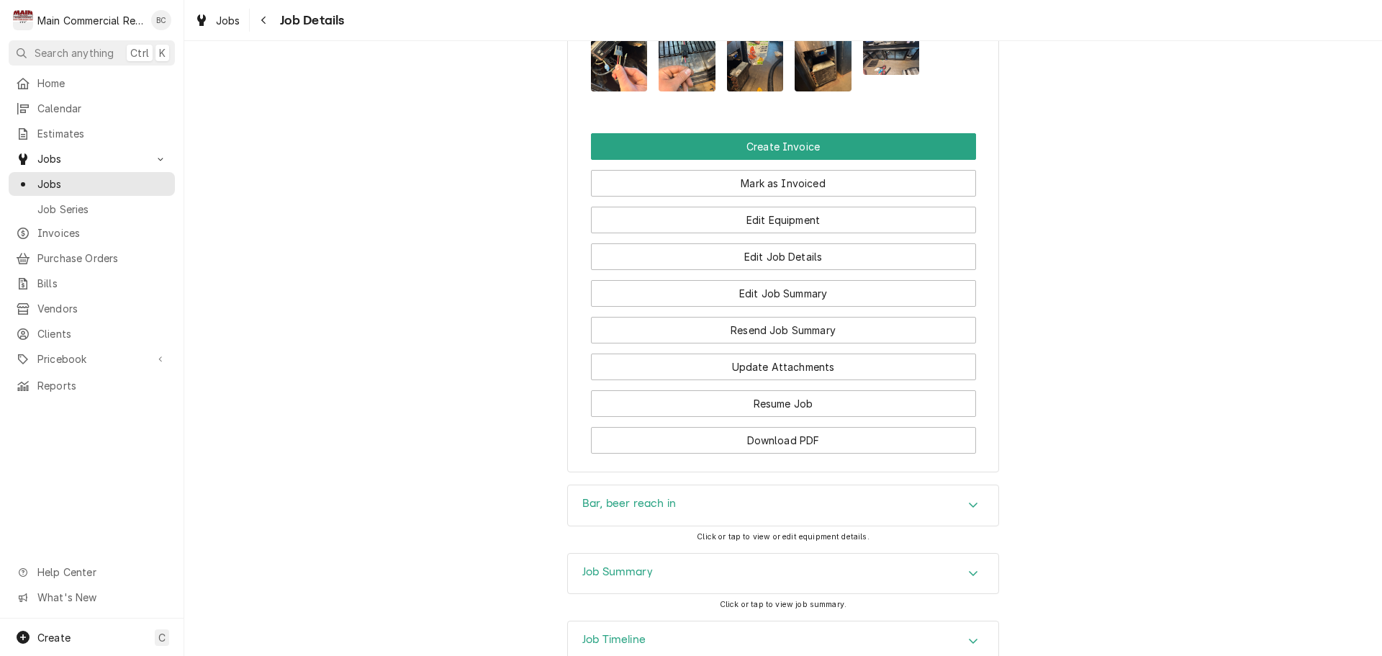
click at [713, 553] on div "Job Summary" at bounding box center [783, 573] width 430 height 40
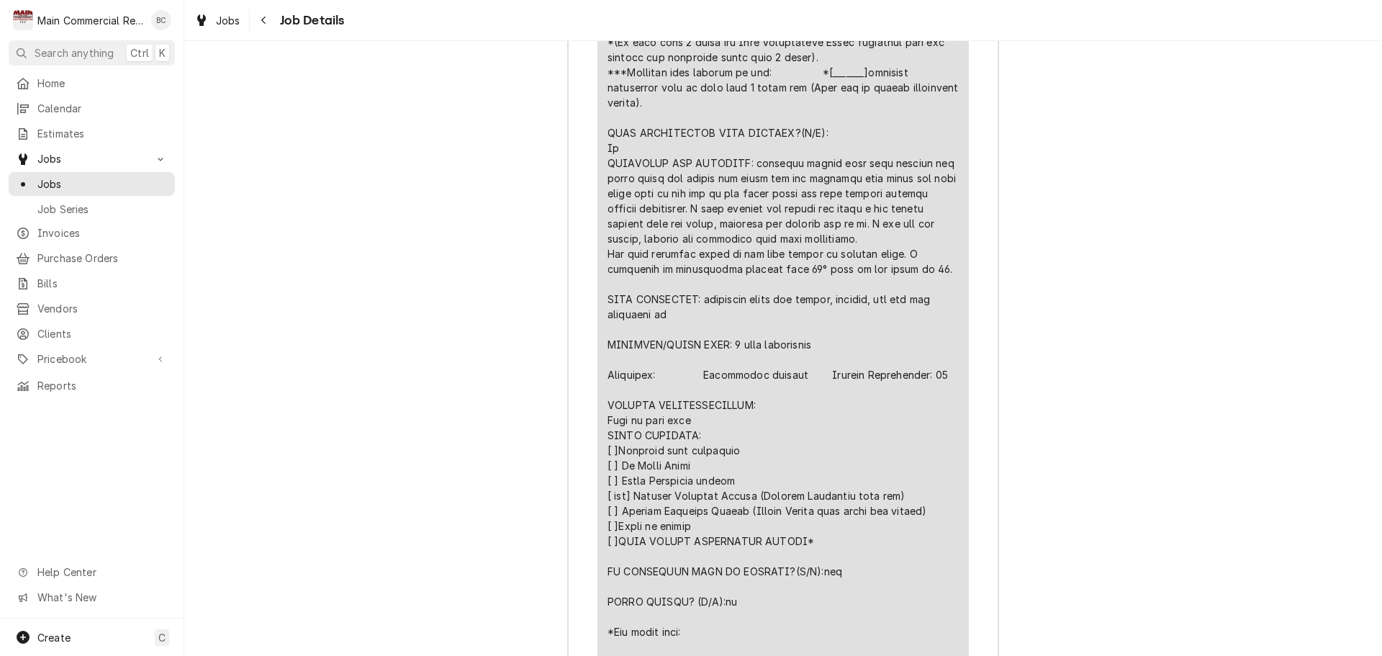
scroll to position [2550, 0]
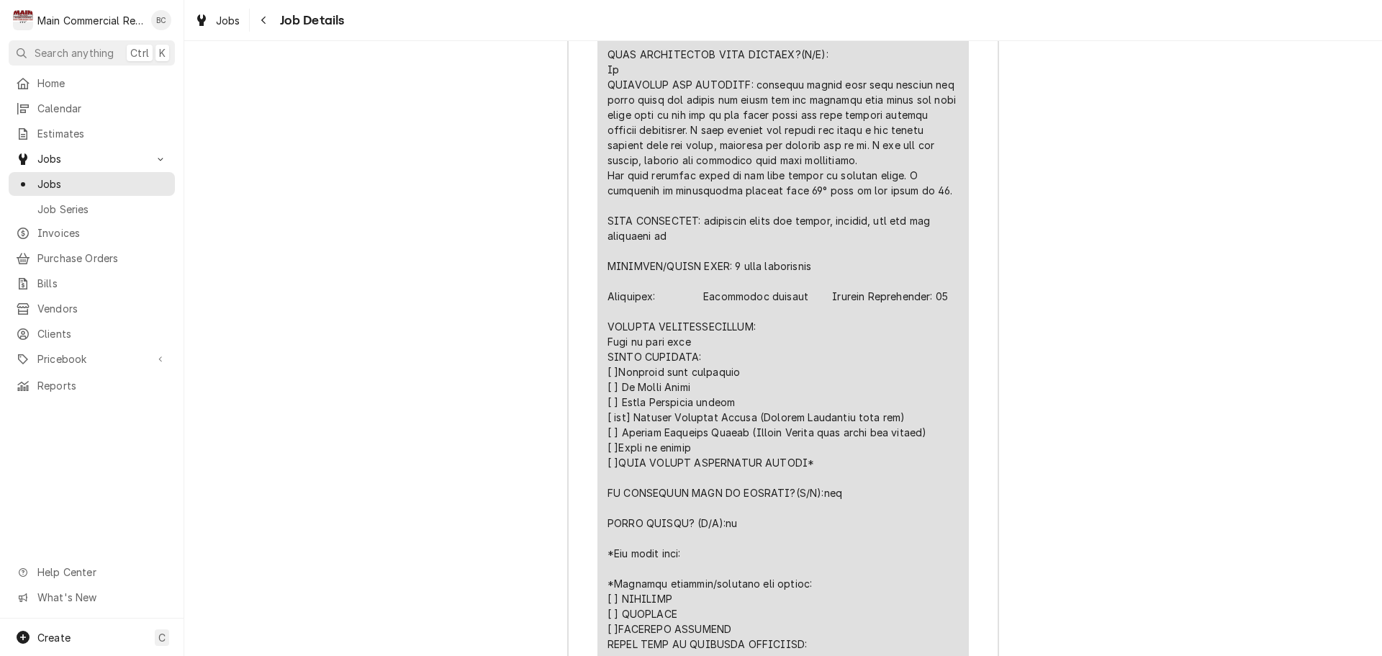
drag, startPoint x: 1169, startPoint y: 248, endPoint x: 1171, endPoint y: 373, distance: 124.5
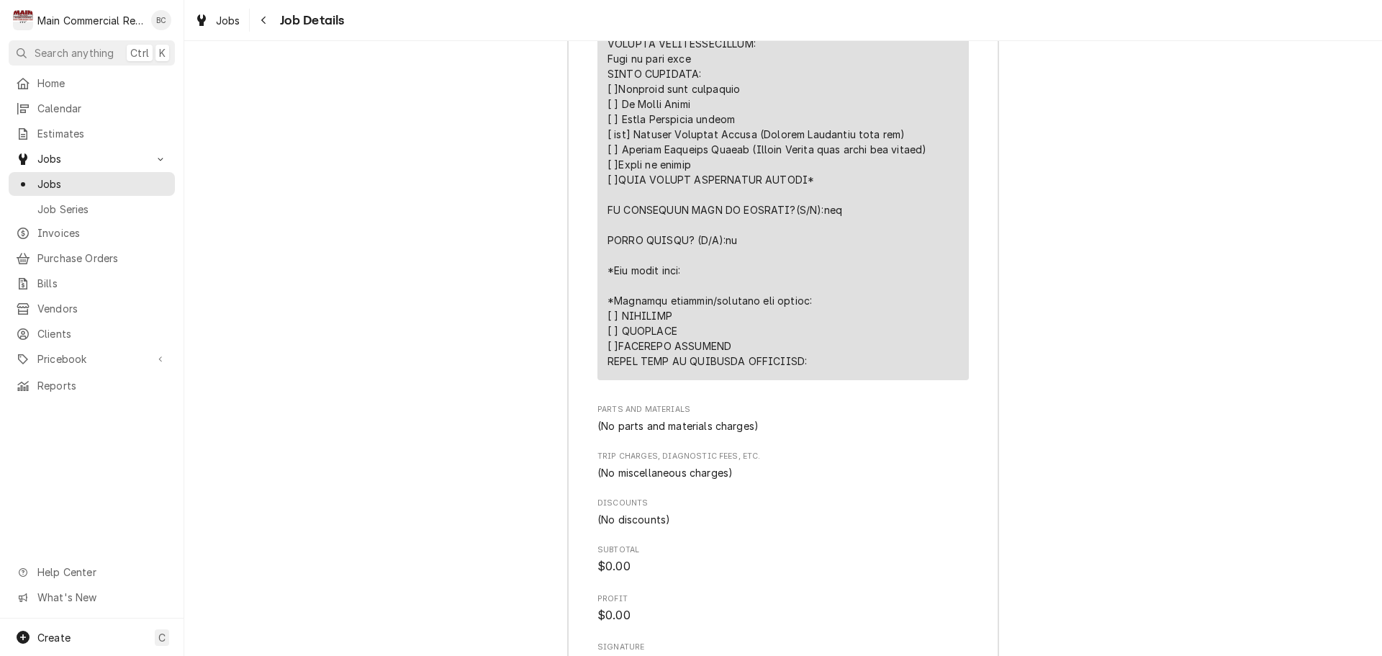
scroll to position [2838, 0]
